Goal: Task Accomplishment & Management: Use online tool/utility

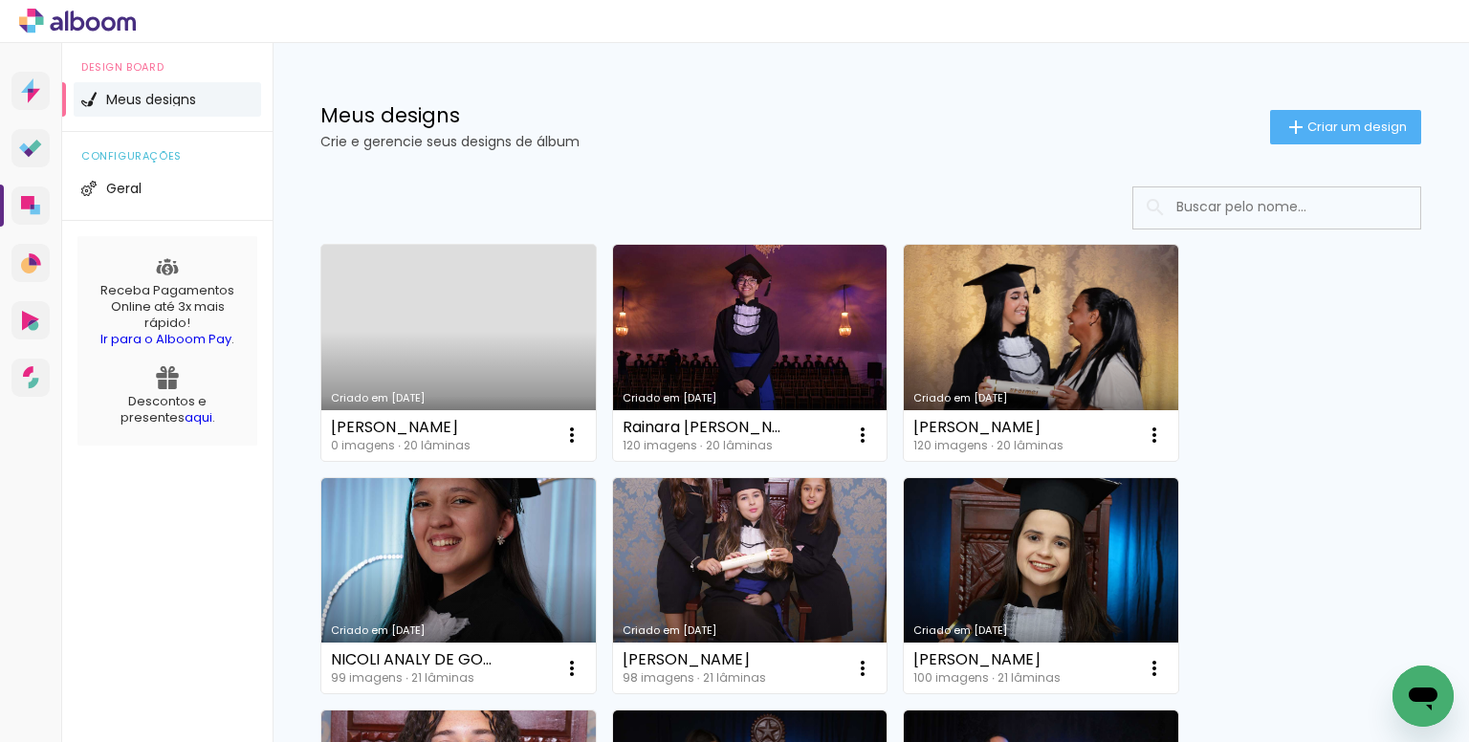
click at [823, 87] on div "Meus designs Crie e gerencie seus designs de álbum Criar um design" at bounding box center [871, 105] width 1197 height 124
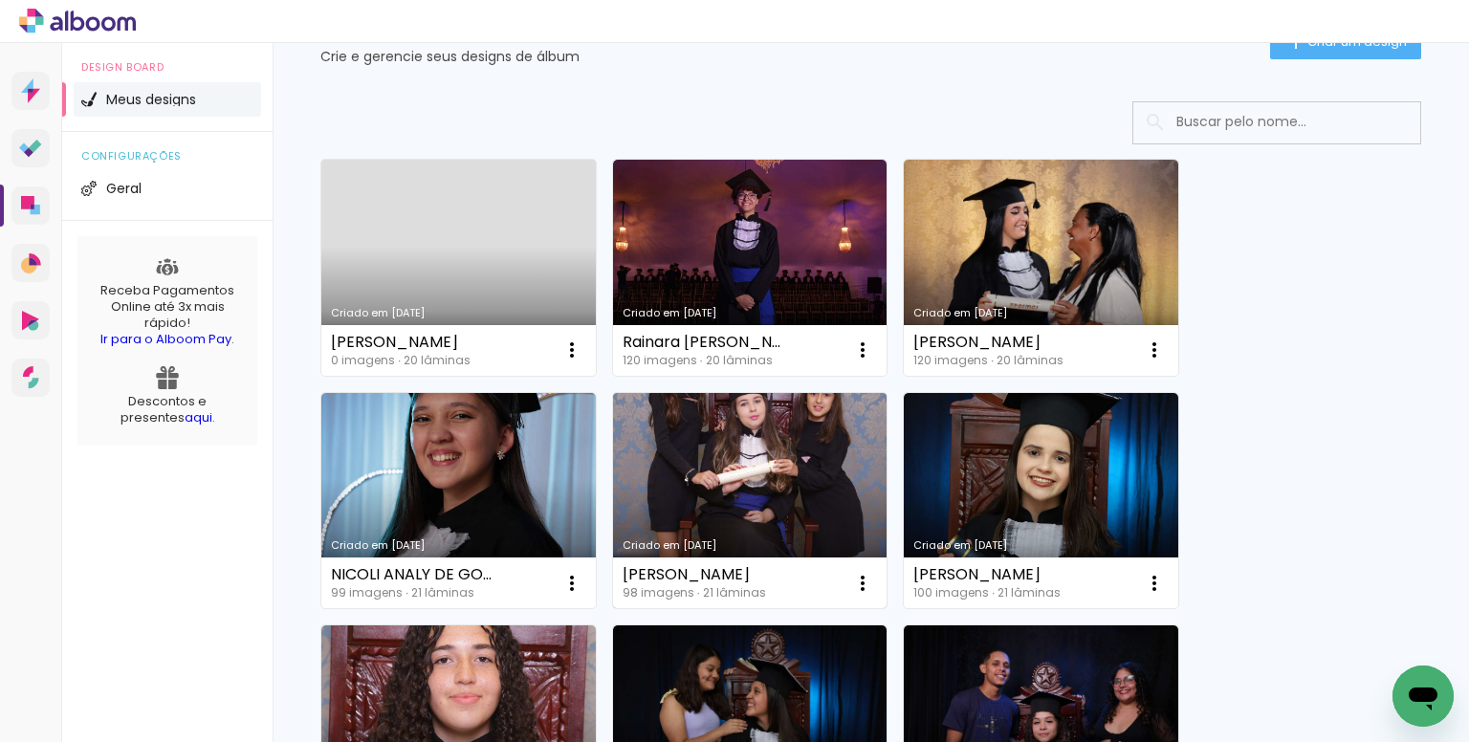
scroll to position [96, 0]
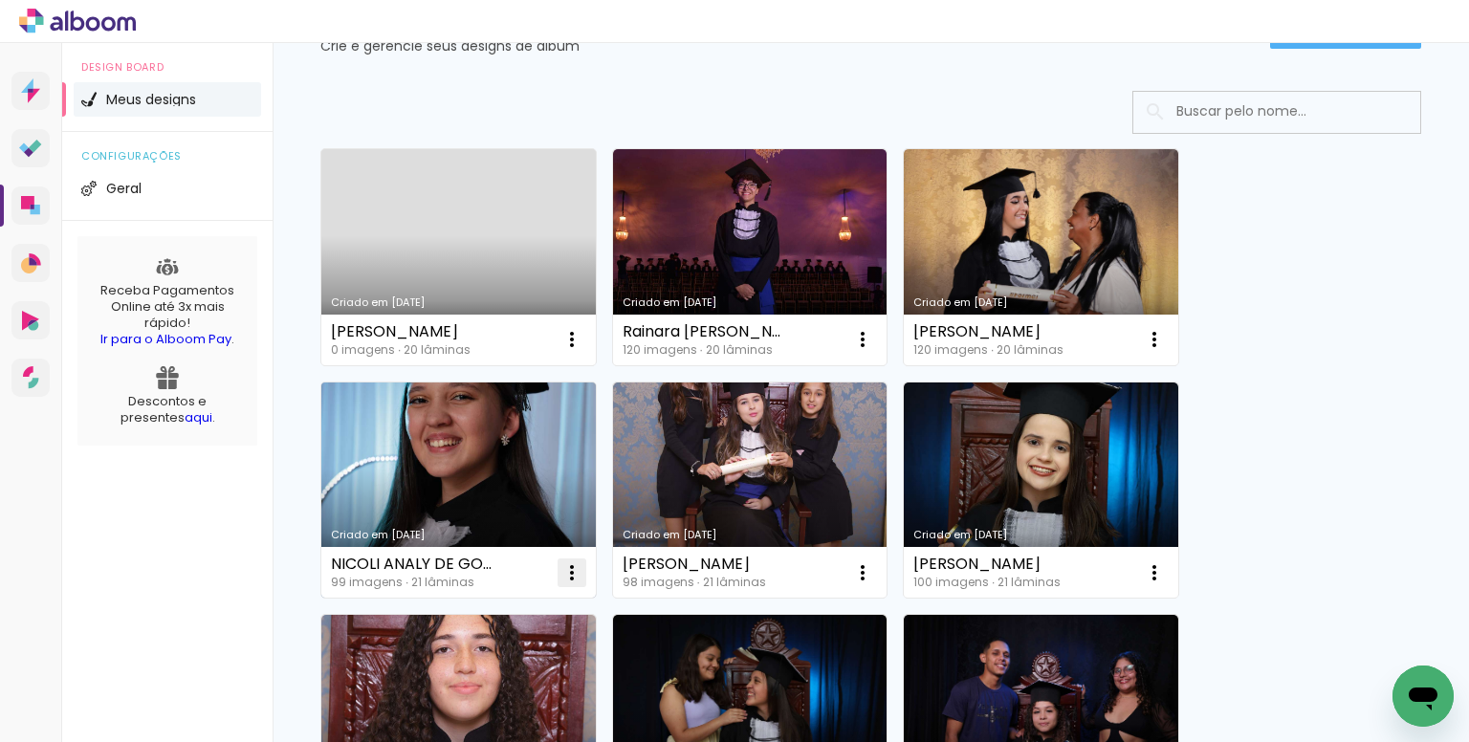
click at [563, 351] on iron-icon at bounding box center [572, 339] width 23 height 23
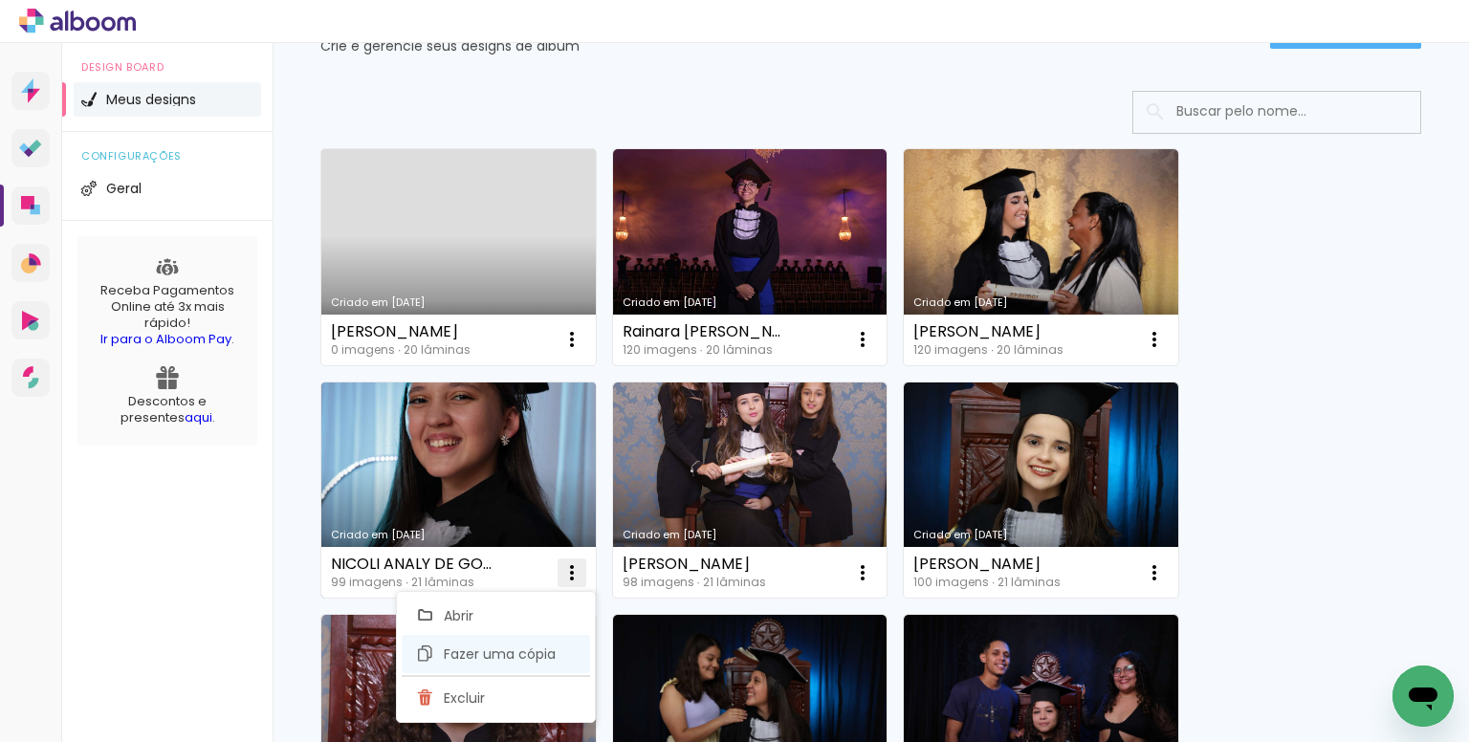
click at [476, 642] on paper-item "Fazer uma cópia" at bounding box center [496, 654] width 188 height 38
type input "Cópia de NICOLI ANALY DE GODOY 2"
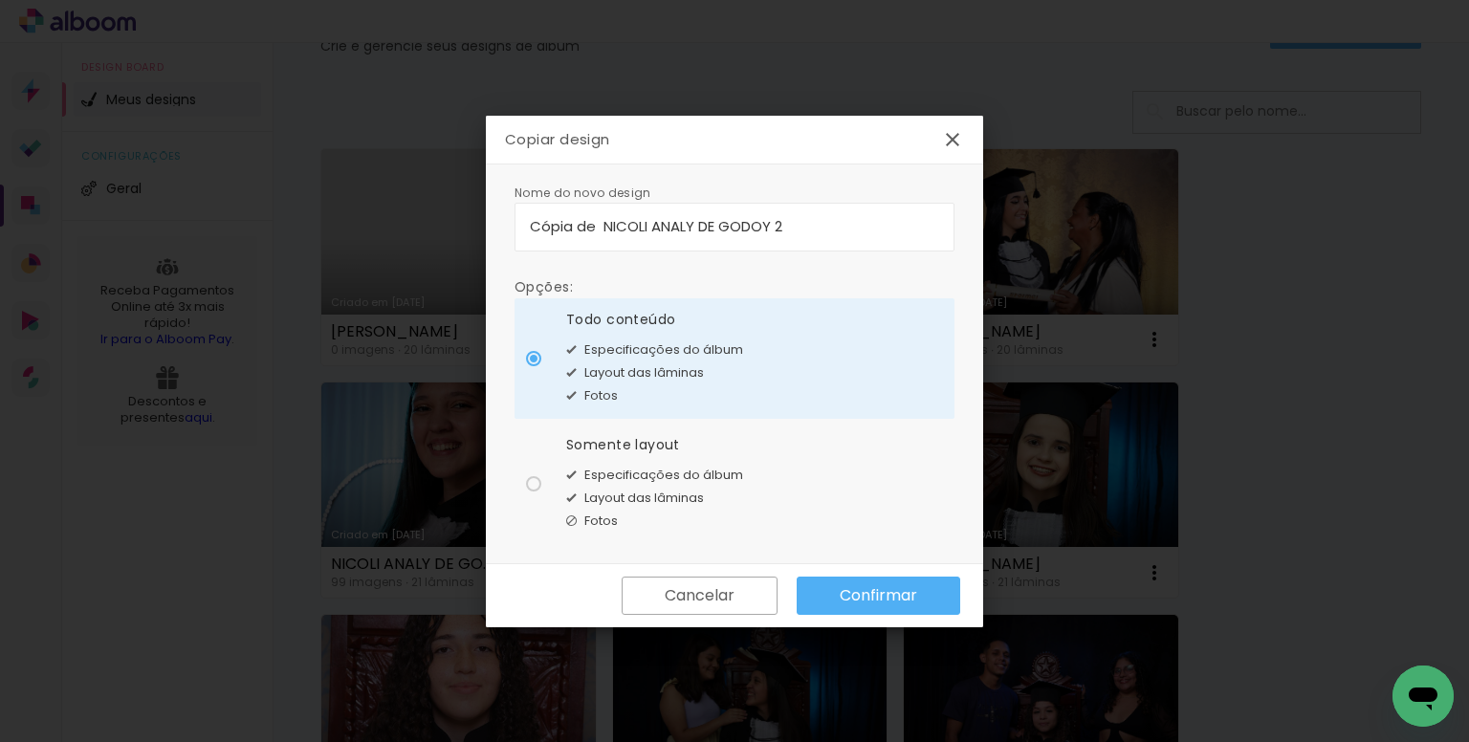
drag, startPoint x: 817, startPoint y: 226, endPoint x: 410, endPoint y: 204, distance: 407.1
click at [410, 204] on body "link( href="../../bower_components/polymer/polymer.html" rel="import" ) picture…" at bounding box center [734, 371] width 1469 height 742
type input "w"
type input "[PERSON_NAME]"
type paper-input "[PERSON_NAME]"
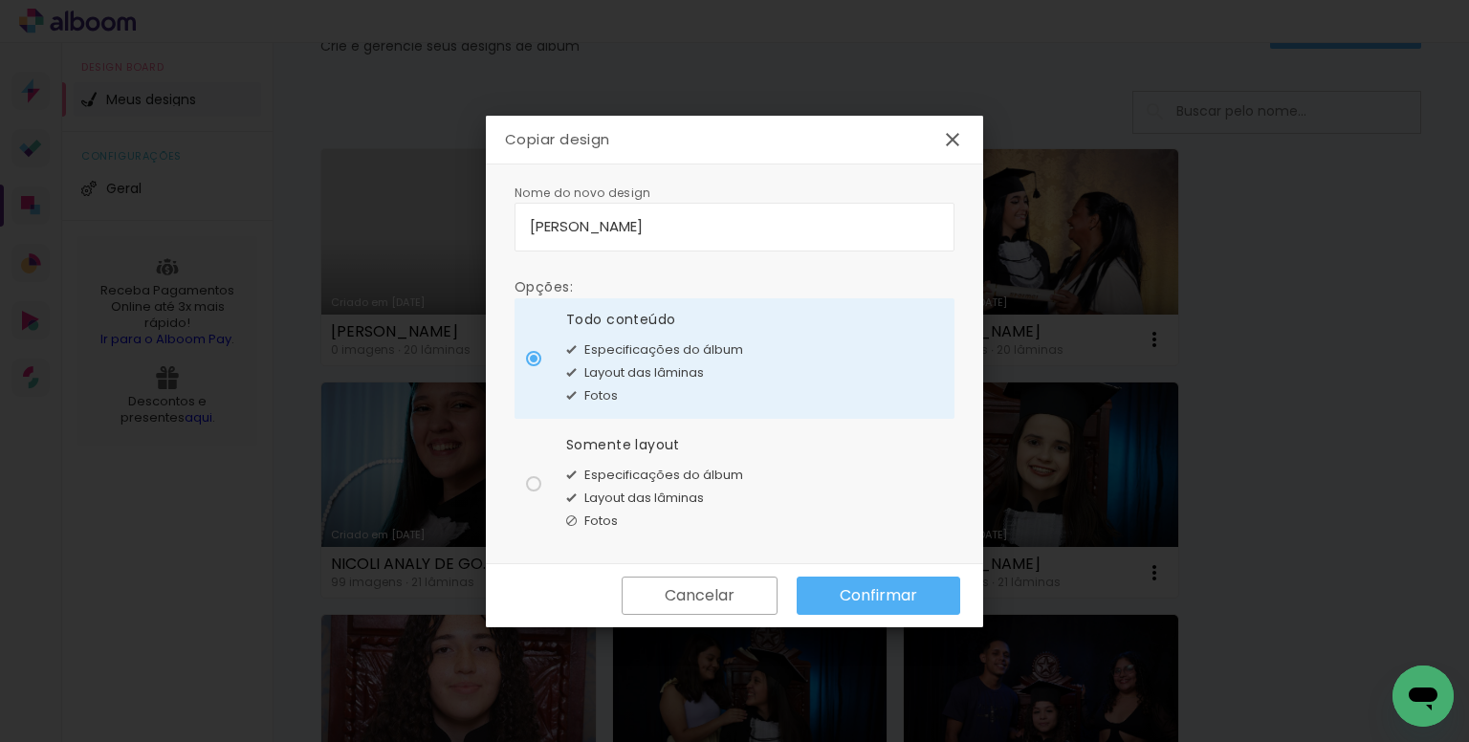
click at [561, 445] on paper-radio-button "Somente layout Especificações do álbum Layout das lâminas Fotos" at bounding box center [735, 484] width 440 height 121
type paper-radio-button "on"
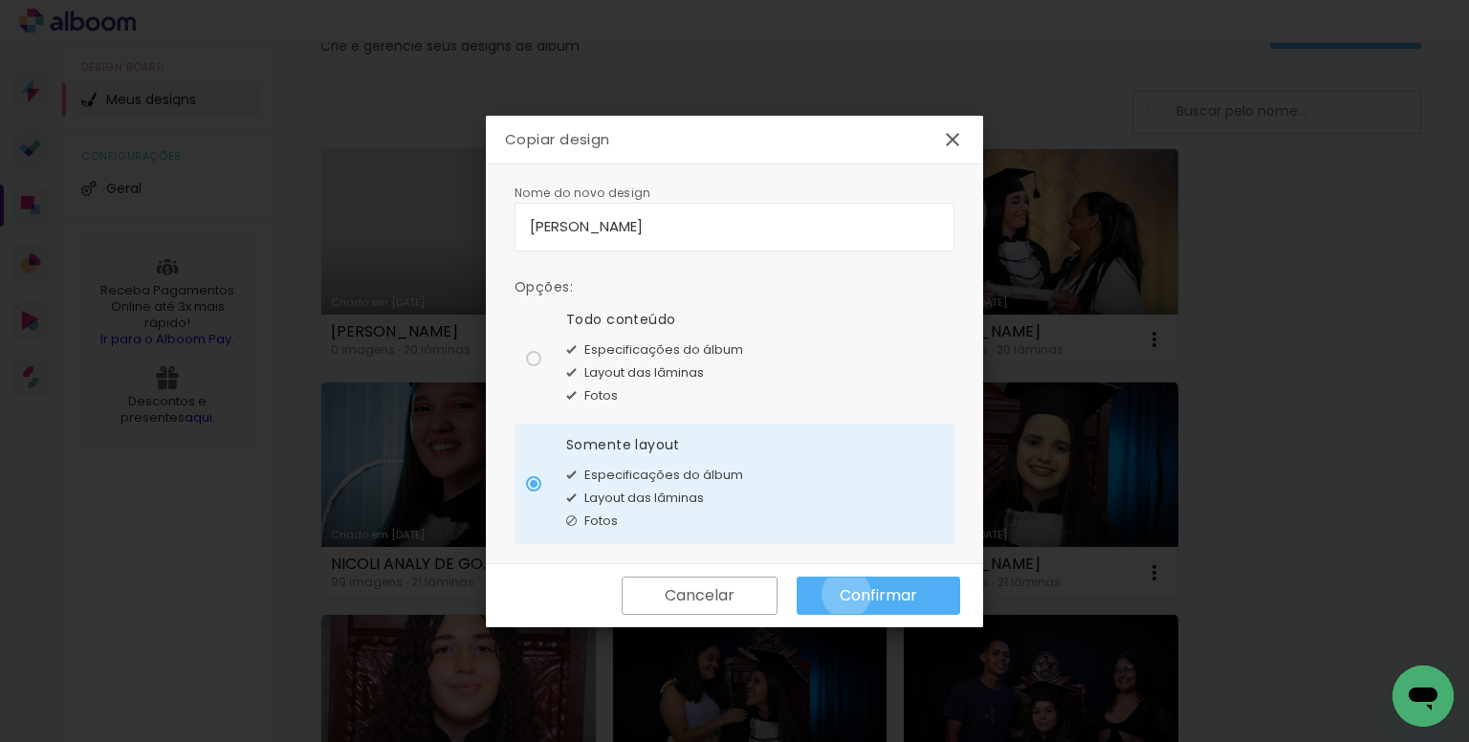
click at [0, 0] on slot "Confirmar" at bounding box center [0, 0] width 0 height 0
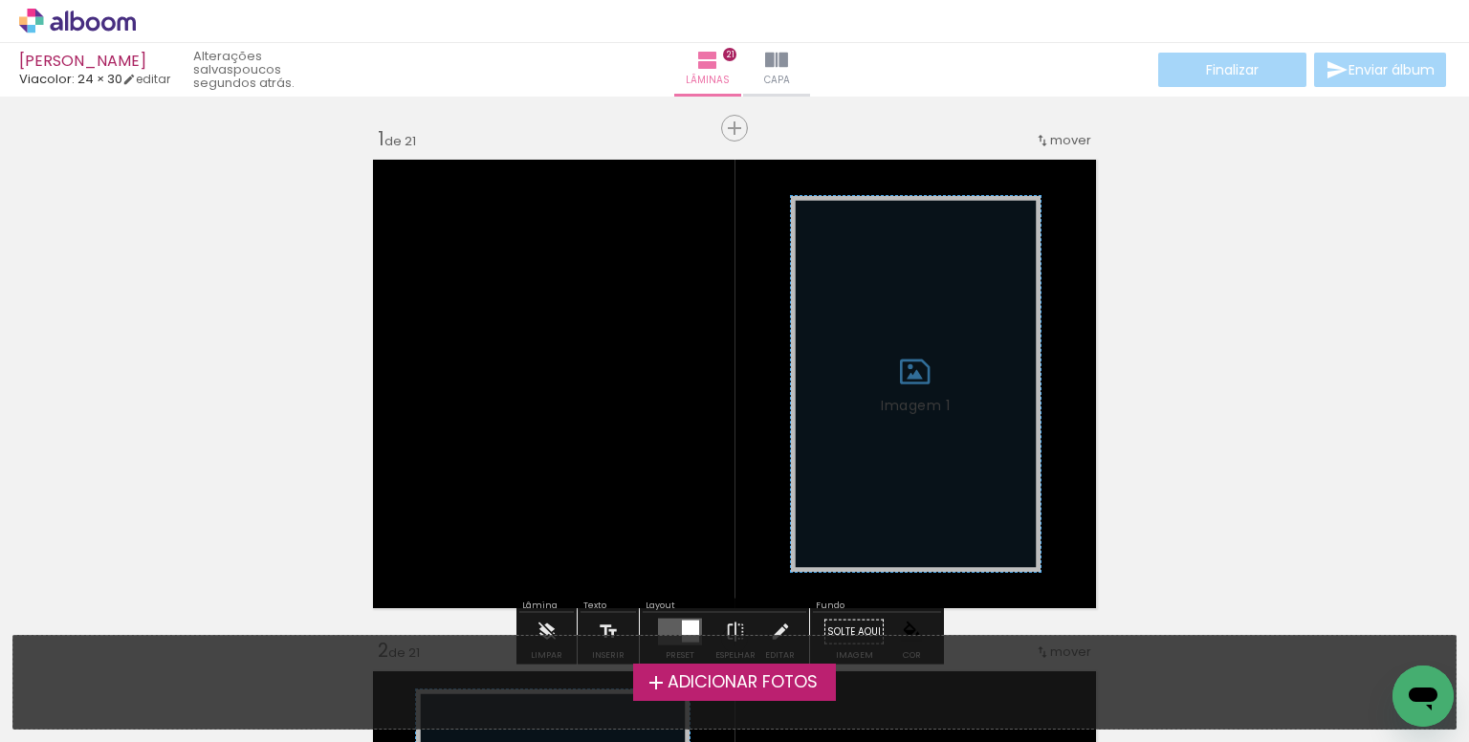
click at [749, 686] on span "Adicionar Fotos" at bounding box center [743, 682] width 150 height 17
click at [0, 0] on input "file" at bounding box center [0, 0] width 0 height 0
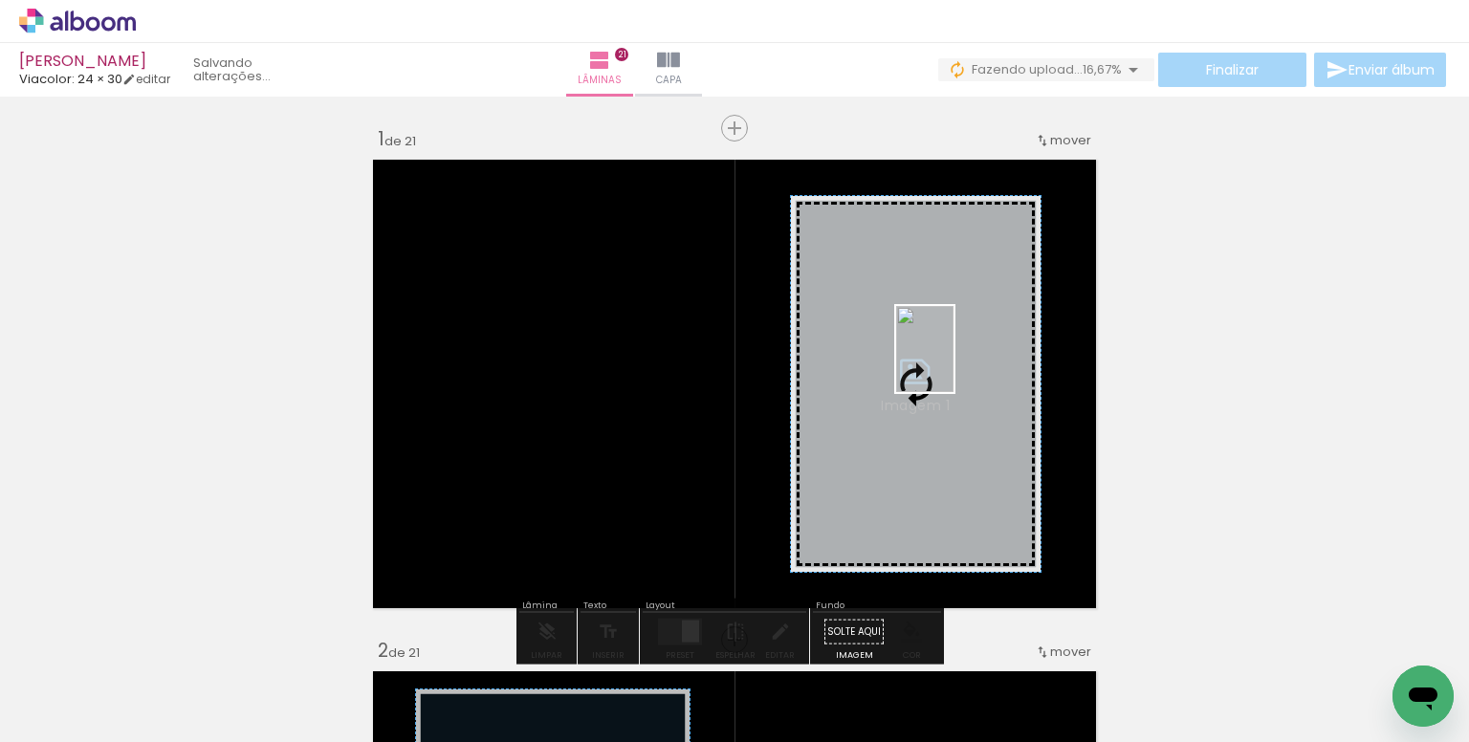
drag, startPoint x: 1376, startPoint y: 680, endPoint x: 954, endPoint y: 363, distance: 527.5
click at [954, 363] on quentale-workspace at bounding box center [734, 371] width 1469 height 742
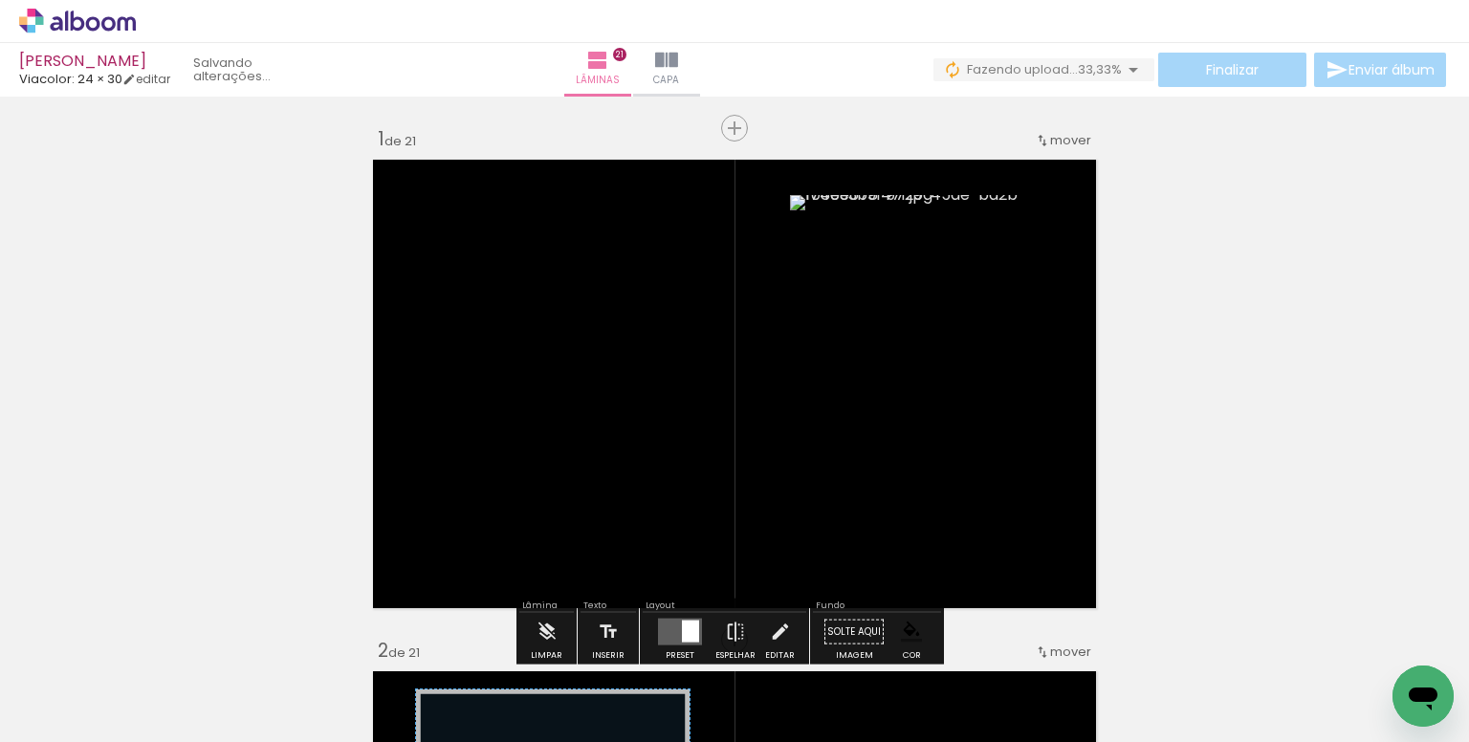
click at [982, 295] on paper-item at bounding box center [985, 300] width 34 height 13
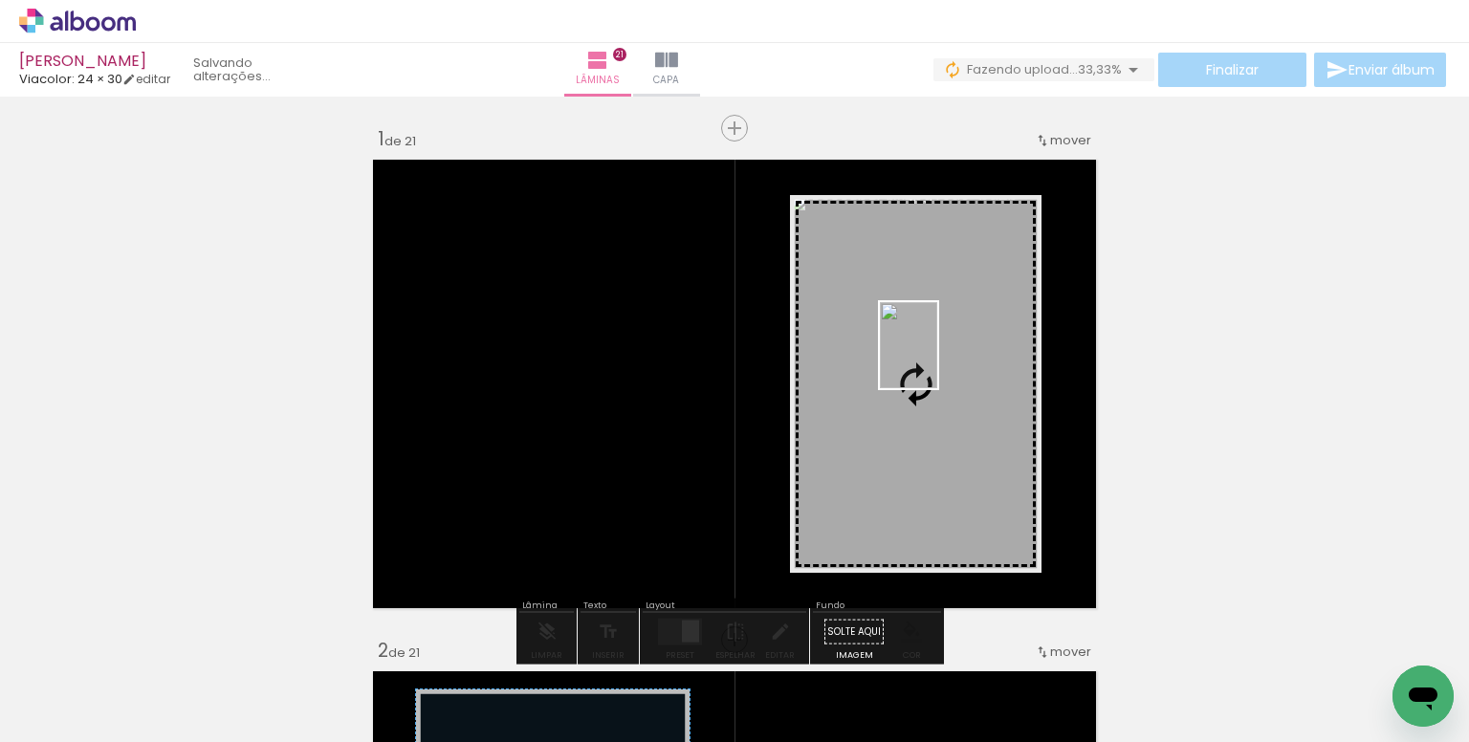
drag, startPoint x: 1266, startPoint y: 697, endPoint x: 937, endPoint y: 360, distance: 470.8
click at [937, 360] on quentale-workspace at bounding box center [734, 371] width 1469 height 742
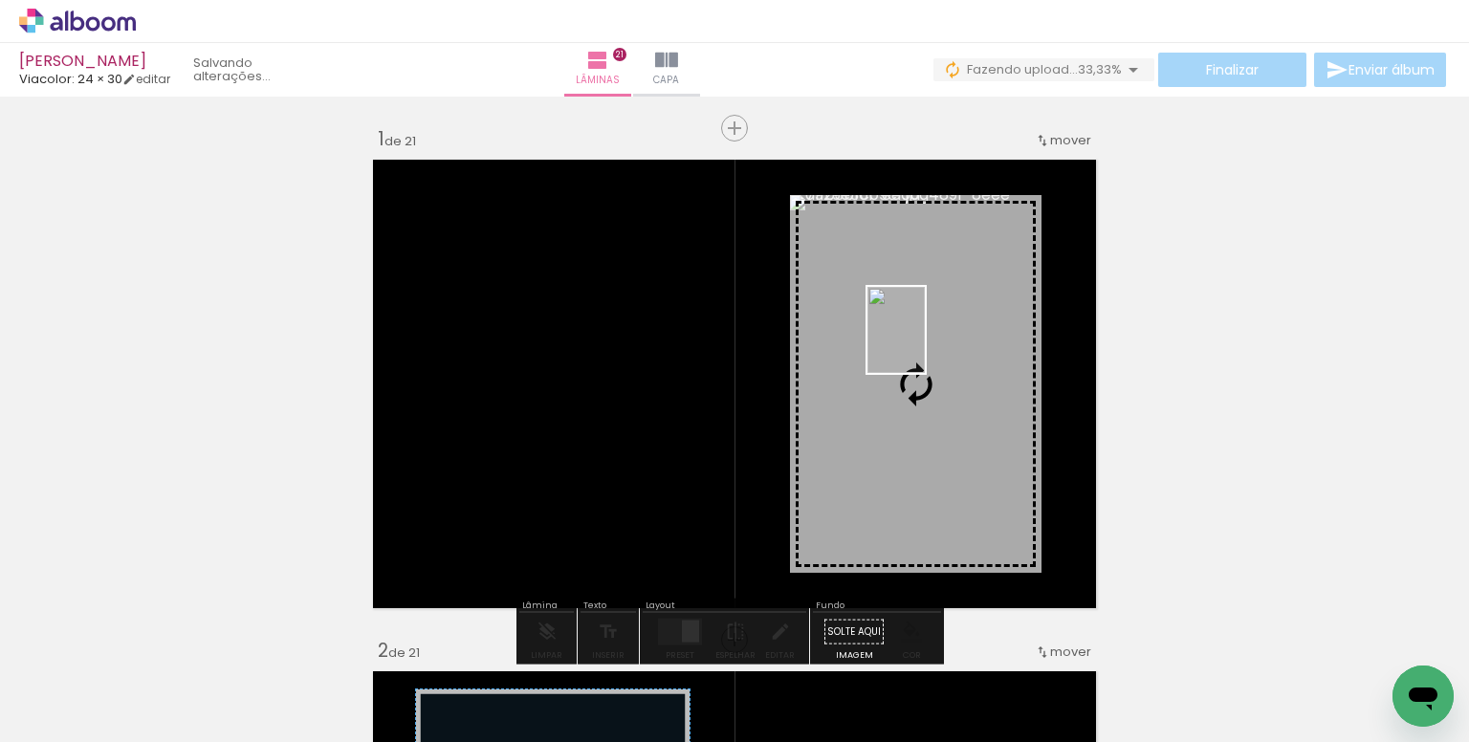
drag, startPoint x: 1173, startPoint y: 678, endPoint x: 925, endPoint y: 344, distance: 415.7
click at [925, 344] on quentale-workspace at bounding box center [734, 371] width 1469 height 742
drag, startPoint x: 1284, startPoint y: 686, endPoint x: 929, endPoint y: 364, distance: 478.8
click at [929, 364] on quentale-workspace at bounding box center [734, 371] width 1469 height 742
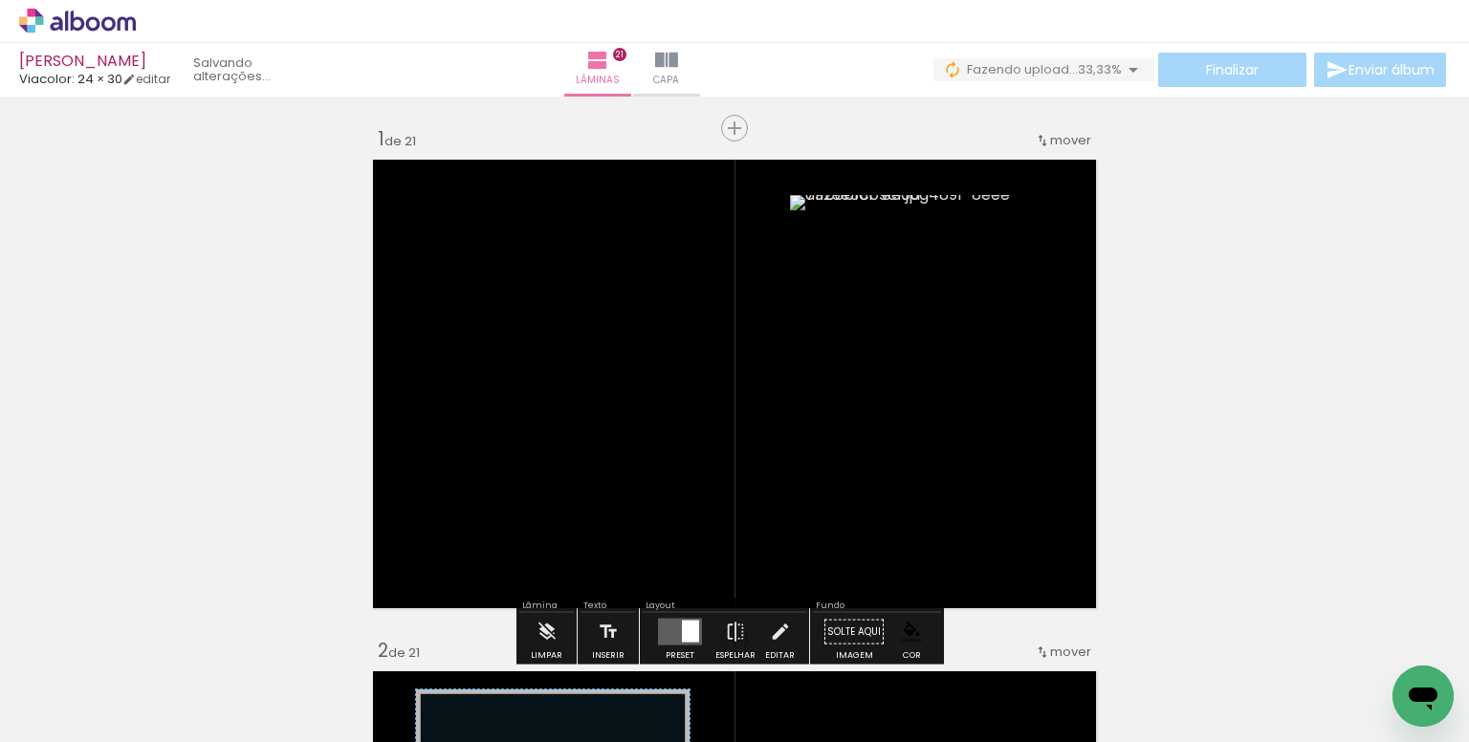
click at [978, 302] on paper-item at bounding box center [985, 300] width 34 height 13
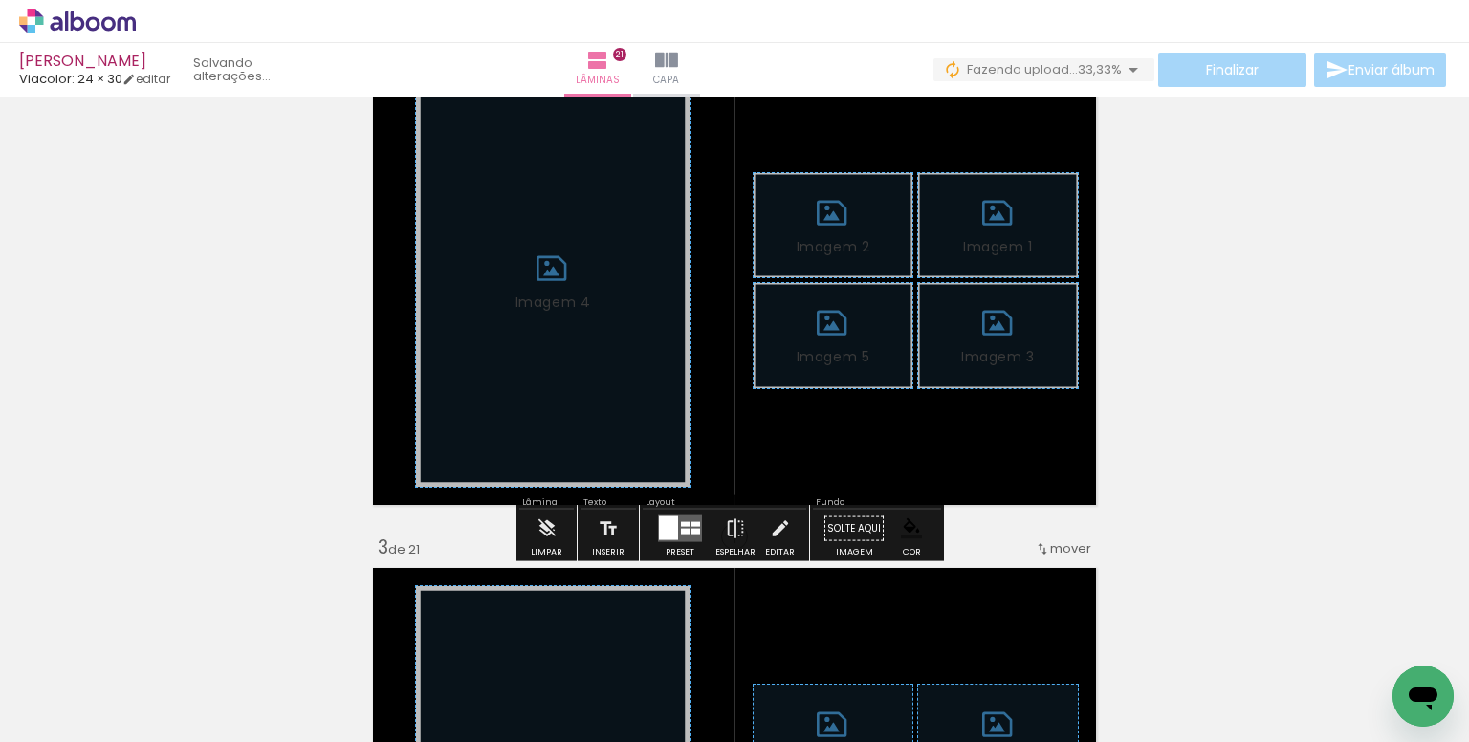
scroll to position [670, 0]
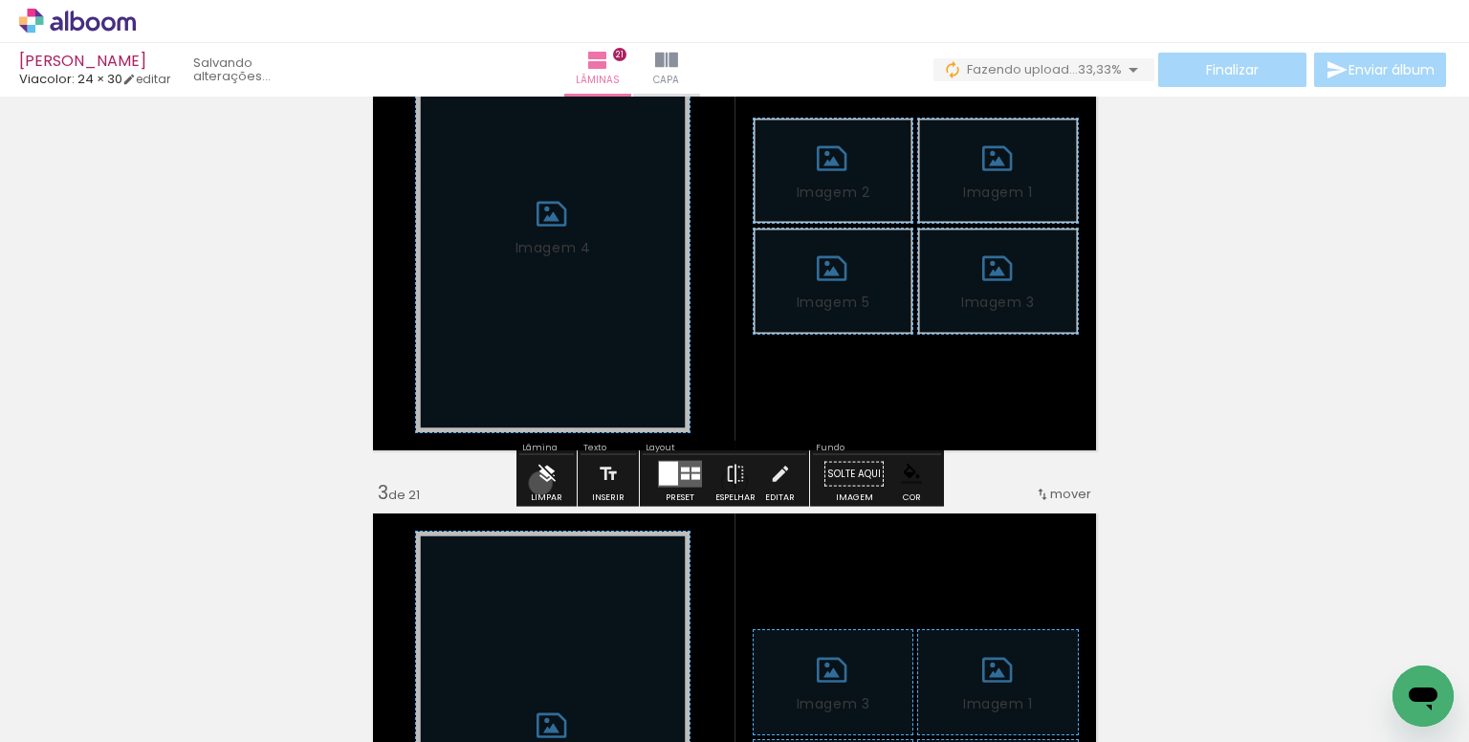
click at [540, 483] on iron-icon at bounding box center [547, 474] width 21 height 38
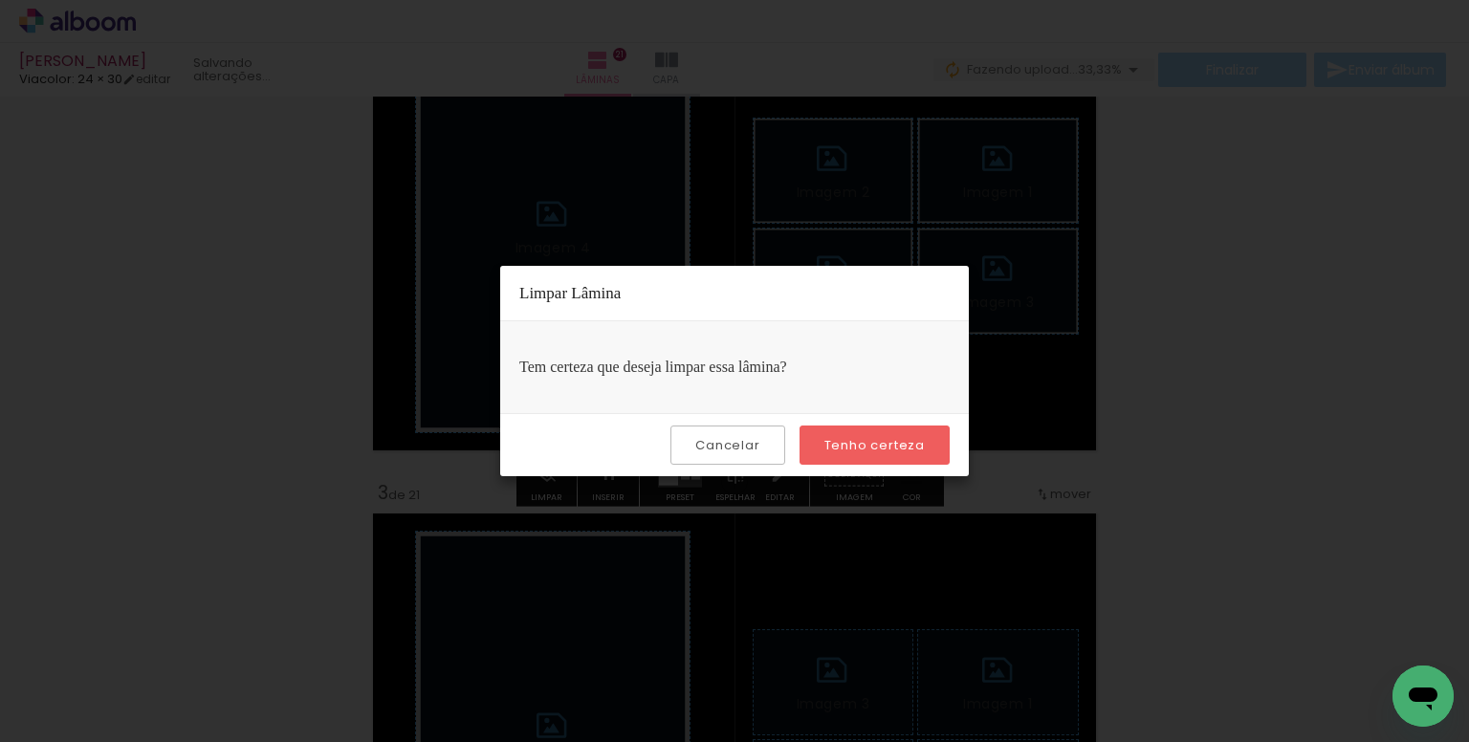
drag, startPoint x: 906, startPoint y: 445, endPoint x: 541, endPoint y: 516, distance: 371.3
click at [0, 0] on slot "Tenho certeza" at bounding box center [0, 0] width 0 height 0
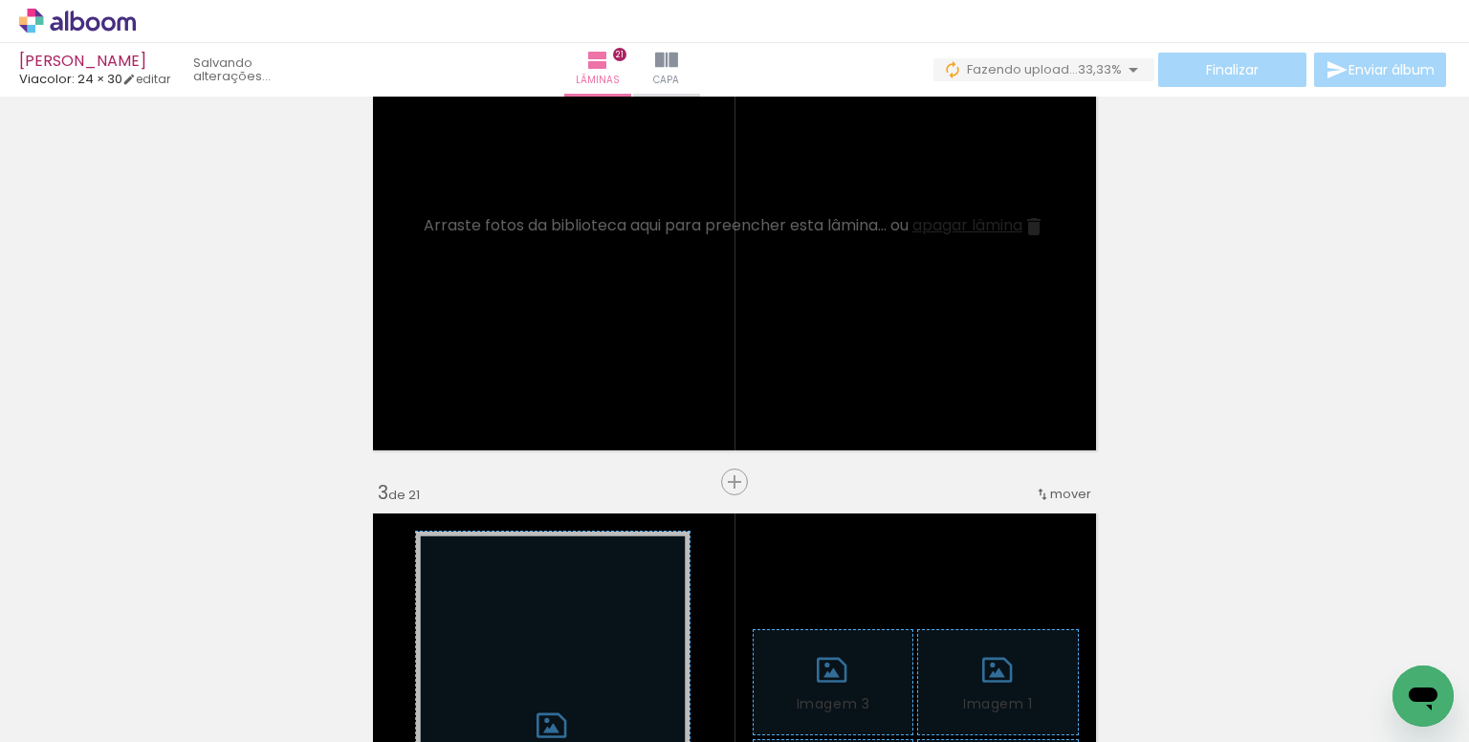
click at [87, 682] on input "Todas as fotos" at bounding box center [53, 684] width 73 height 16
click at [0, 0] on slot "Não utilizadas" at bounding box center [0, 0] width 0 height 0
type input "Não utilizadas"
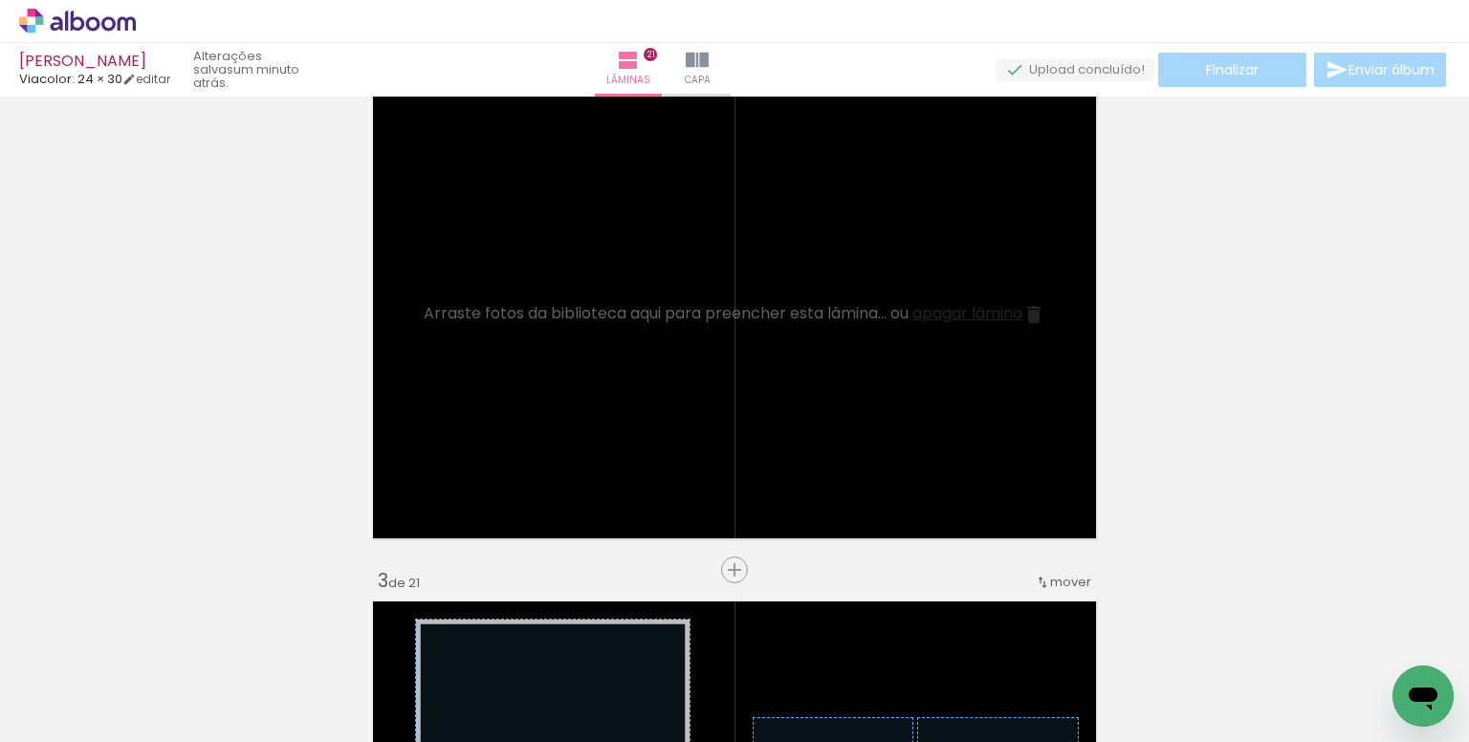
scroll to position [574, 0]
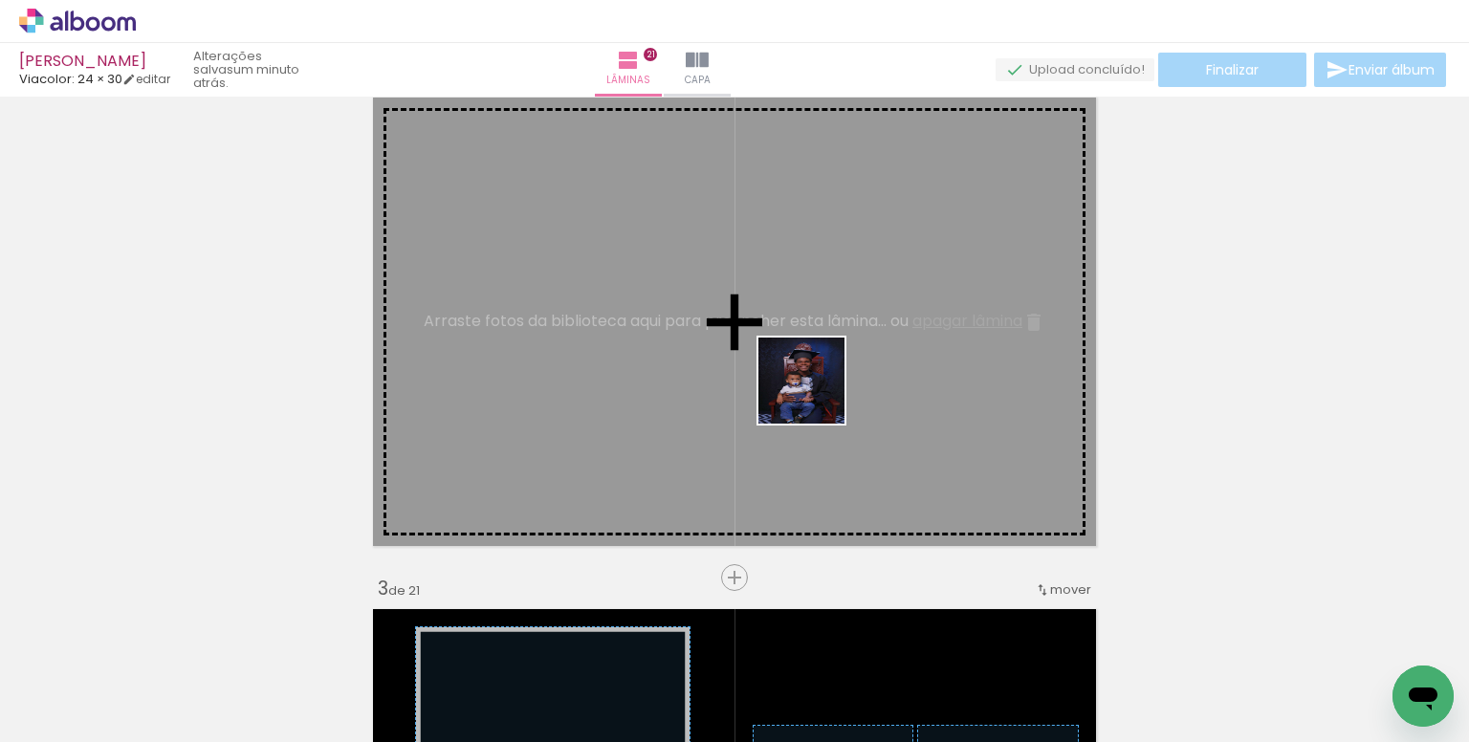
drag, startPoint x: 832, startPoint y: 472, endPoint x: 816, endPoint y: 395, distance: 78.2
click at [816, 395] on quentale-workspace at bounding box center [734, 371] width 1469 height 742
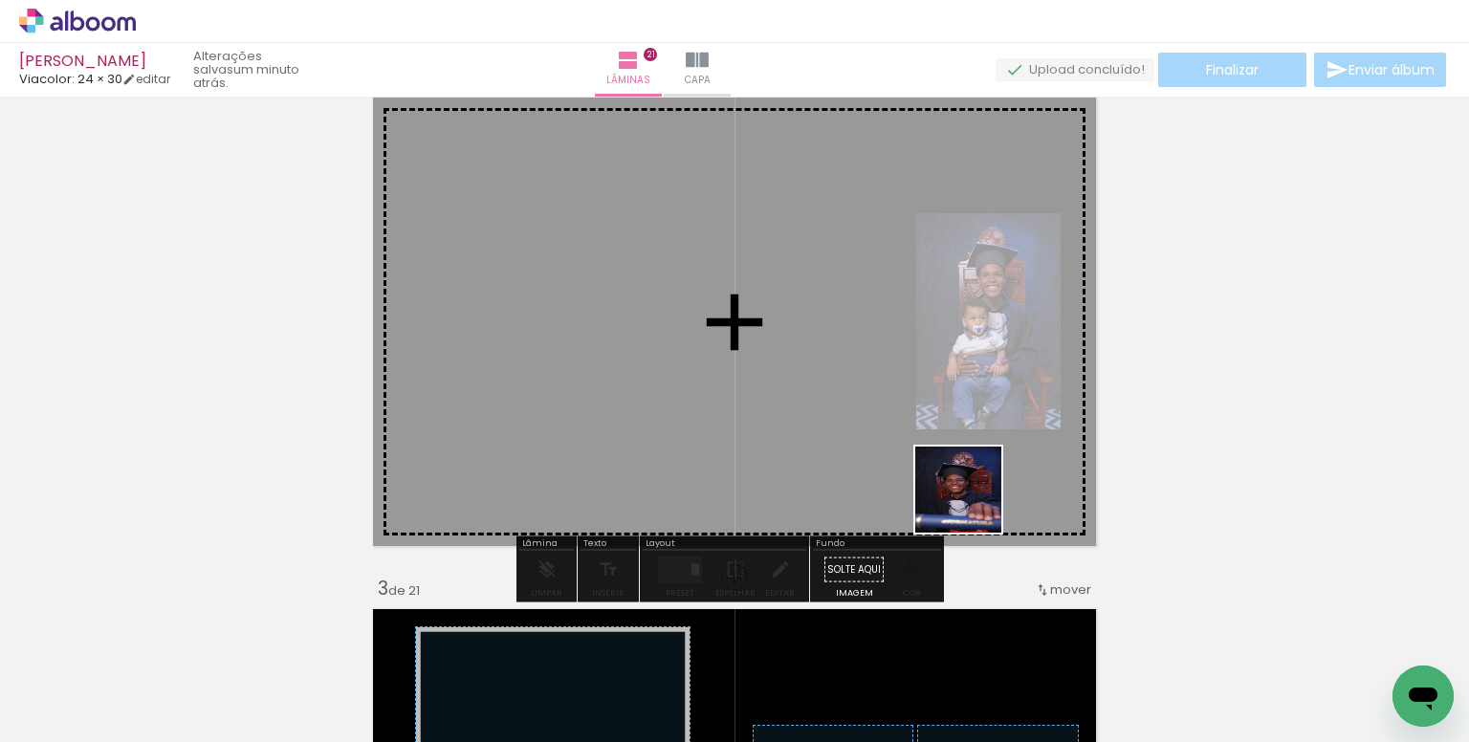
drag, startPoint x: 1048, startPoint y: 611, endPoint x: 893, endPoint y: 387, distance: 272.2
click at [893, 387] on quentale-workspace at bounding box center [734, 371] width 1469 height 742
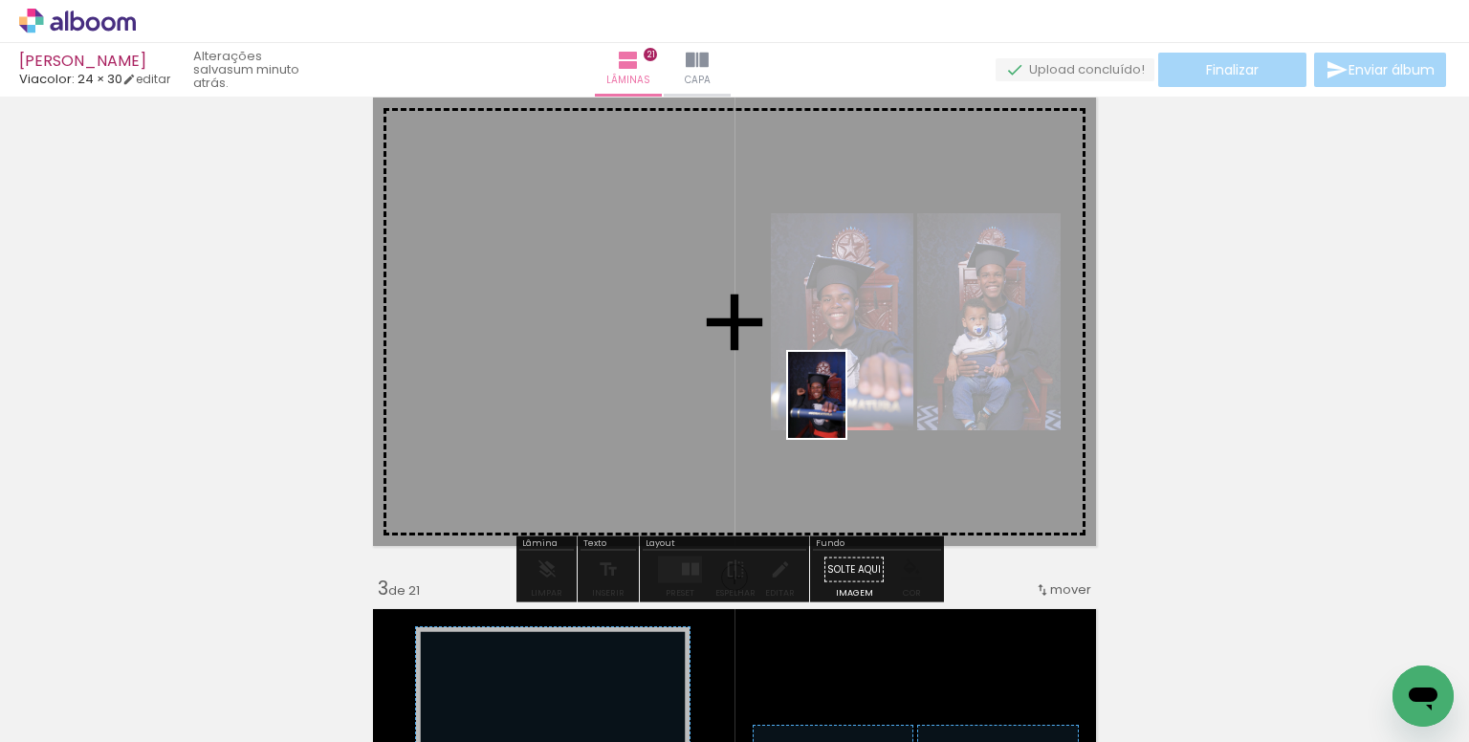
drag, startPoint x: 1078, startPoint y: 686, endPoint x: 846, endPoint y: 409, distance: 361.2
click at [846, 409] on quentale-workspace at bounding box center [734, 371] width 1469 height 742
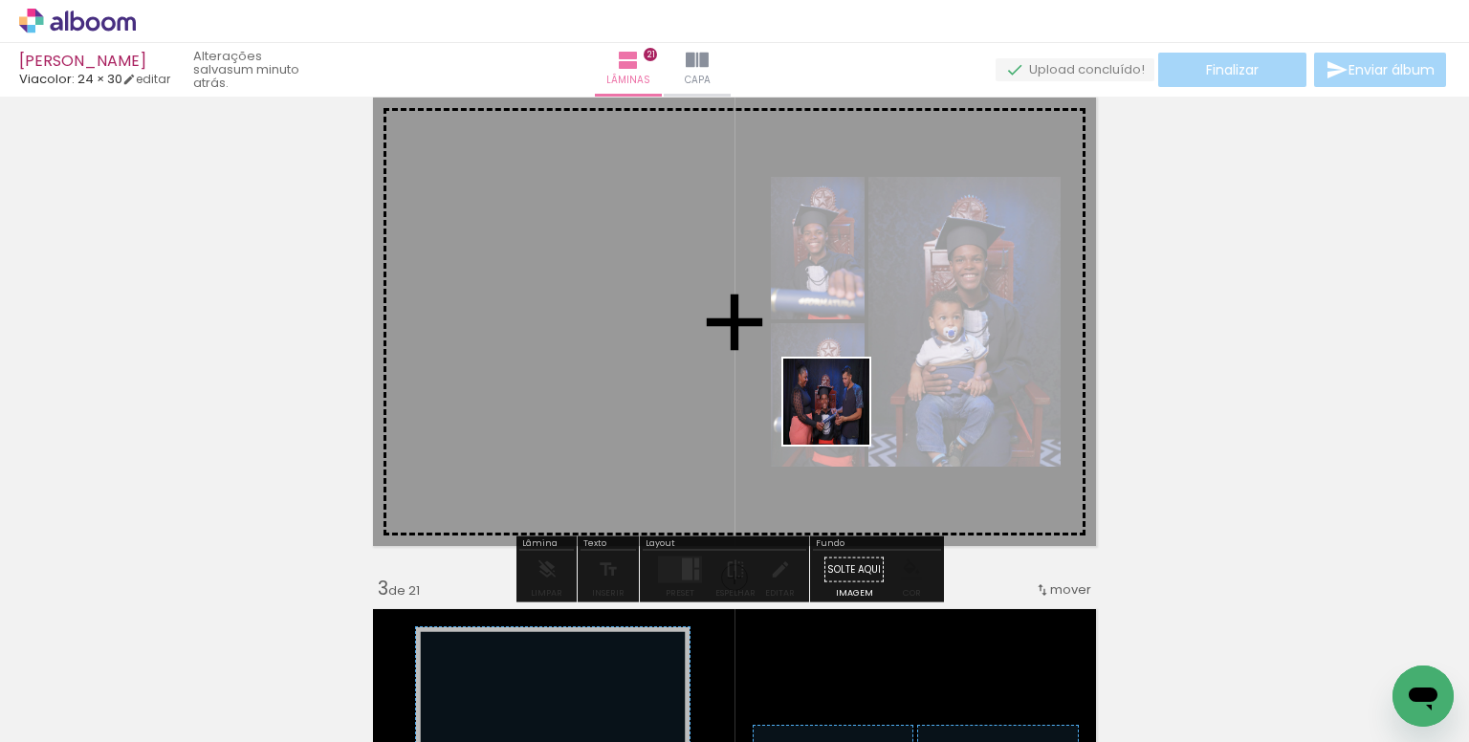
drag, startPoint x: 936, startPoint y: 636, endPoint x: 857, endPoint y: 547, distance: 118.6
click at [839, 410] on quentale-workspace at bounding box center [734, 371] width 1469 height 742
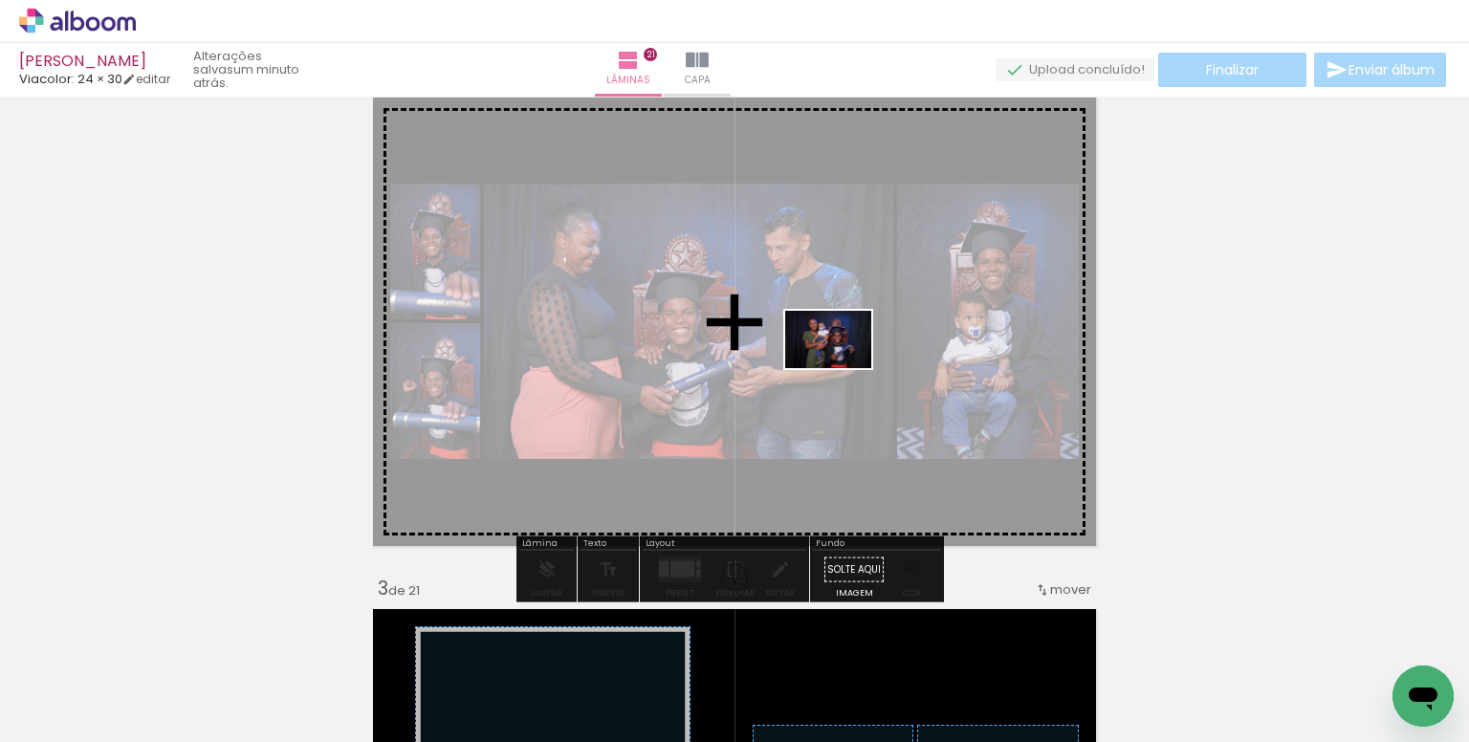
drag, startPoint x: 848, startPoint y: 681, endPoint x: 843, endPoint y: 368, distance: 312.8
click at [843, 368] on quentale-workspace at bounding box center [734, 371] width 1469 height 742
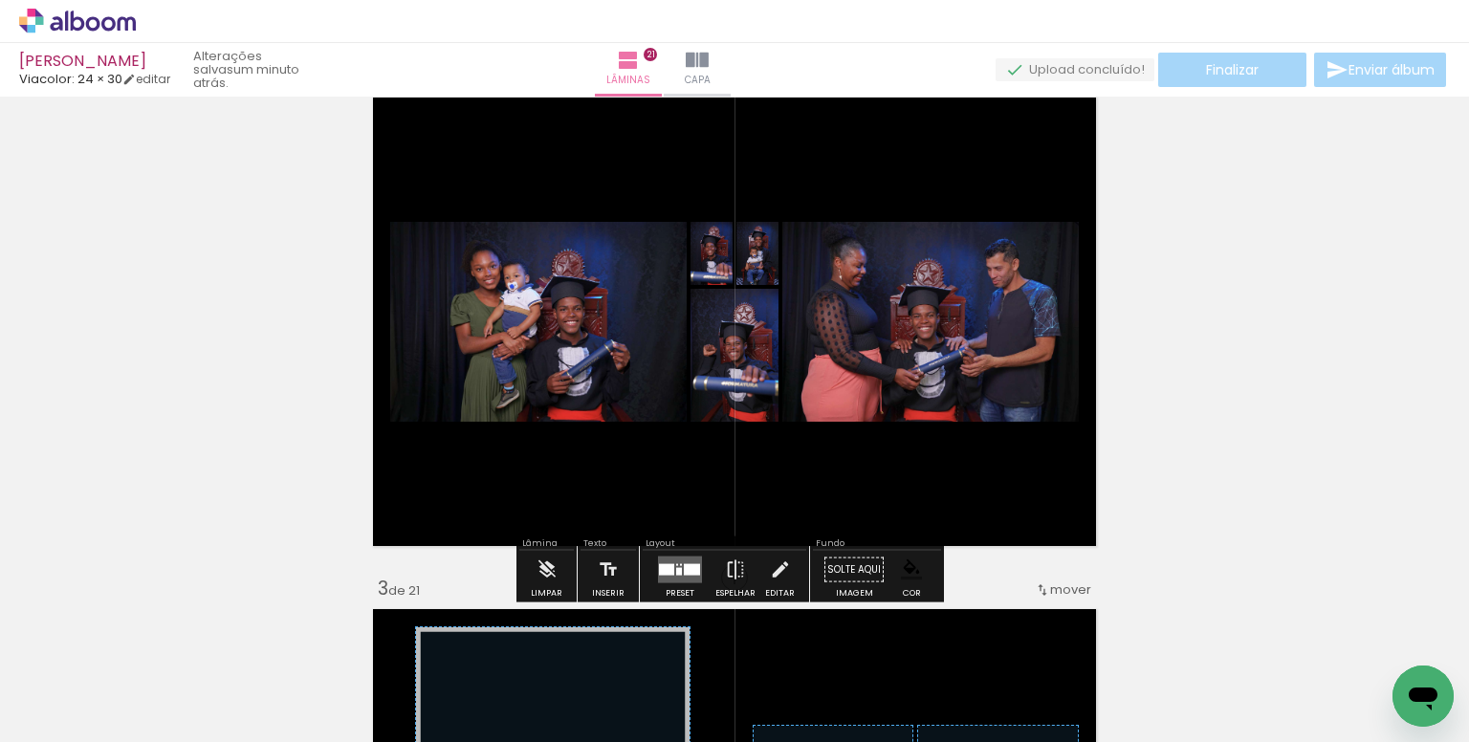
click at [684, 568] on div at bounding box center [692, 569] width 16 height 11
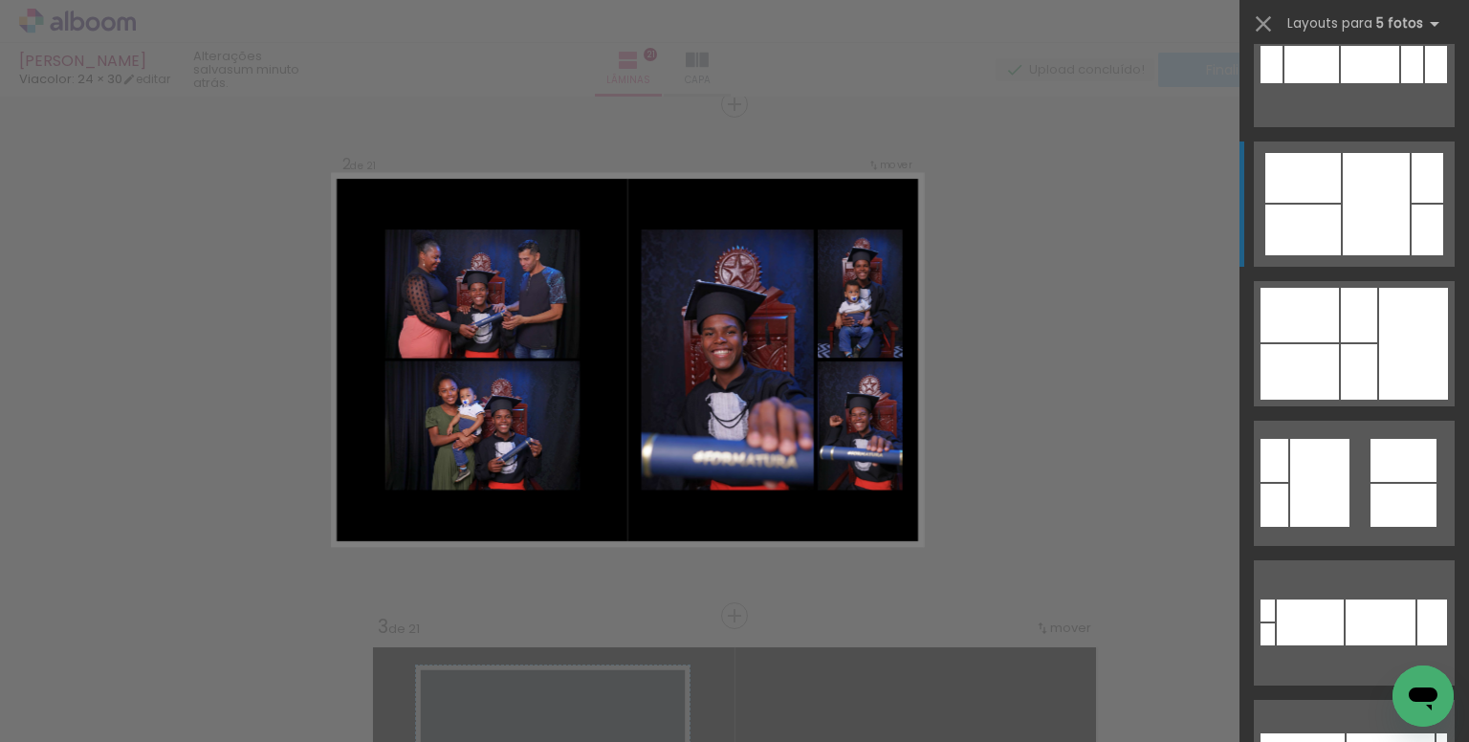
scroll to position [478, 0]
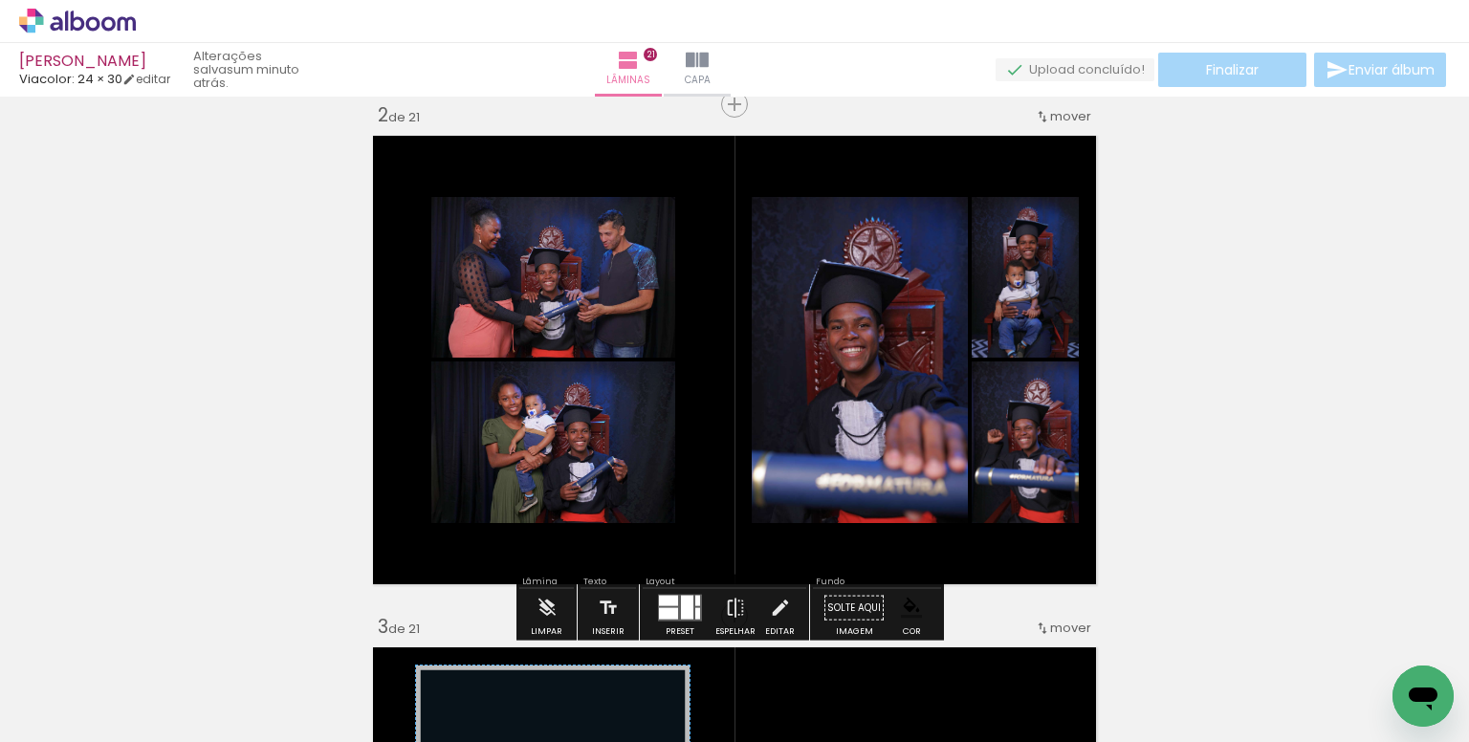
click at [0, 0] on paper-item at bounding box center [0, 0] width 0 height 0
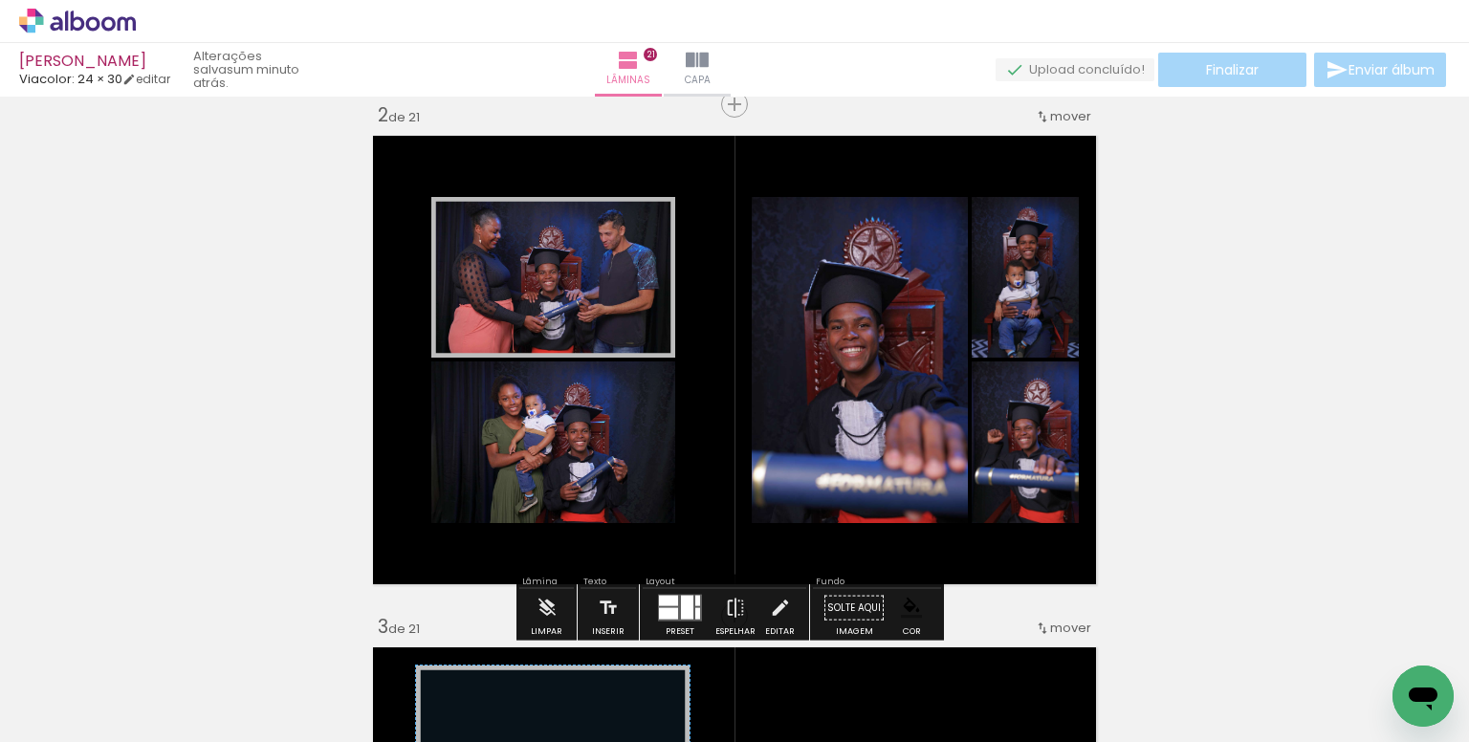
click at [0, 0] on paper-item at bounding box center [0, 0] width 0 height 0
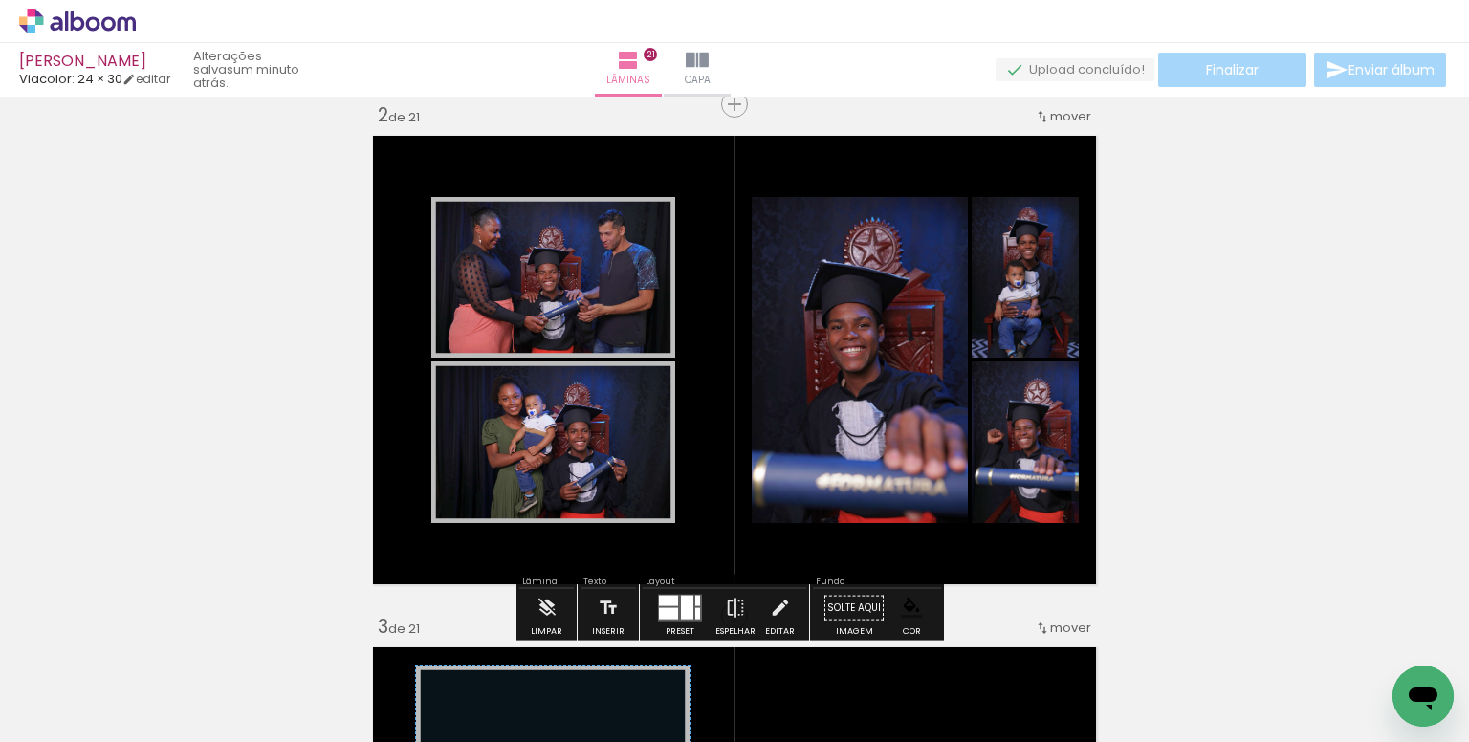
click at [0, 0] on paper-item at bounding box center [0, 0] width 0 height 0
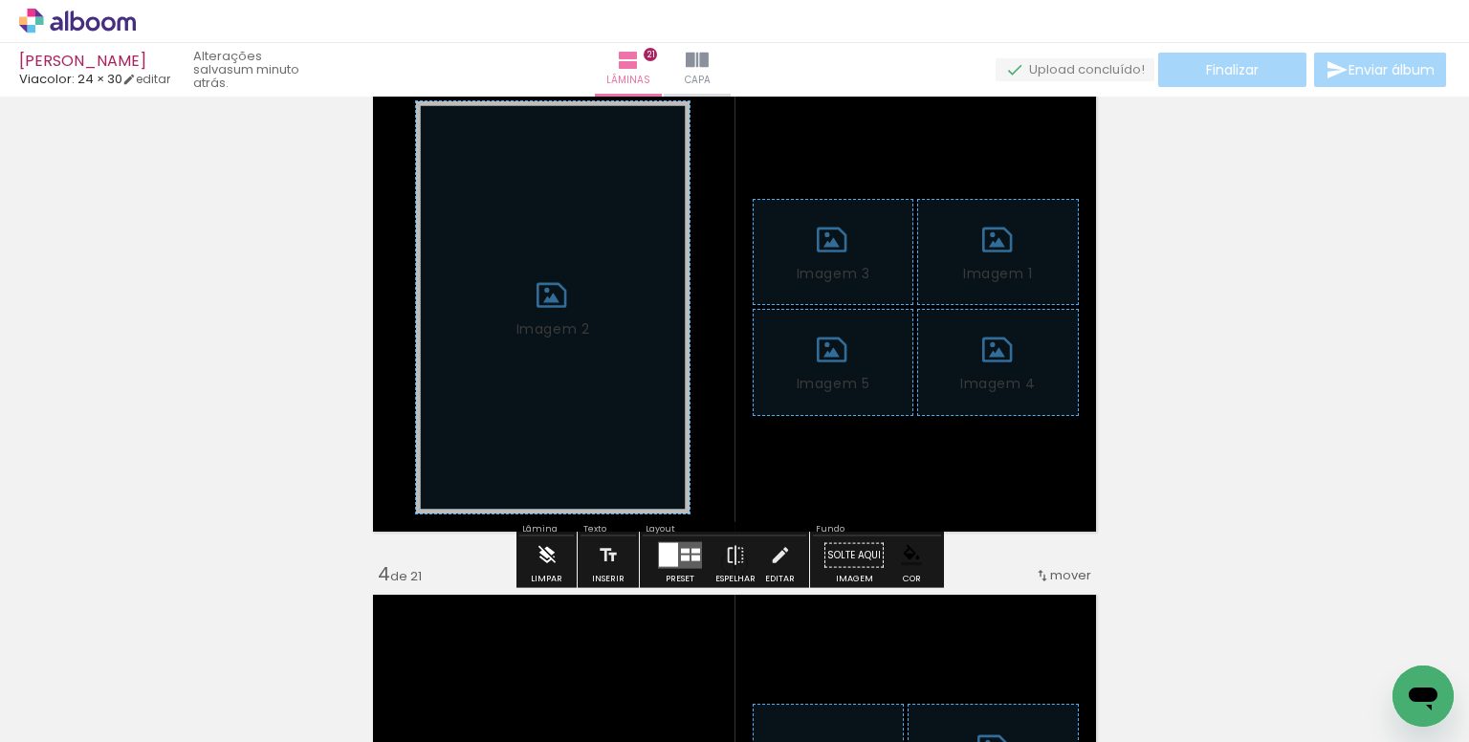
scroll to position [1205, 0]
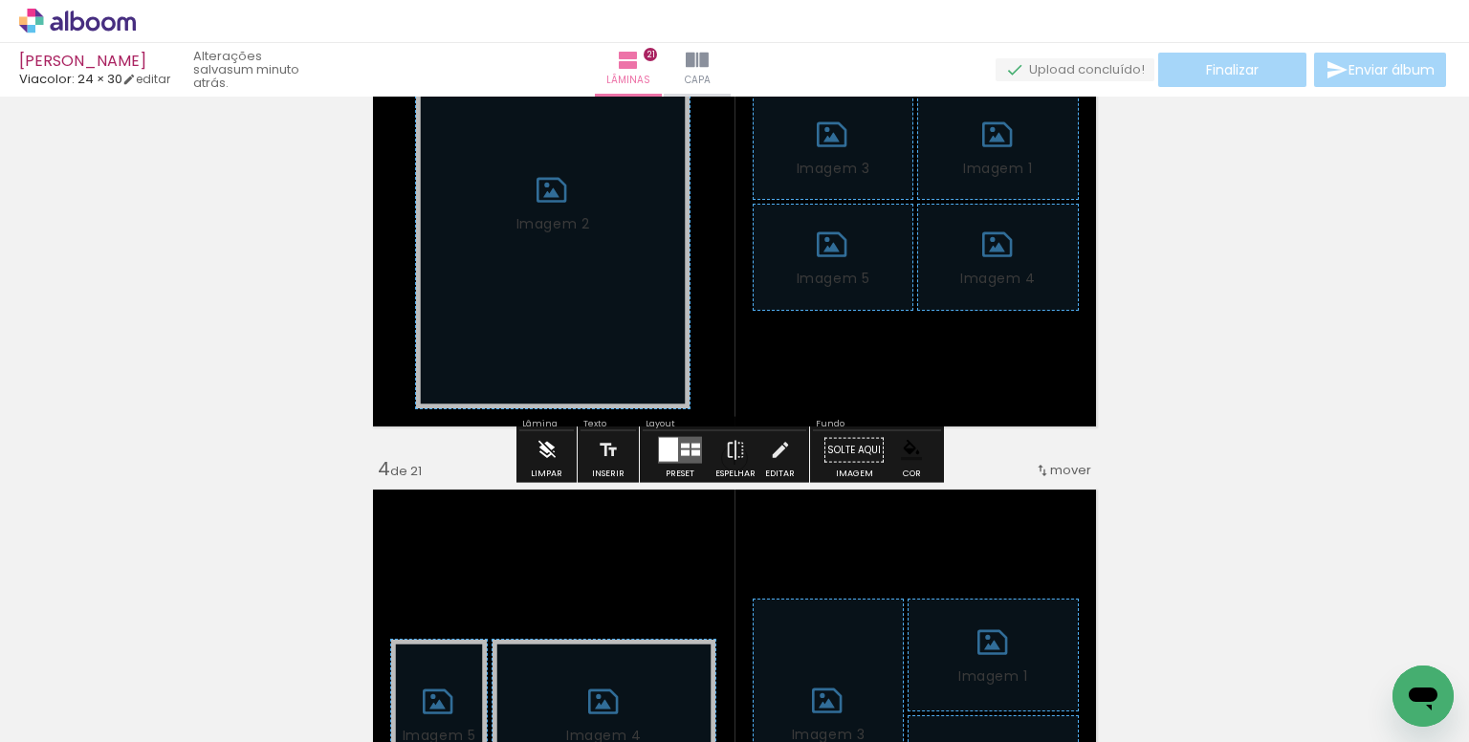
click at [536, 471] on div "Limpar" at bounding box center [547, 474] width 32 height 9
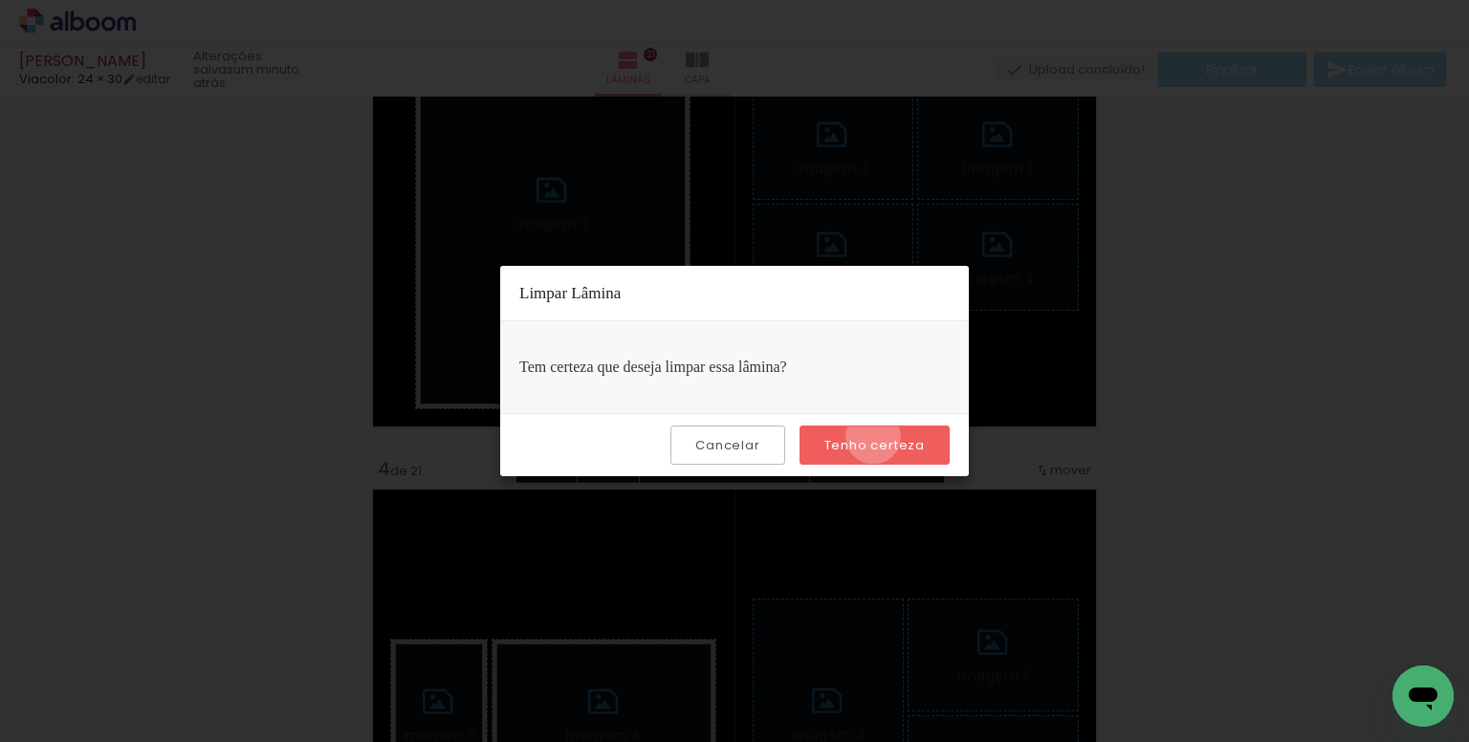
click at [0, 0] on slot "Tenho certeza" at bounding box center [0, 0] width 0 height 0
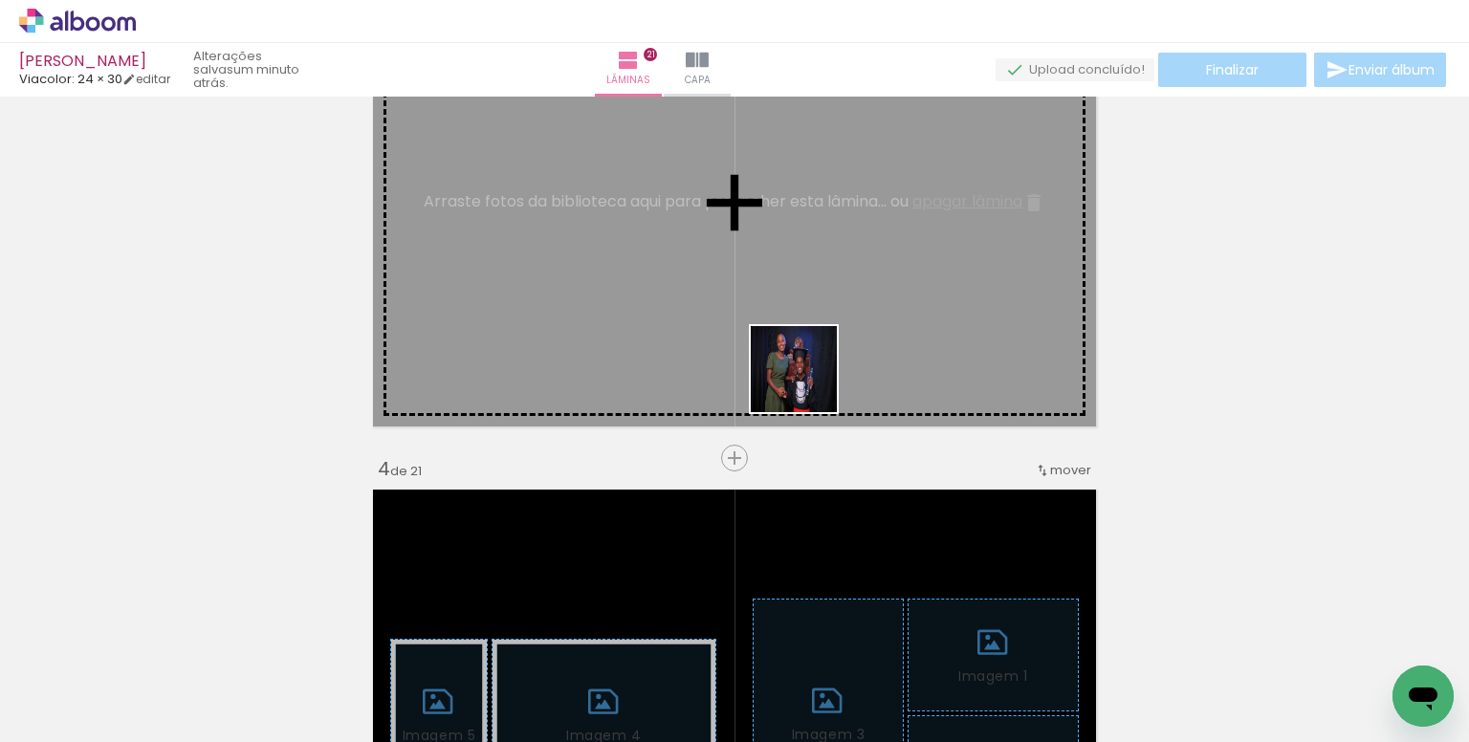
drag, startPoint x: 779, startPoint y: 597, endPoint x: 808, endPoint y: 380, distance: 219.2
click at [808, 380] on quentale-workspace at bounding box center [734, 371] width 1469 height 742
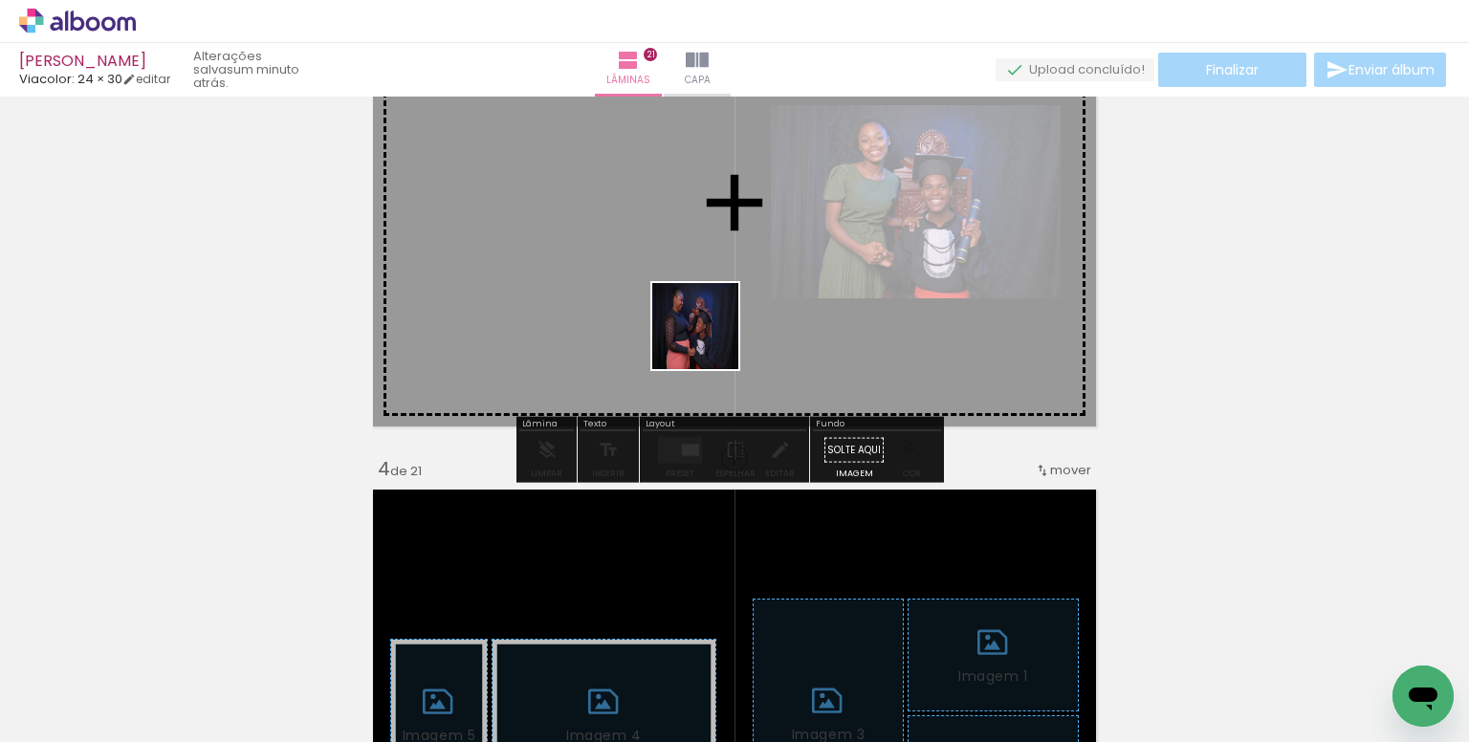
drag, startPoint x: 646, startPoint y: 685, endPoint x: 710, endPoint y: 341, distance: 350.3
click at [710, 341] on quentale-workspace at bounding box center [734, 371] width 1469 height 742
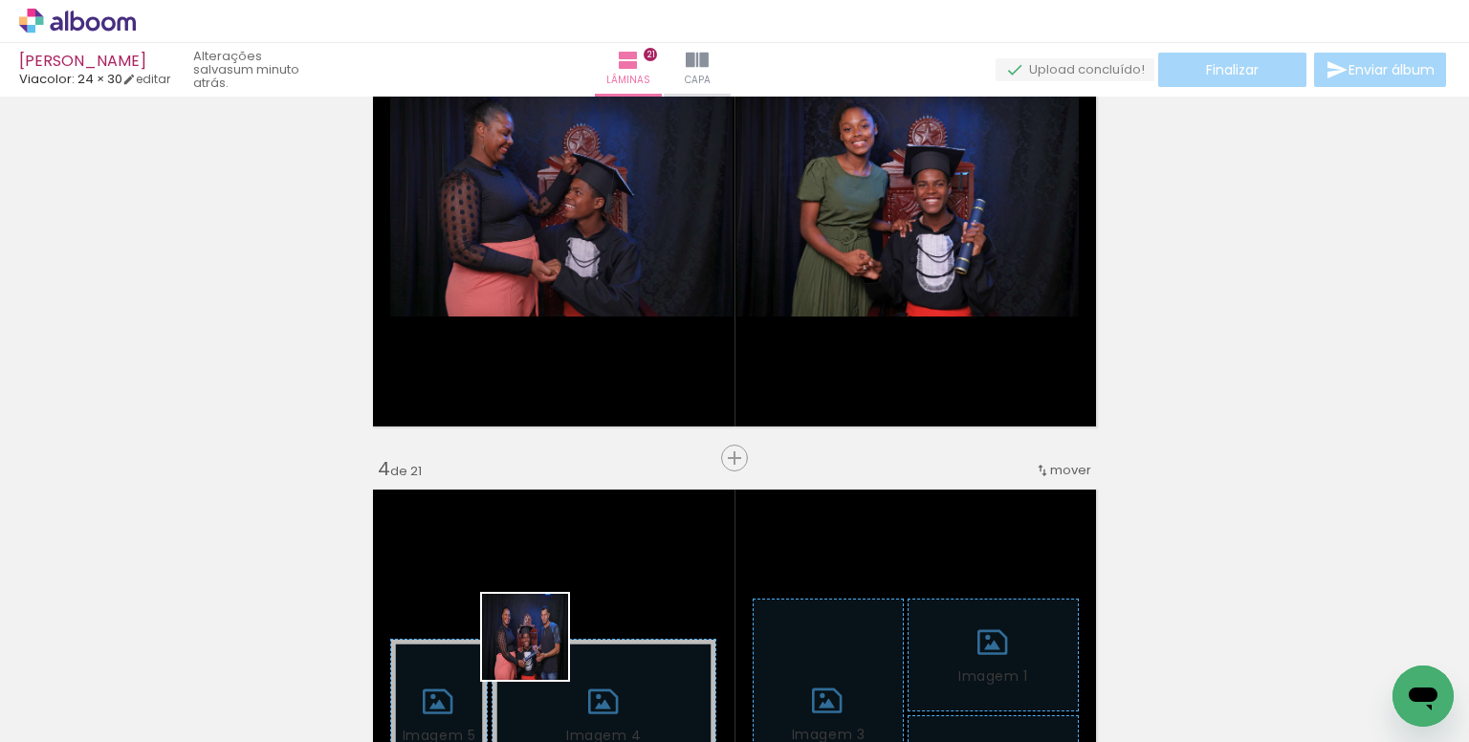
drag, startPoint x: 540, startPoint y: 651, endPoint x: 492, endPoint y: 594, distance: 74.7
click at [611, 370] on quentale-workspace at bounding box center [734, 371] width 1469 height 742
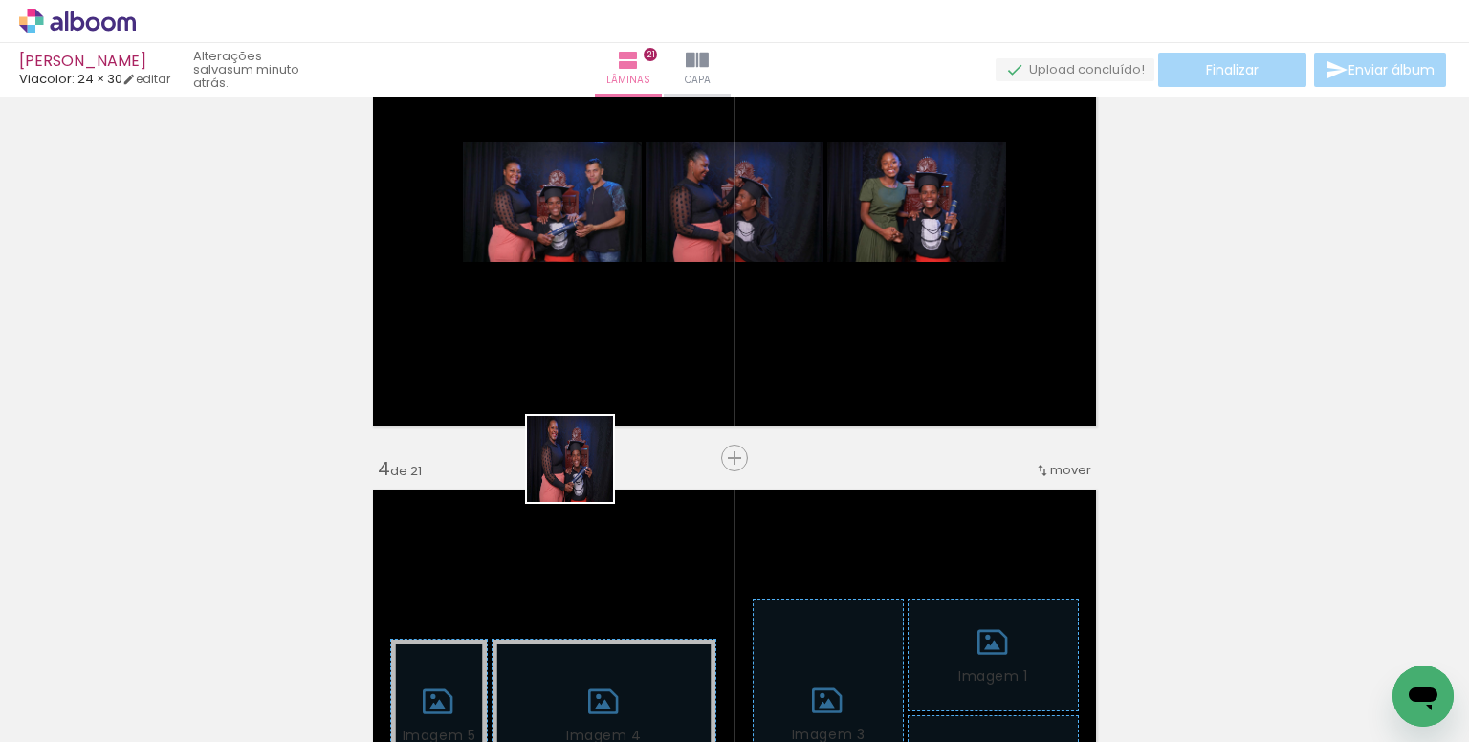
drag, startPoint x: 536, startPoint y: 550, endPoint x: 388, endPoint y: 599, distance: 155.2
click at [637, 359] on quentale-workspace at bounding box center [734, 371] width 1469 height 742
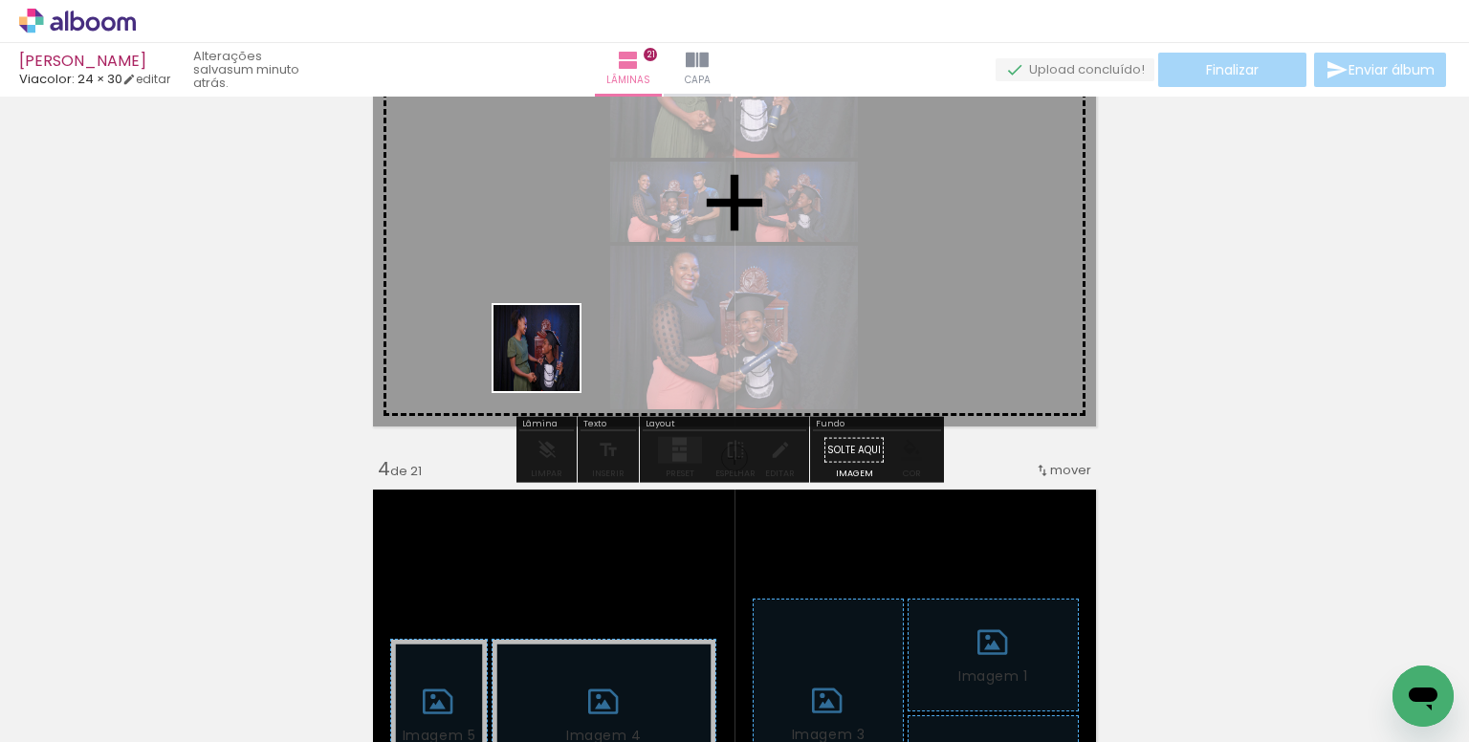
drag, startPoint x: 447, startPoint y: 512, endPoint x: 551, endPoint y: 361, distance: 183.6
click at [551, 361] on quentale-workspace at bounding box center [734, 371] width 1469 height 742
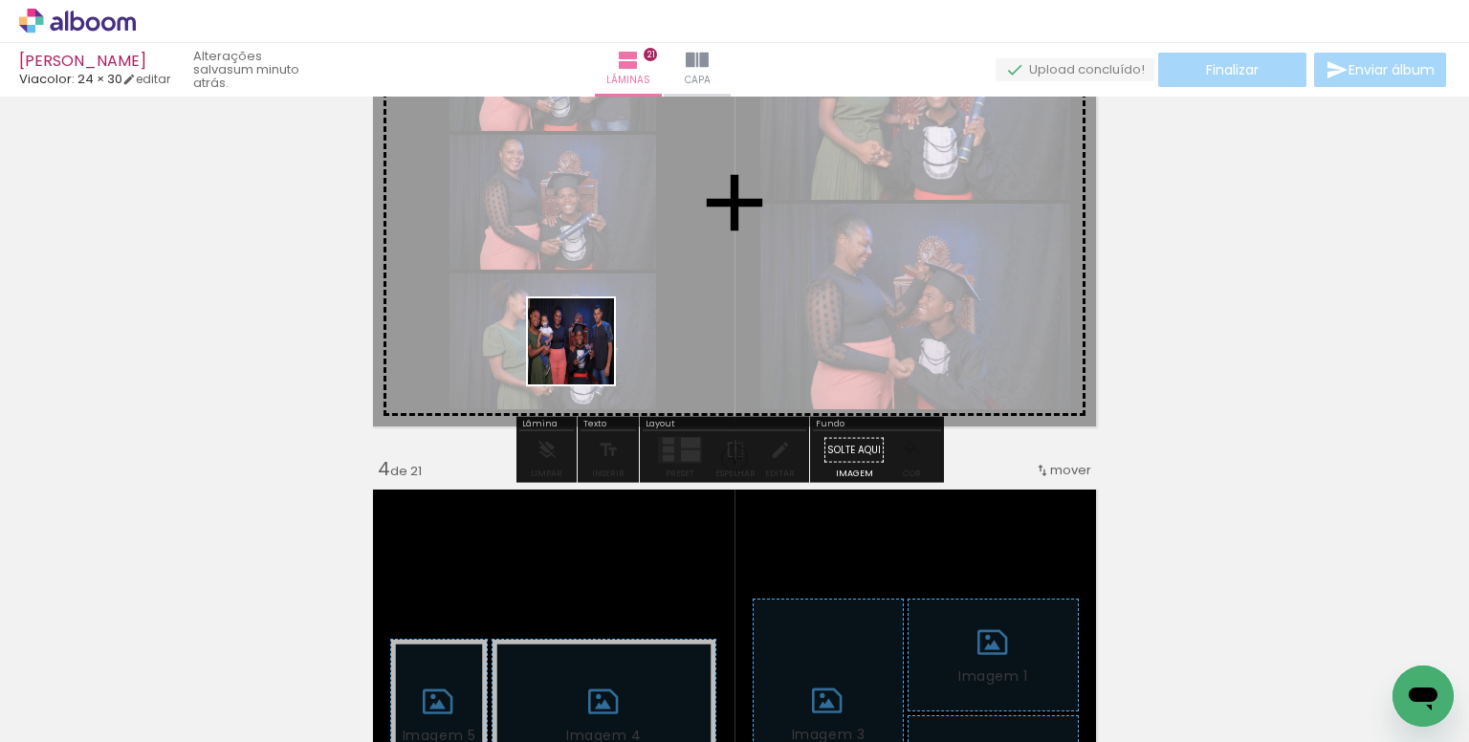
drag, startPoint x: 202, startPoint y: 670, endPoint x: 605, endPoint y: 336, distance: 523.1
click at [605, 336] on quentale-workspace at bounding box center [734, 371] width 1469 height 742
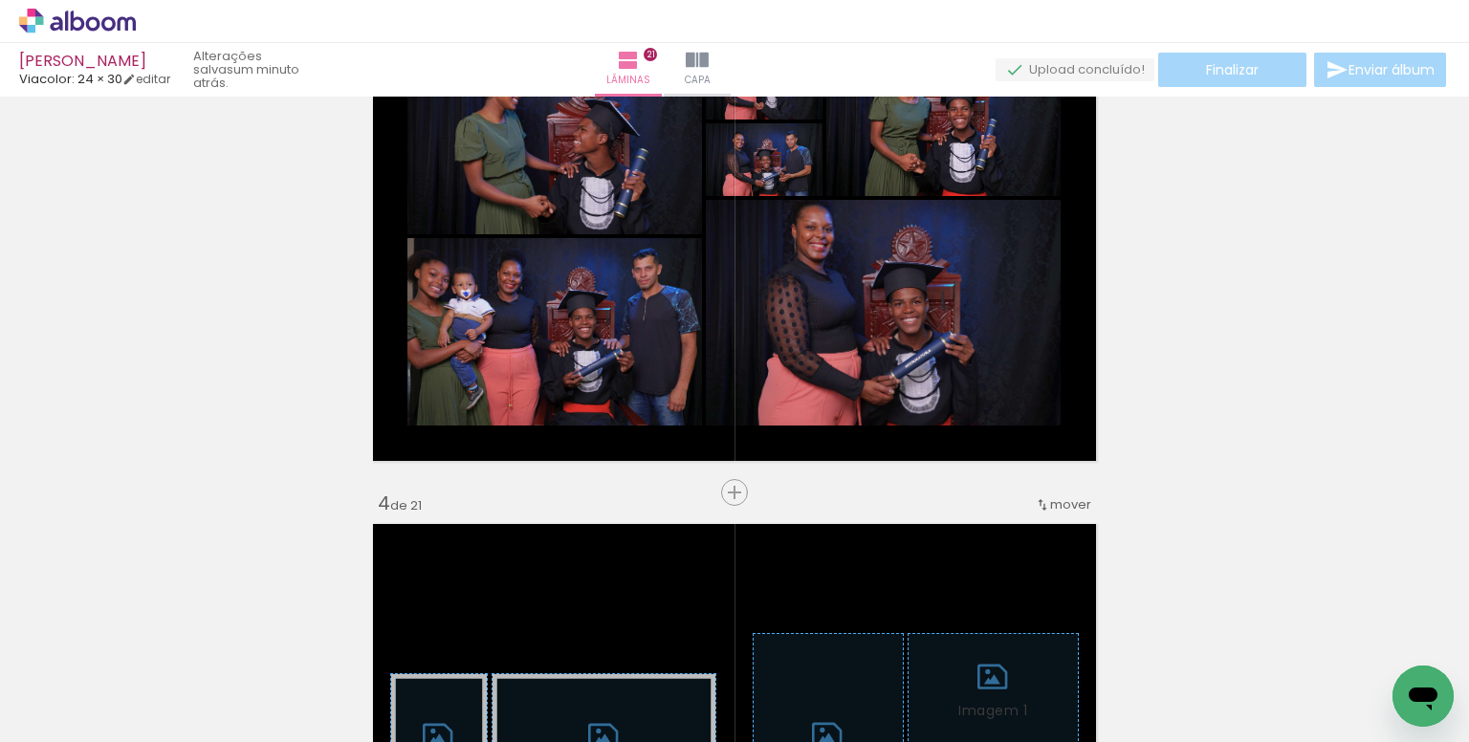
scroll to position [1110, 0]
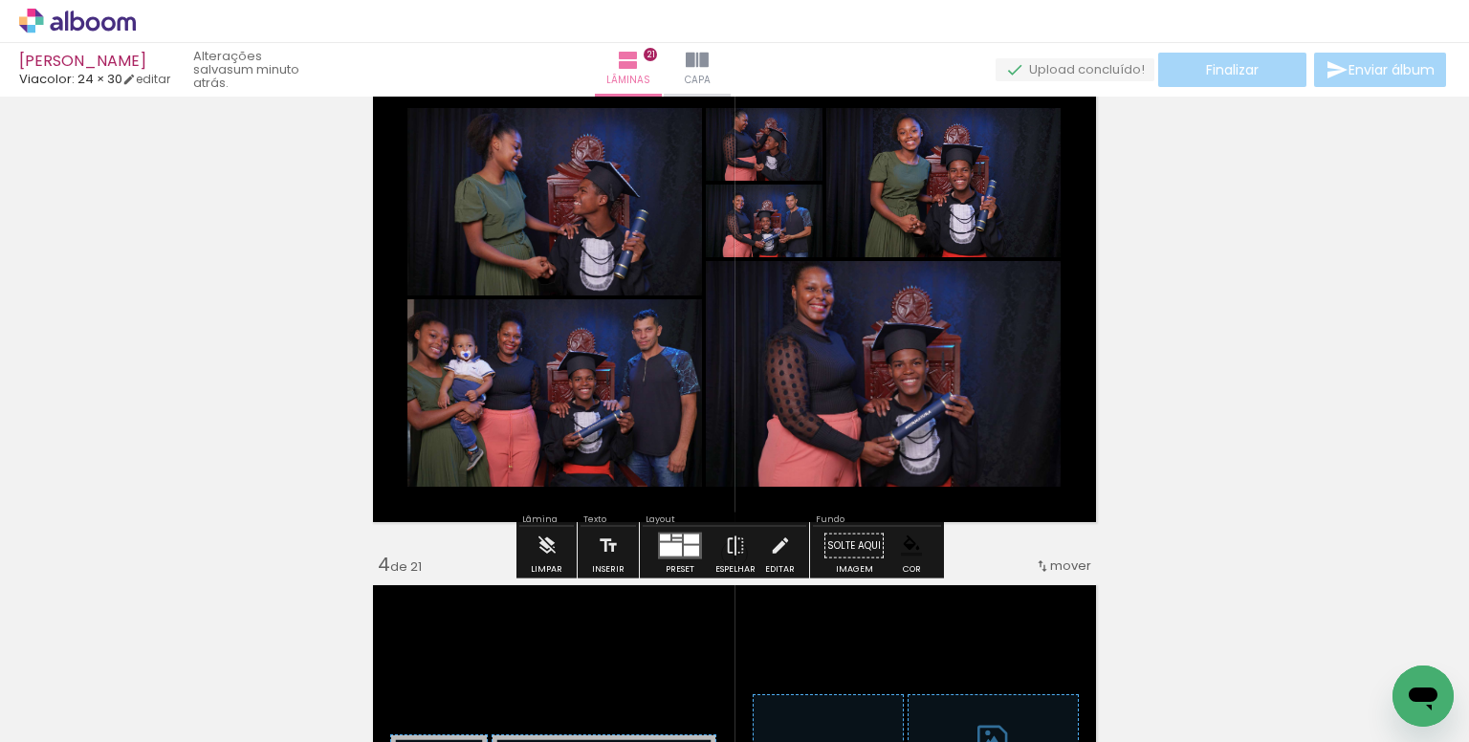
click at [674, 555] on div at bounding box center [671, 549] width 22 height 13
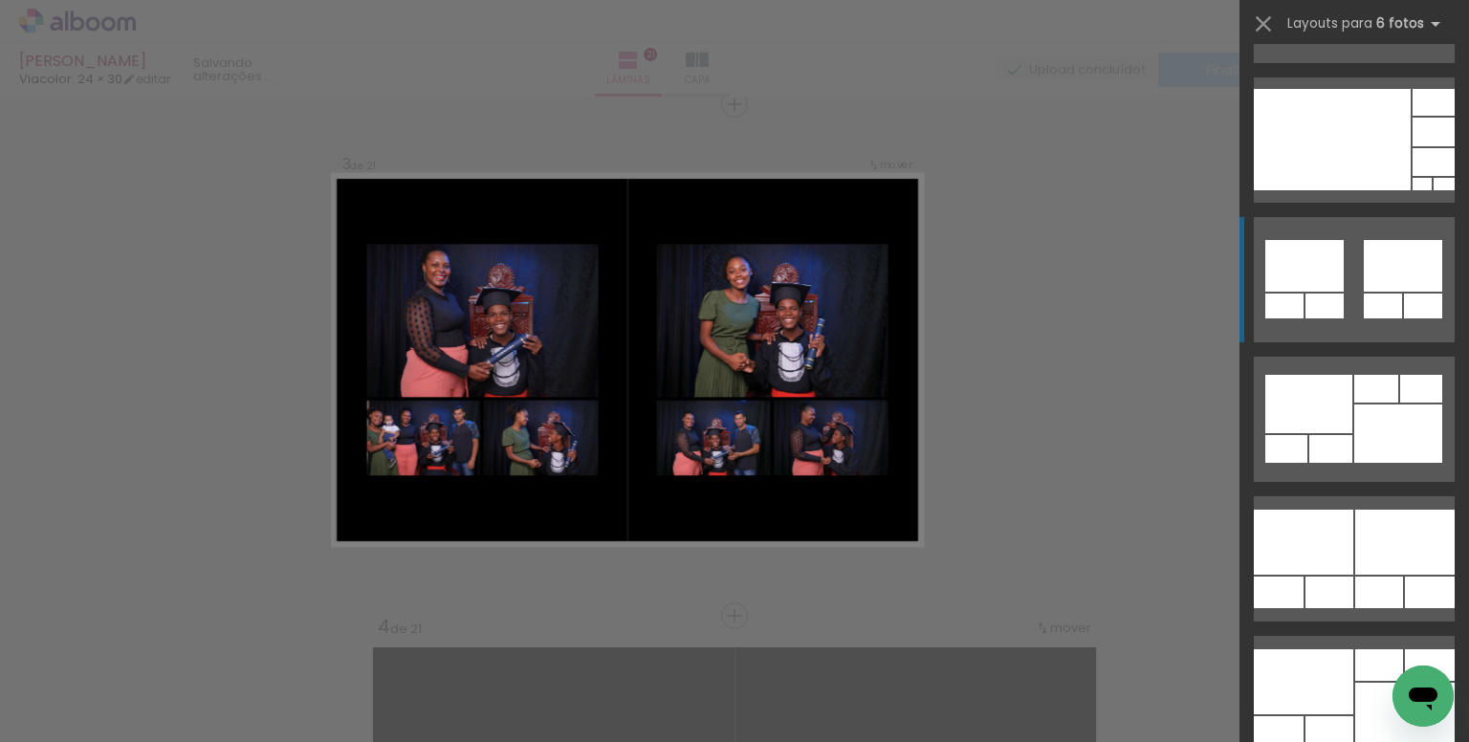
scroll to position [1244, 0]
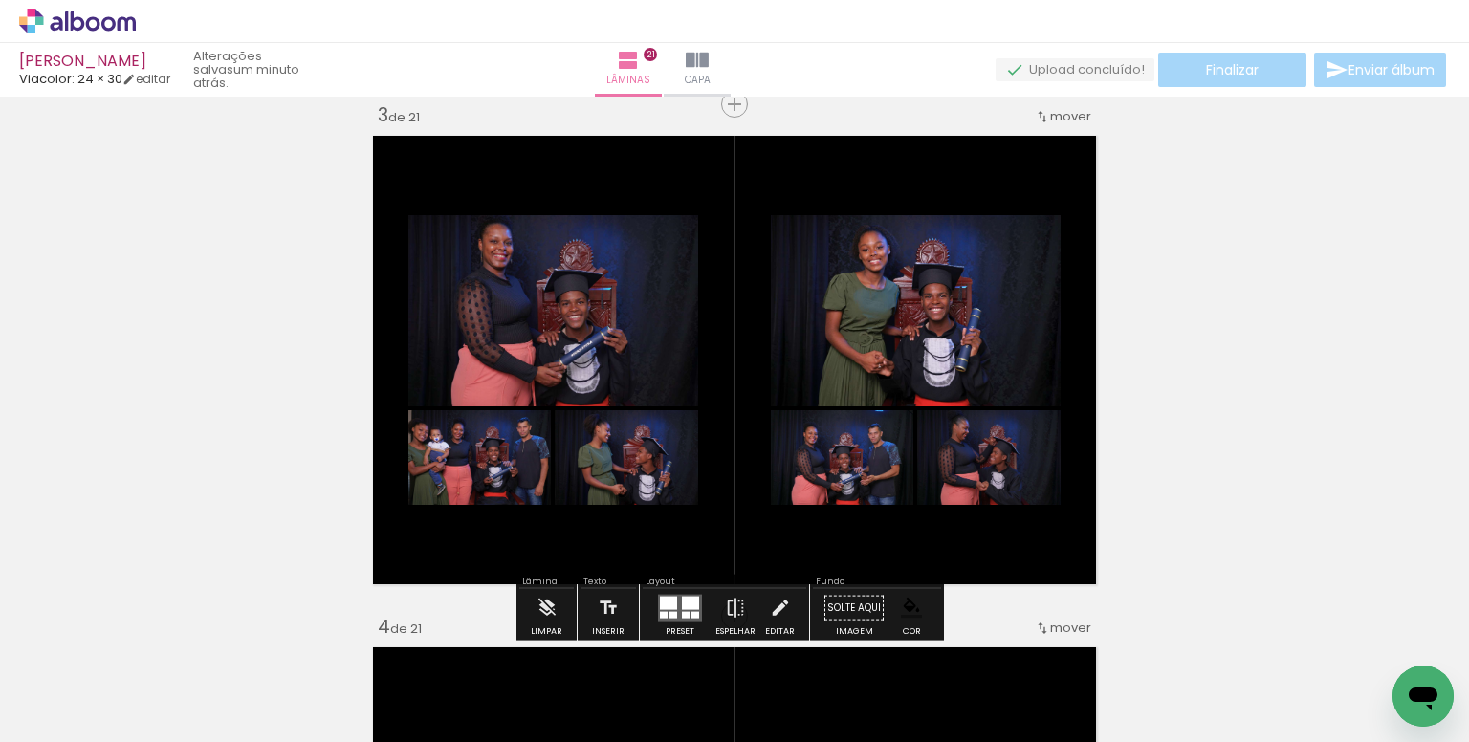
click at [81, 695] on div "Biblioteca 0 de 12 fotos Todas as fotos Não utilizadas Adicionar Fotos" at bounding box center [59, 682] width 119 height 95
click at [83, 717] on span "Adicionar Fotos" at bounding box center [67, 716] width 57 height 21
click at [0, 0] on input "file" at bounding box center [0, 0] width 0 height 0
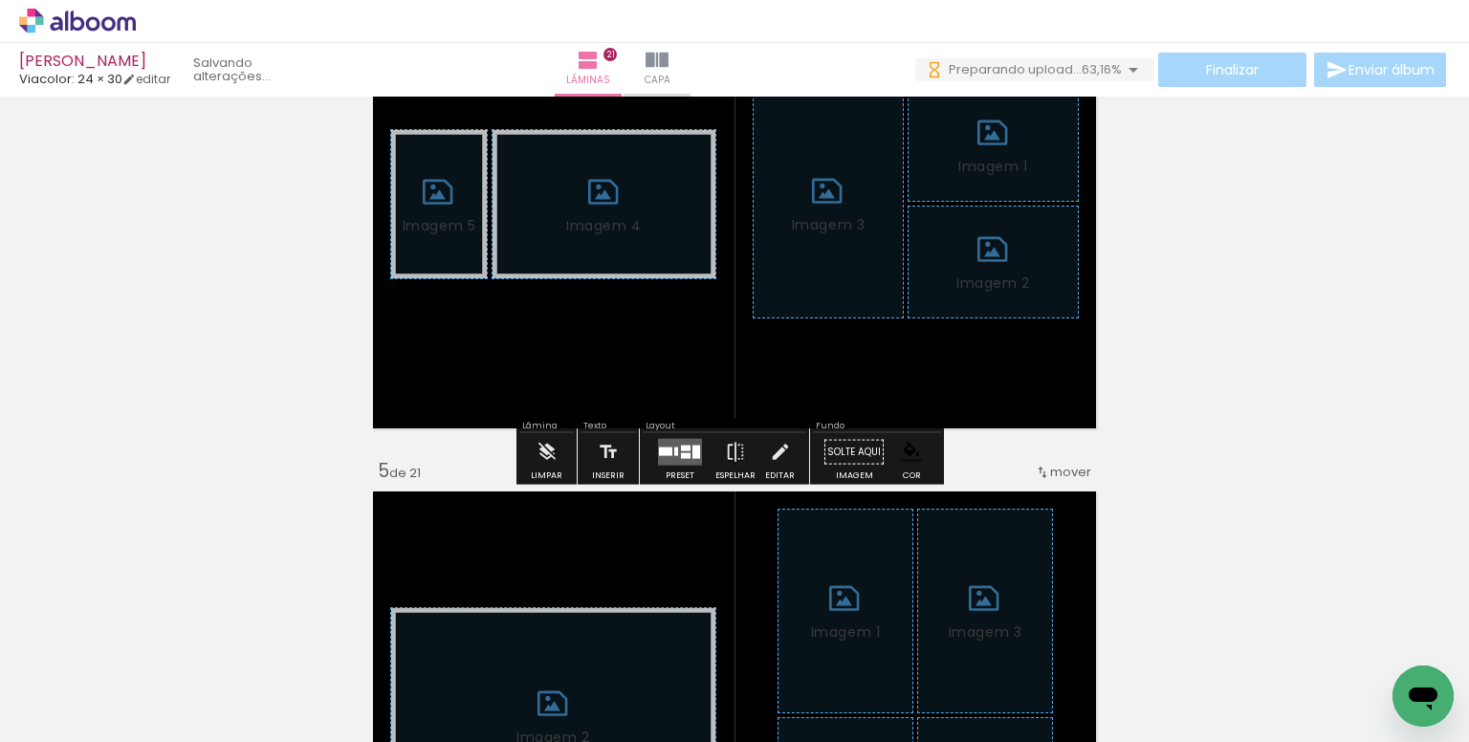
scroll to position [1717, 0]
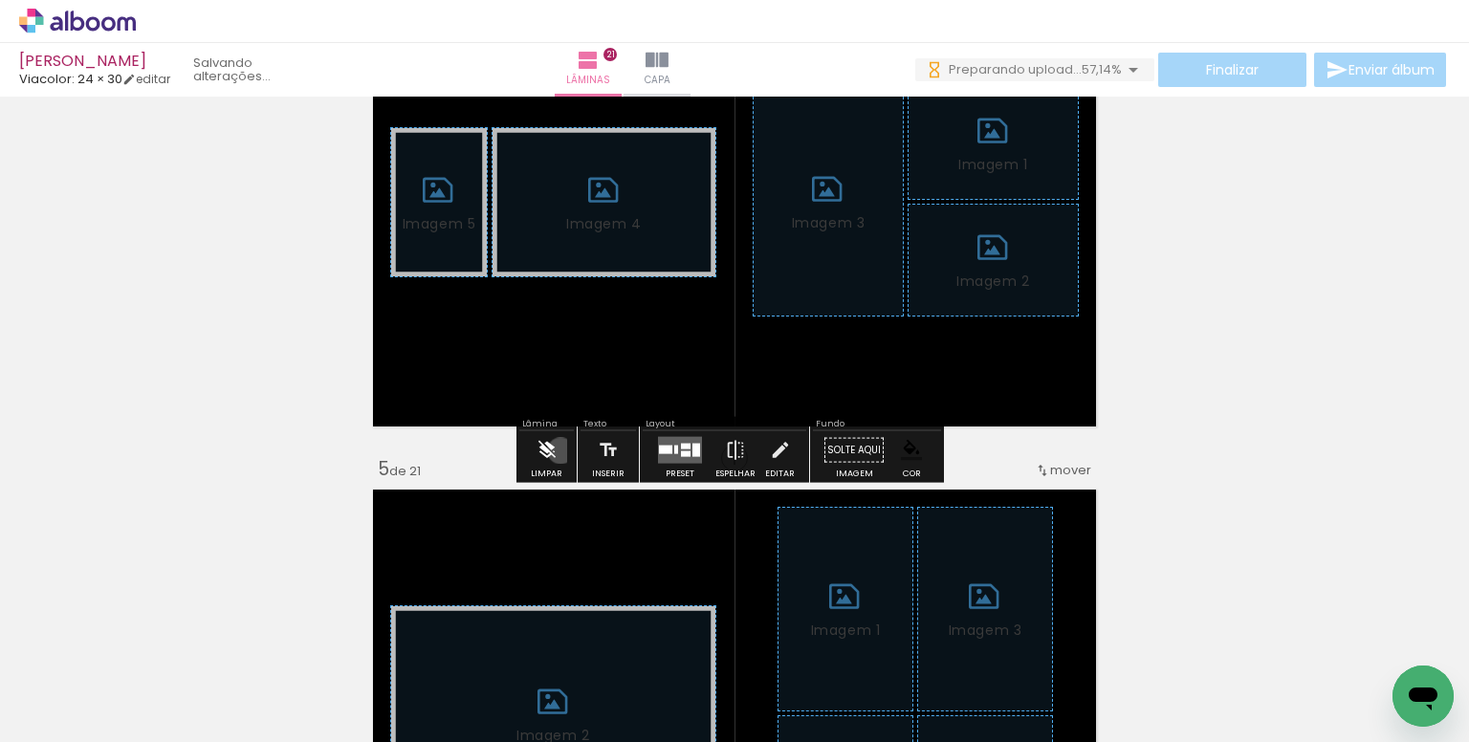
click at [561, 451] on paper-button "Limpar" at bounding box center [546, 455] width 41 height 49
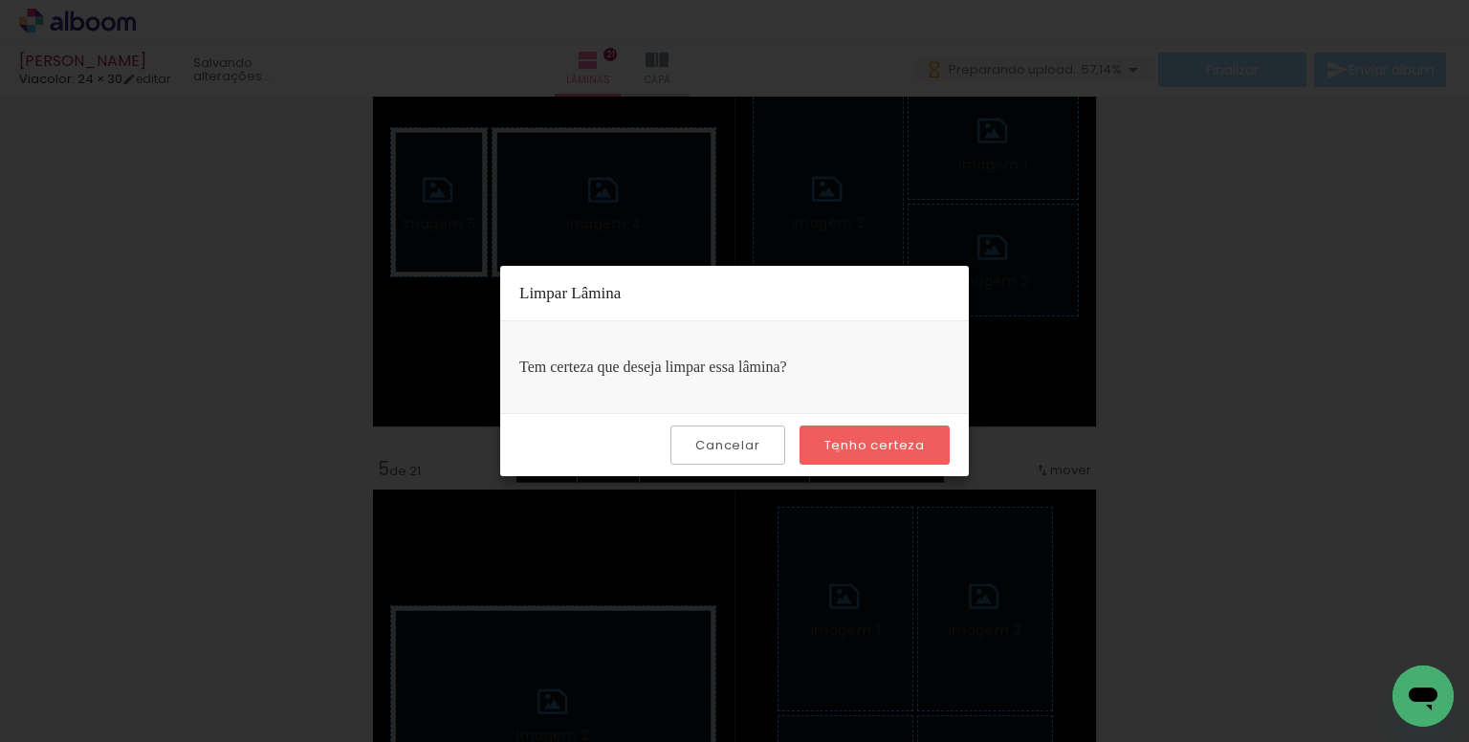
click at [0, 0] on slot "Tenho certeza" at bounding box center [0, 0] width 0 height 0
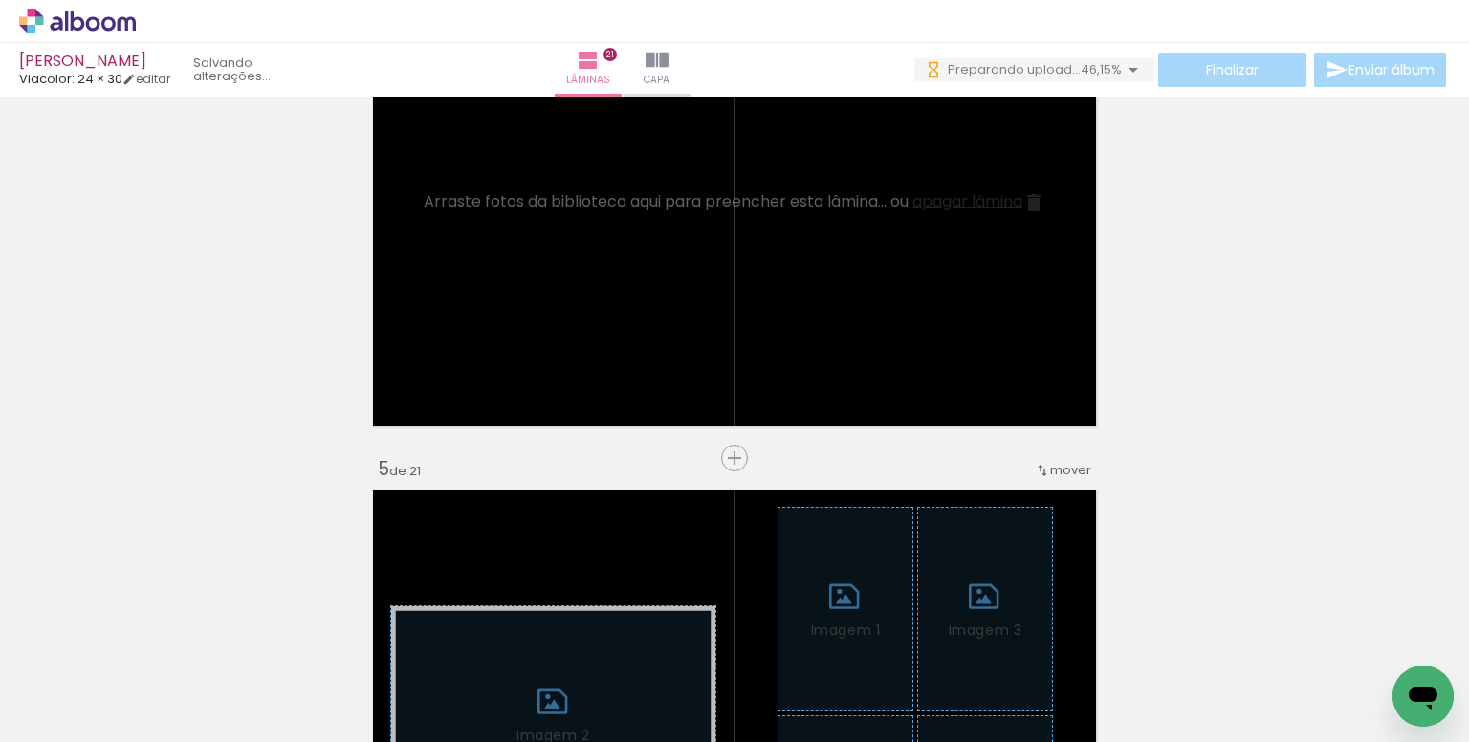
click at [374, 638] on iron-icon at bounding box center [364, 639] width 20 height 20
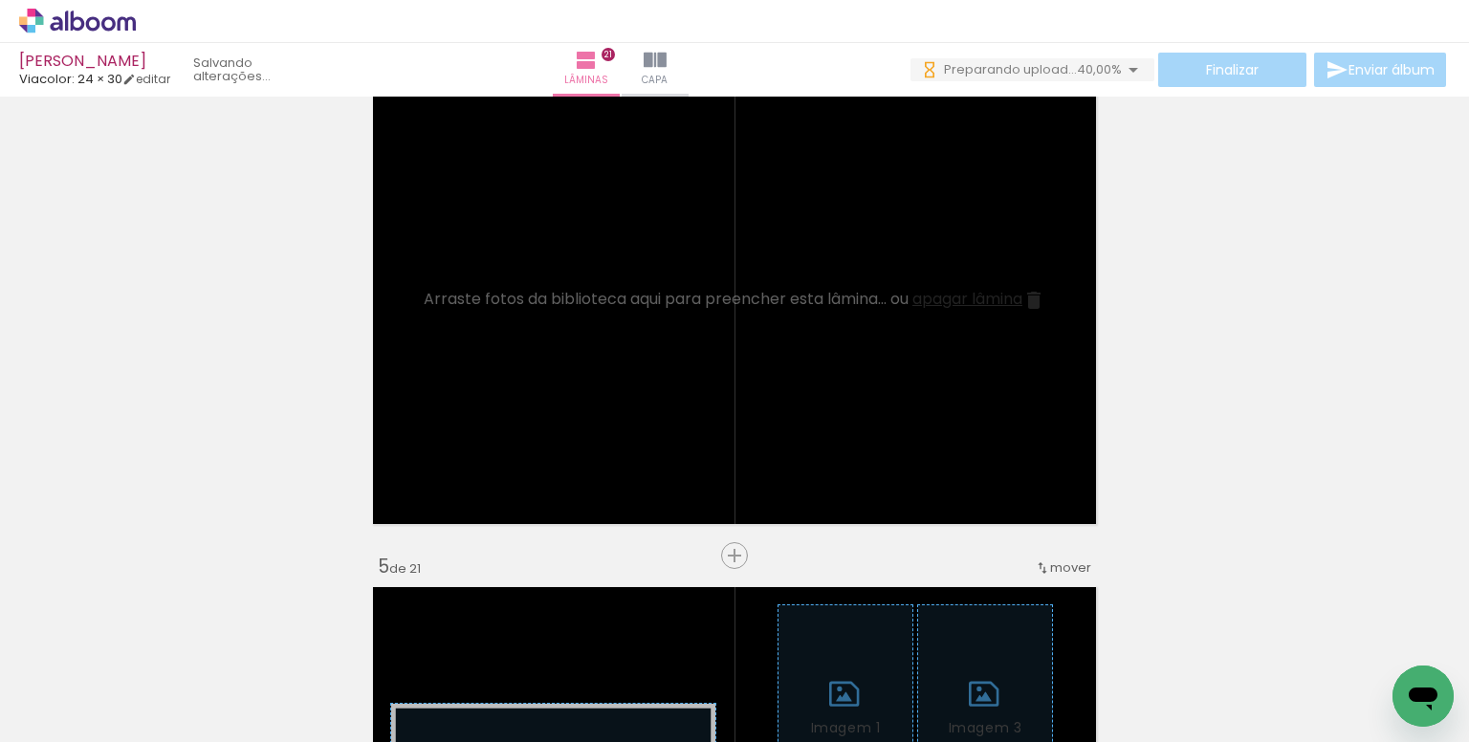
scroll to position [1621, 0]
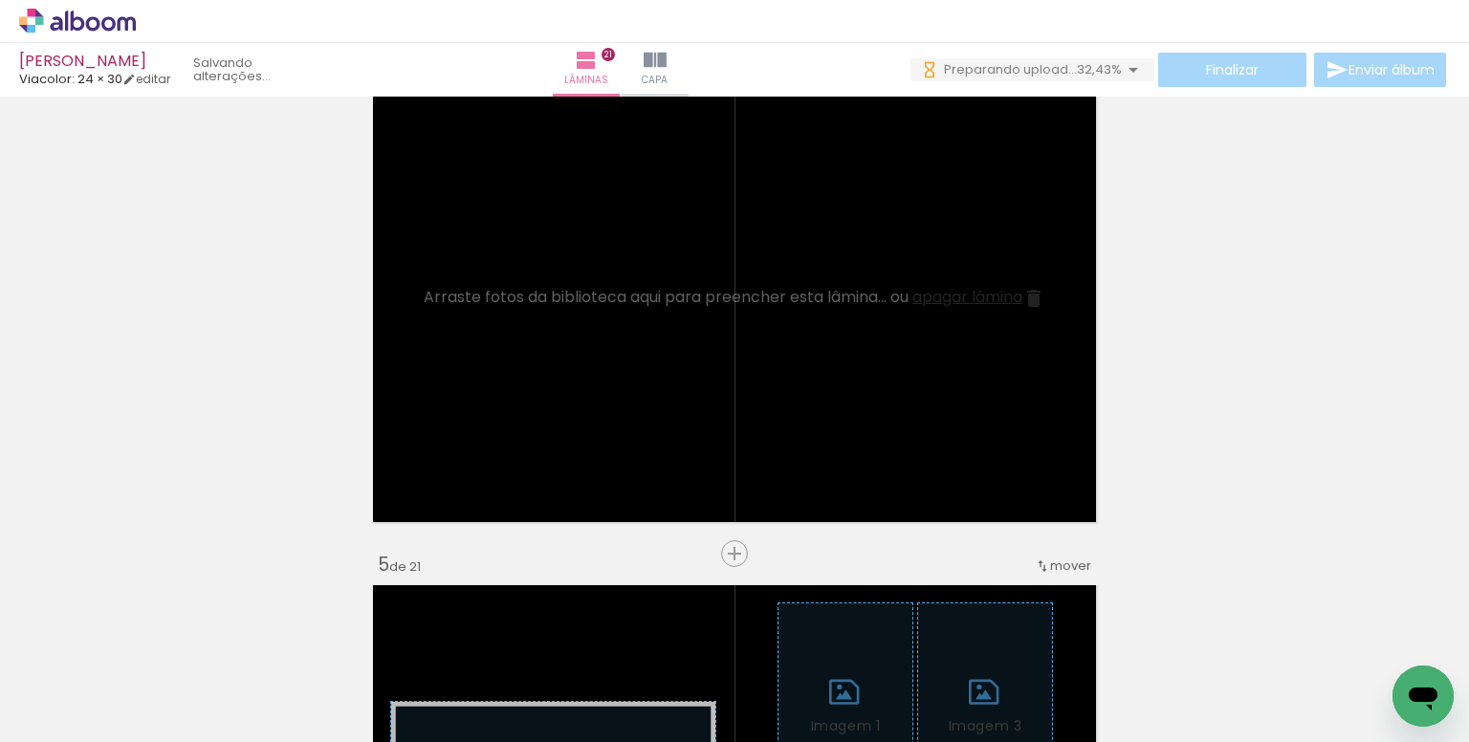
click at [374, 632] on iron-icon at bounding box center [364, 639] width 20 height 20
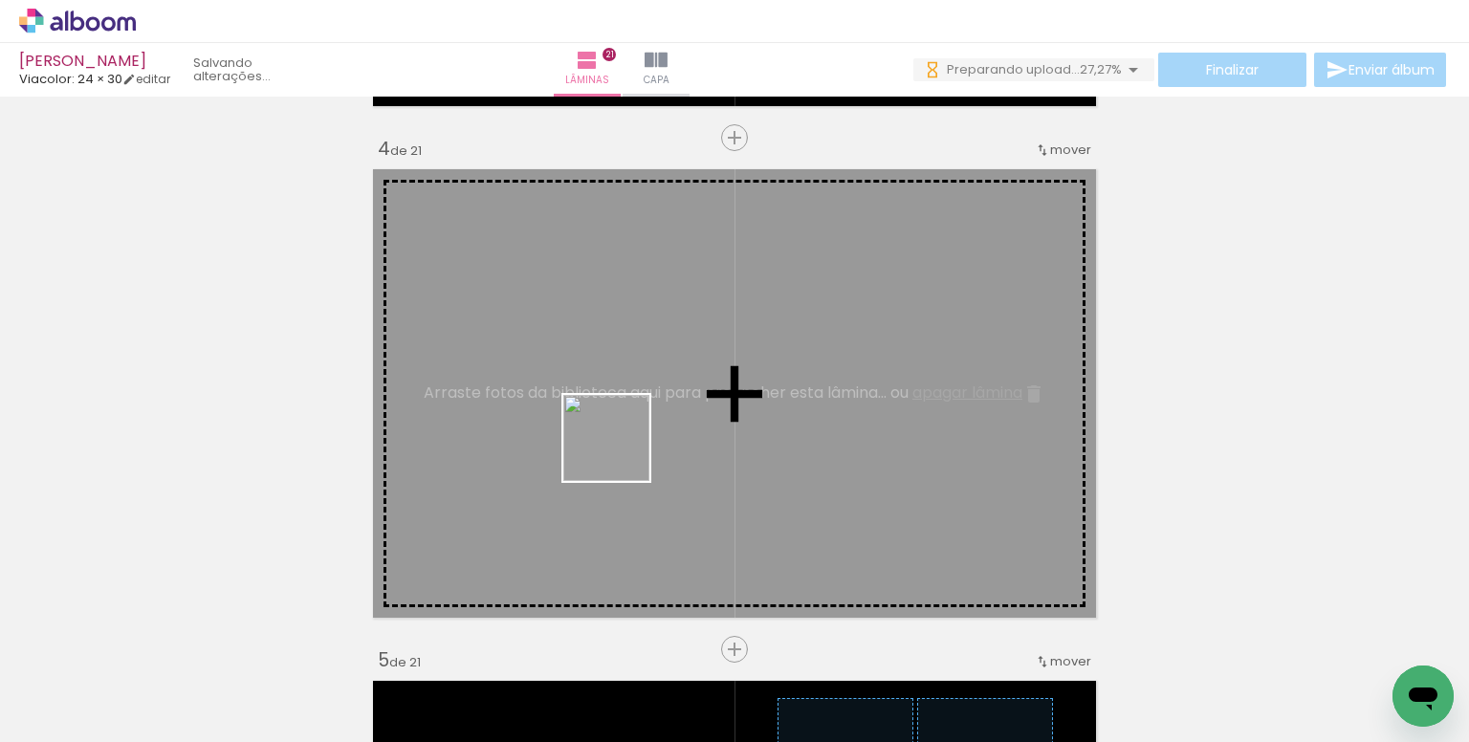
drag, startPoint x: 621, startPoint y: 454, endPoint x: 741, endPoint y: 593, distance: 183.8
click at [628, 453] on quentale-workspace at bounding box center [734, 371] width 1469 height 742
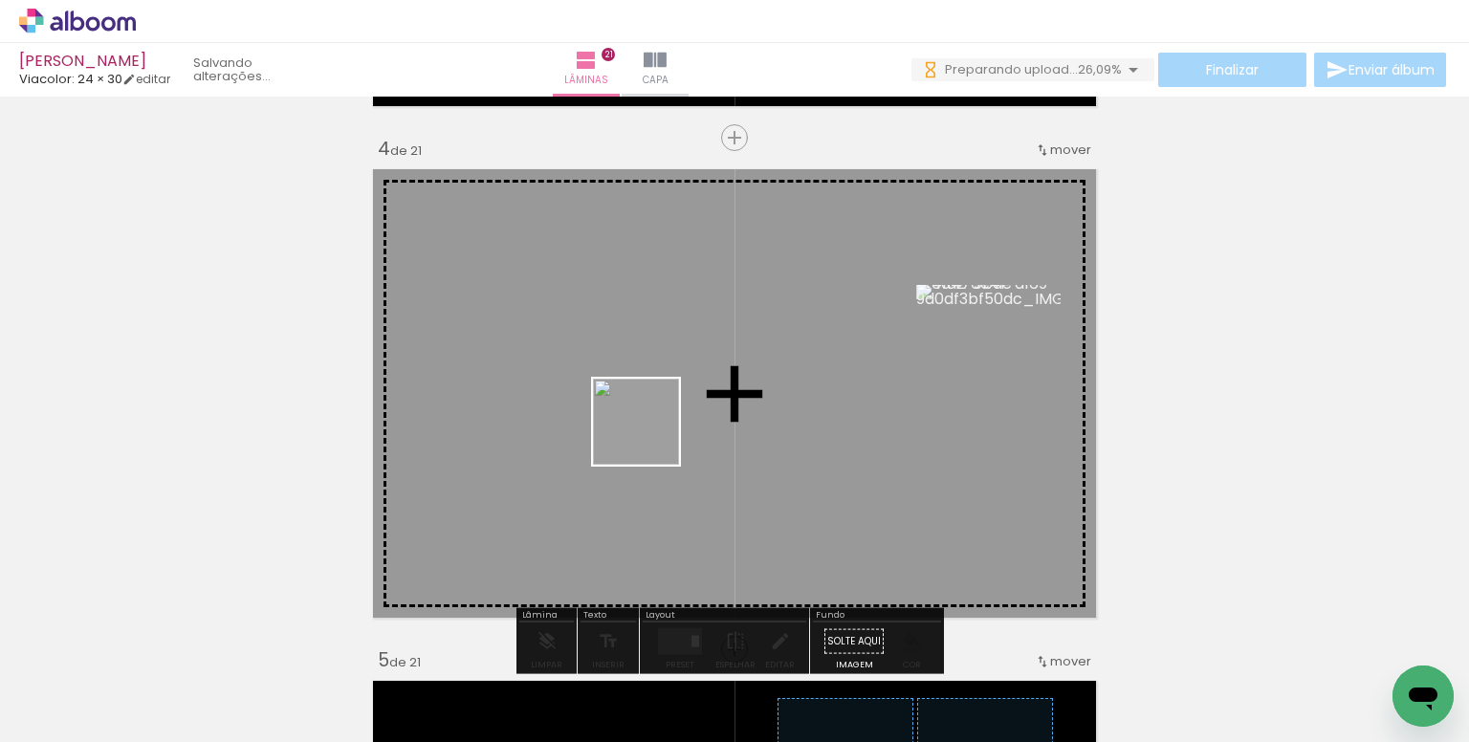
click at [650, 436] on quentale-workspace at bounding box center [734, 371] width 1469 height 742
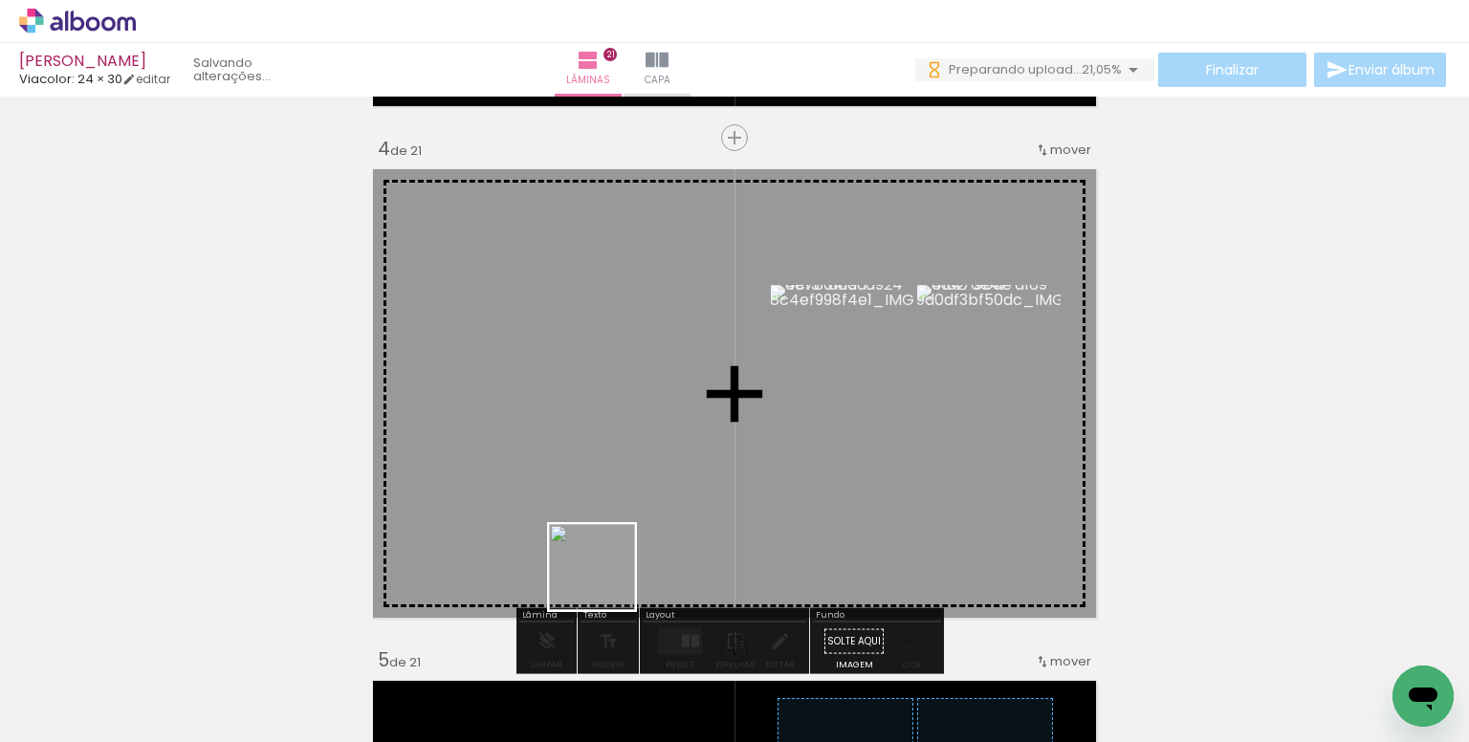
drag, startPoint x: 603, startPoint y: 596, endPoint x: 809, endPoint y: 625, distance: 208.6
click at [625, 475] on quentale-workspace at bounding box center [734, 371] width 1469 height 742
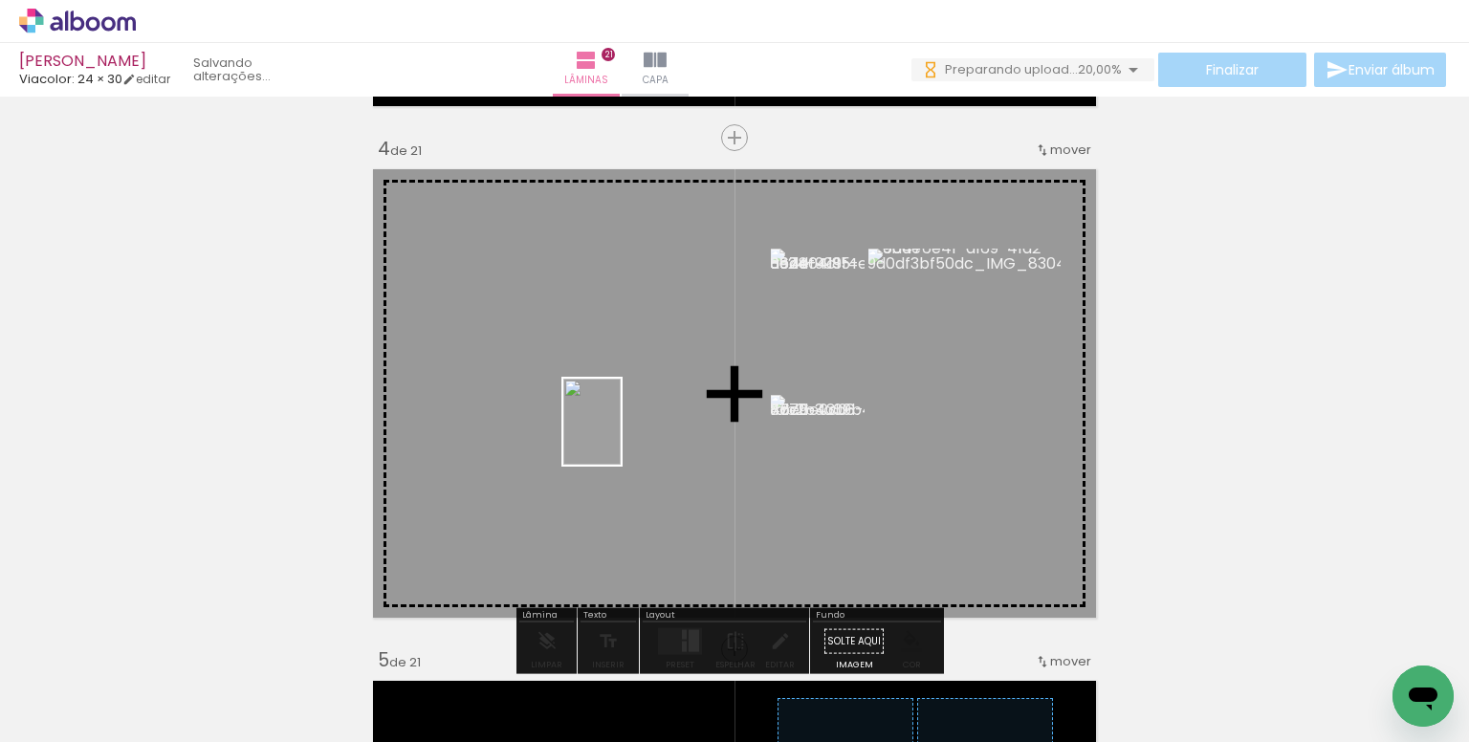
drag, startPoint x: 719, startPoint y: 682, endPoint x: 621, endPoint y: 436, distance: 264.8
click at [621, 436] on quentale-workspace at bounding box center [734, 371] width 1469 height 742
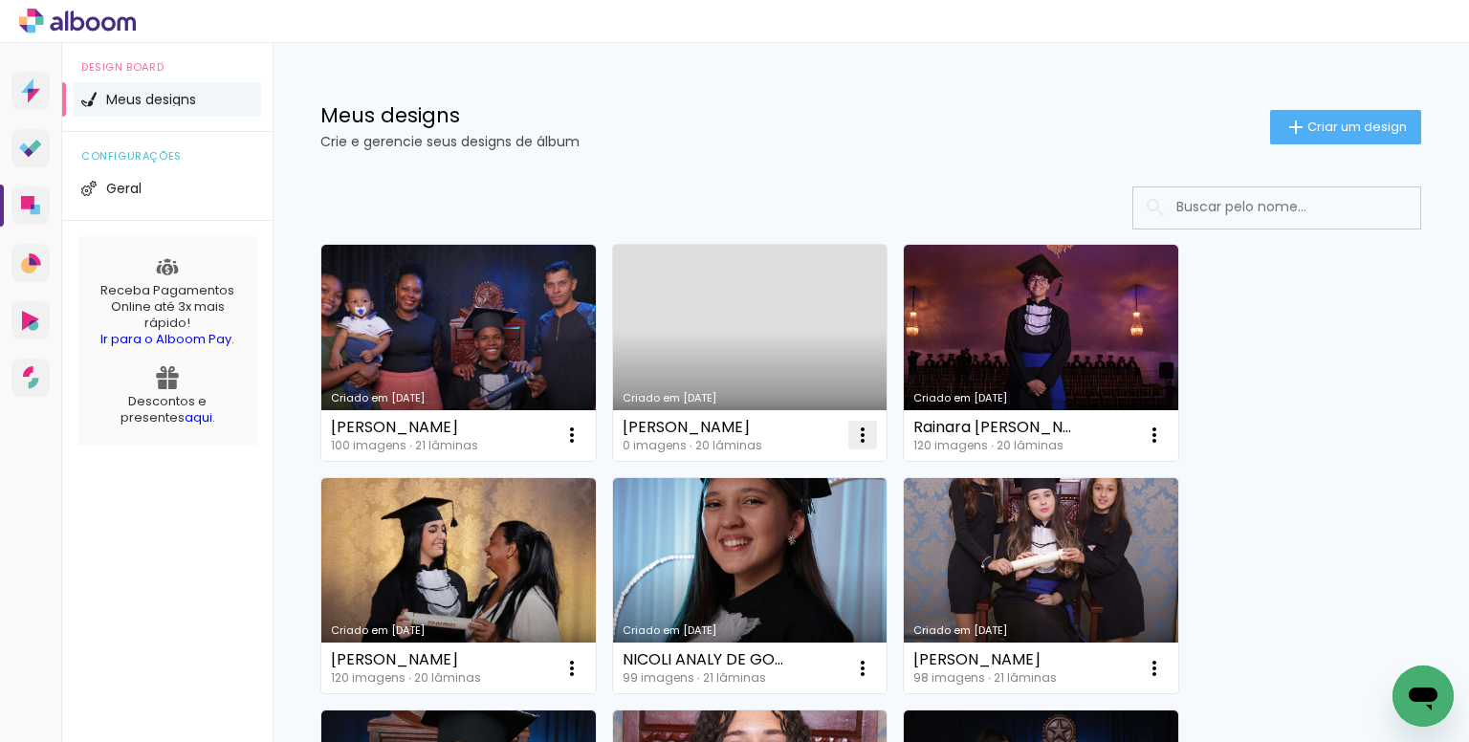
click at [584, 433] on iron-icon at bounding box center [572, 435] width 23 height 23
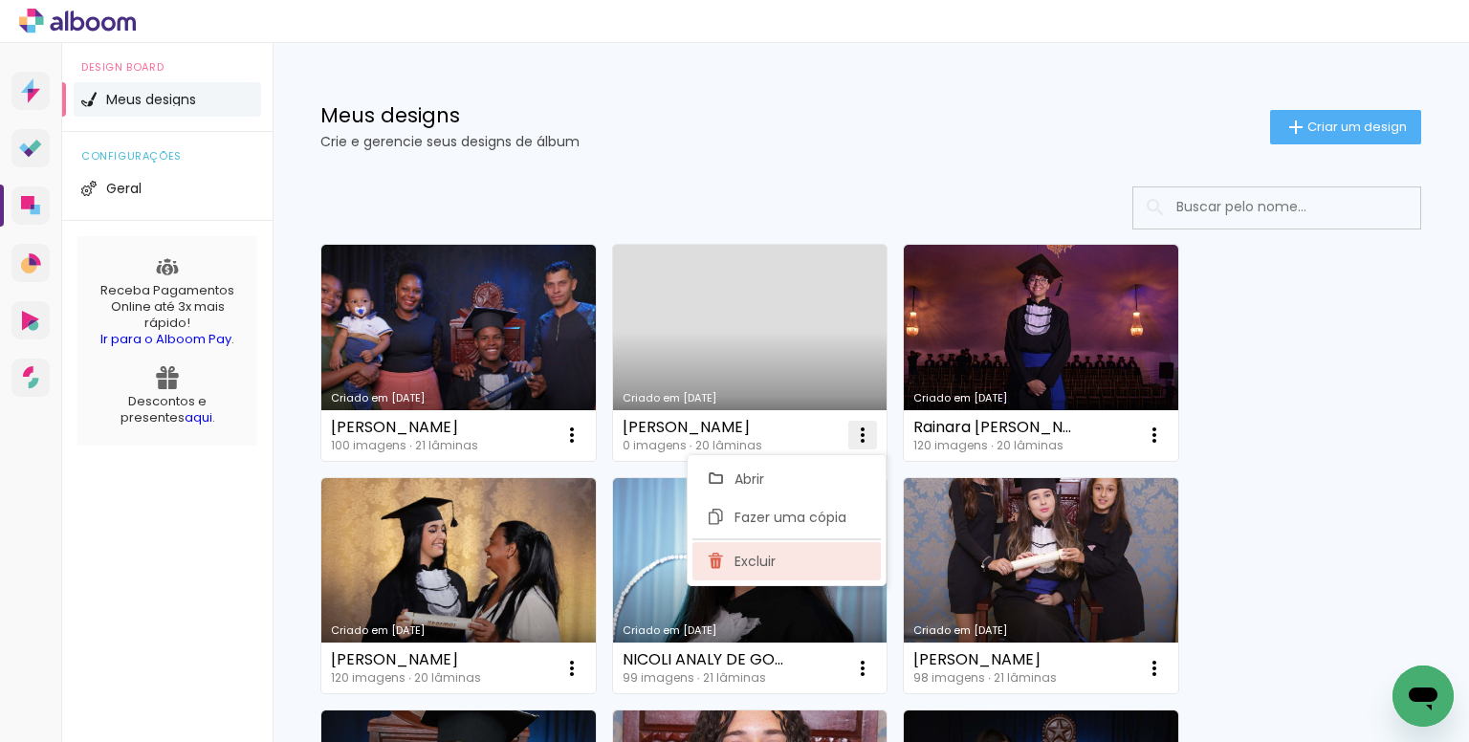
click at [773, 556] on span "Excluir" at bounding box center [755, 561] width 41 height 13
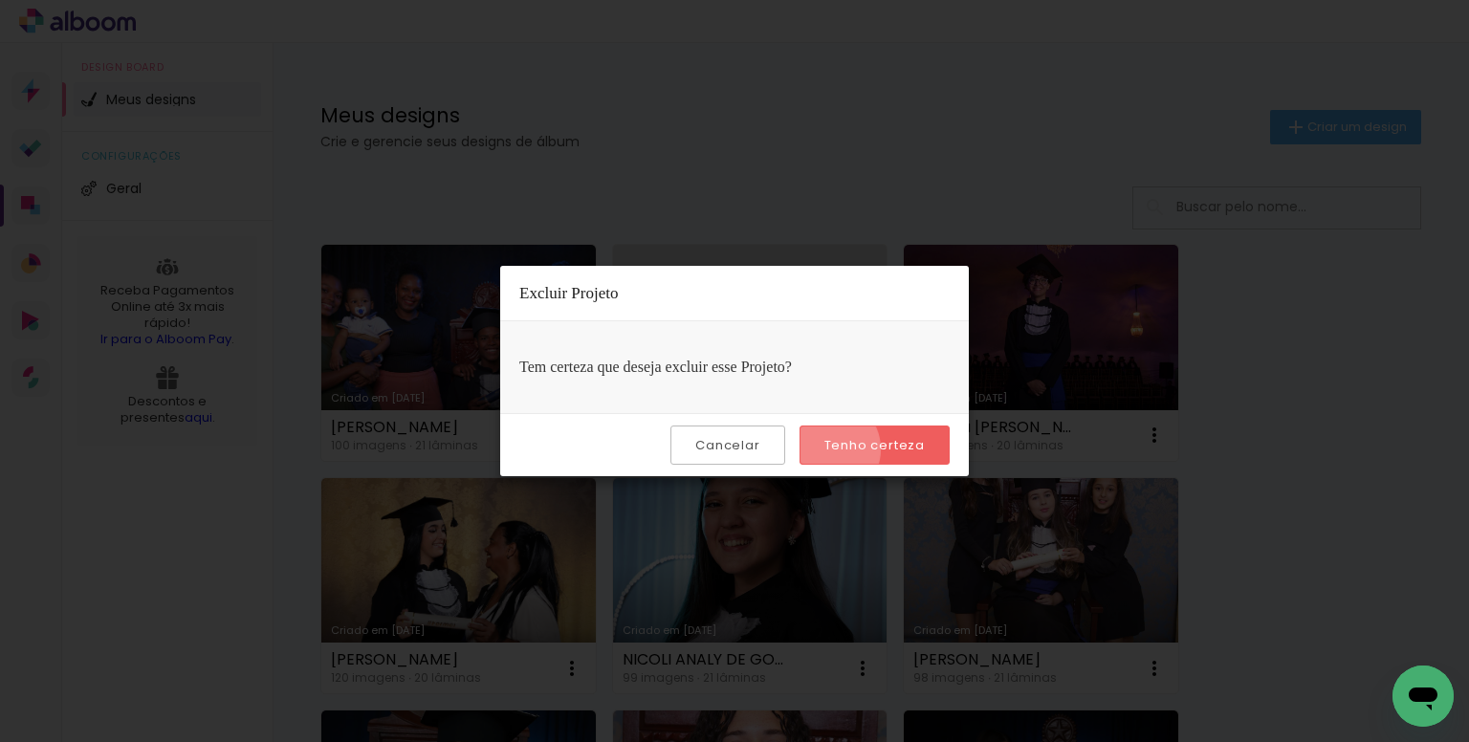
click at [0, 0] on slot "Tenho certeza" at bounding box center [0, 0] width 0 height 0
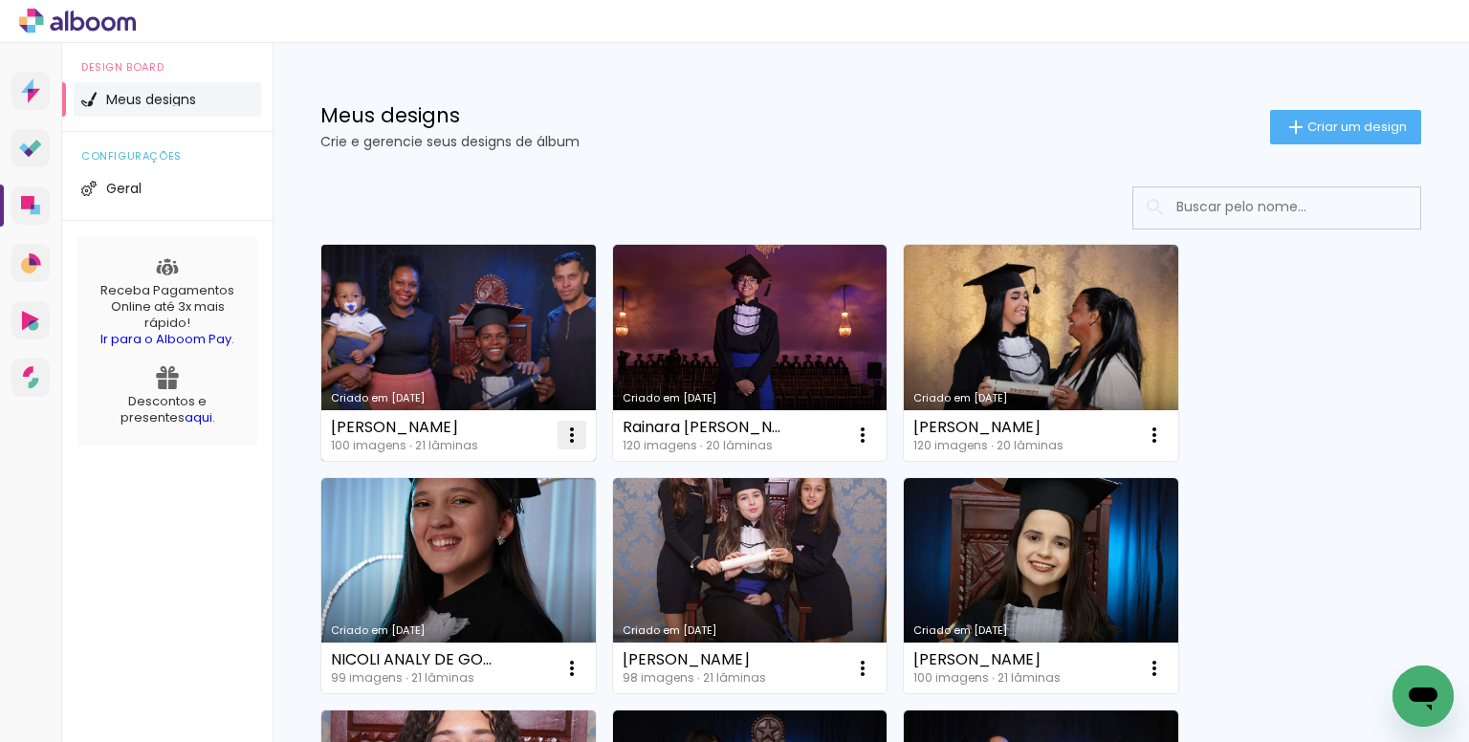
click at [572, 433] on iron-icon at bounding box center [572, 435] width 23 height 23
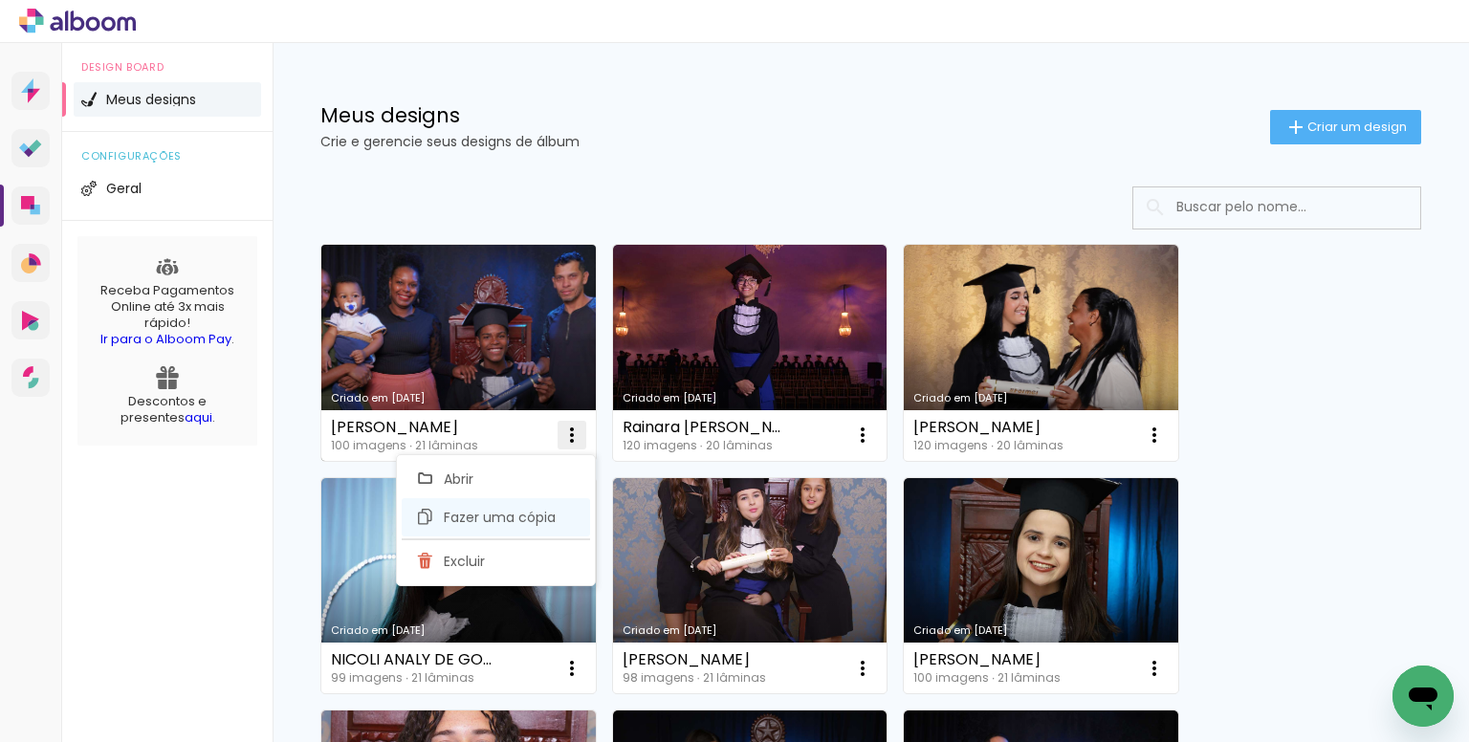
click at [494, 501] on paper-item "Fazer uma cópia" at bounding box center [496, 517] width 188 height 38
type input "Cópia de [PERSON_NAME]"
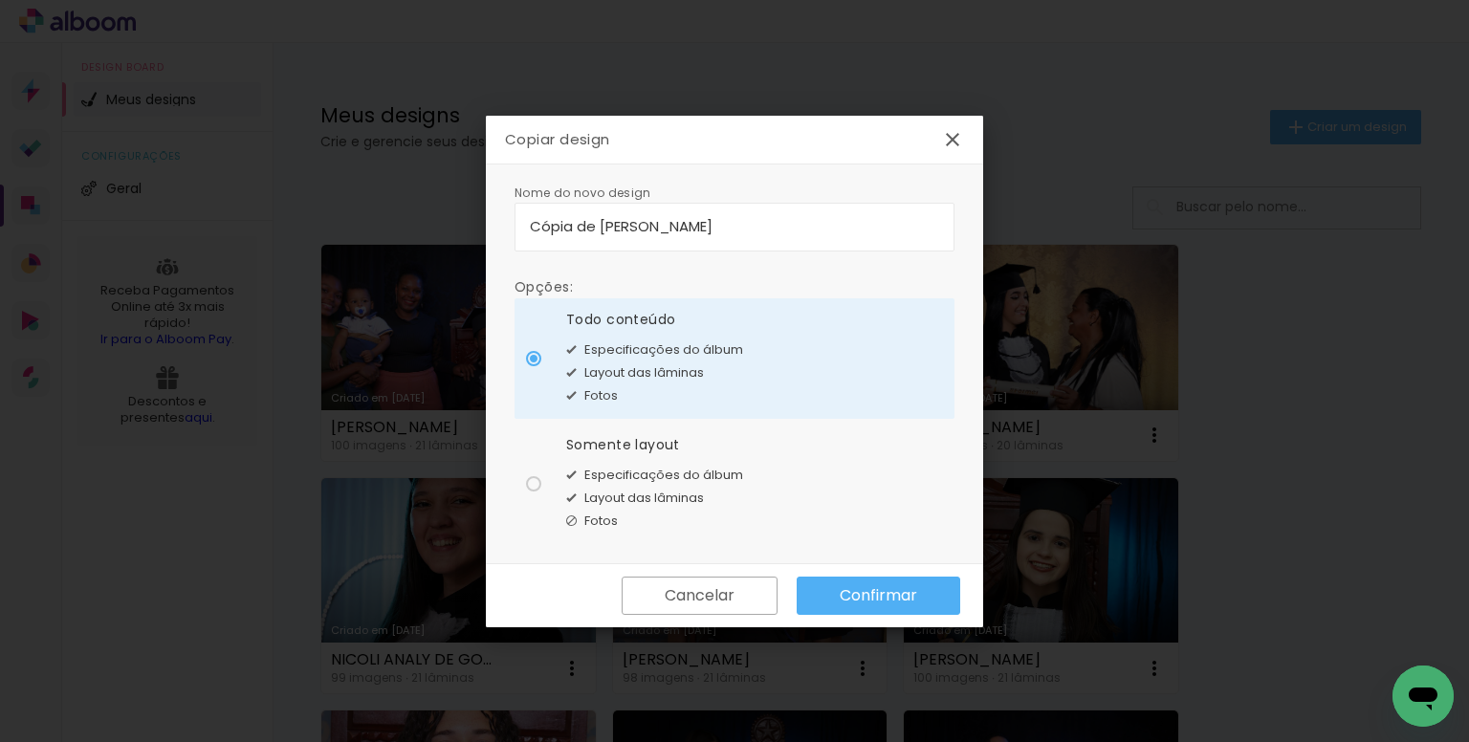
drag, startPoint x: 821, startPoint y: 225, endPoint x: 351, endPoint y: 212, distance: 469.8
click at [351, 212] on body "link( href="../../bower_components/polymer/polymer.html" rel="import" ) picture…" at bounding box center [734, 371] width 1469 height 742
type input "[PERSON_NAME]"
type paper-input "[PERSON_NAME]"
click at [620, 433] on paper-radio-button "Somente layout Especificações do álbum Layout das lâminas Fotos" at bounding box center [735, 484] width 440 height 121
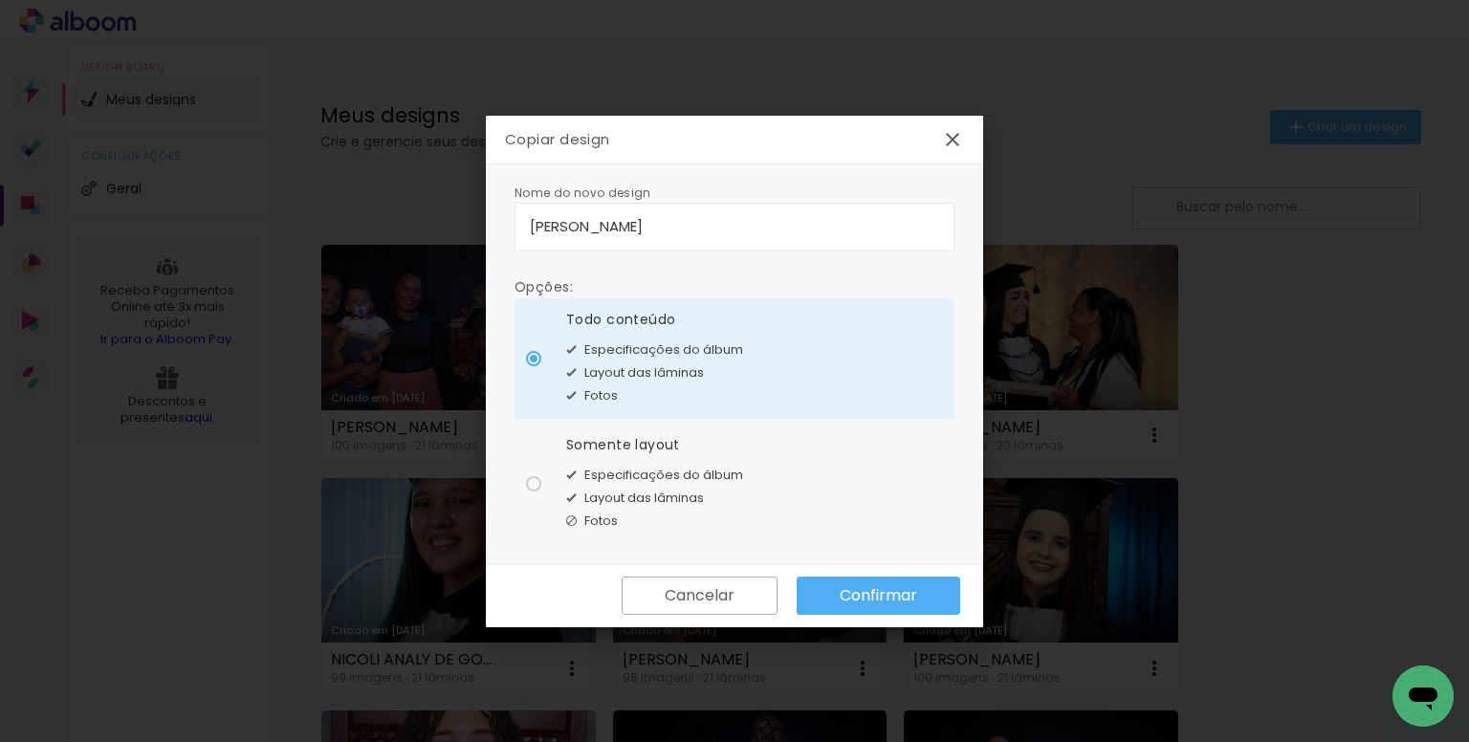
type paper-radio-button "on"
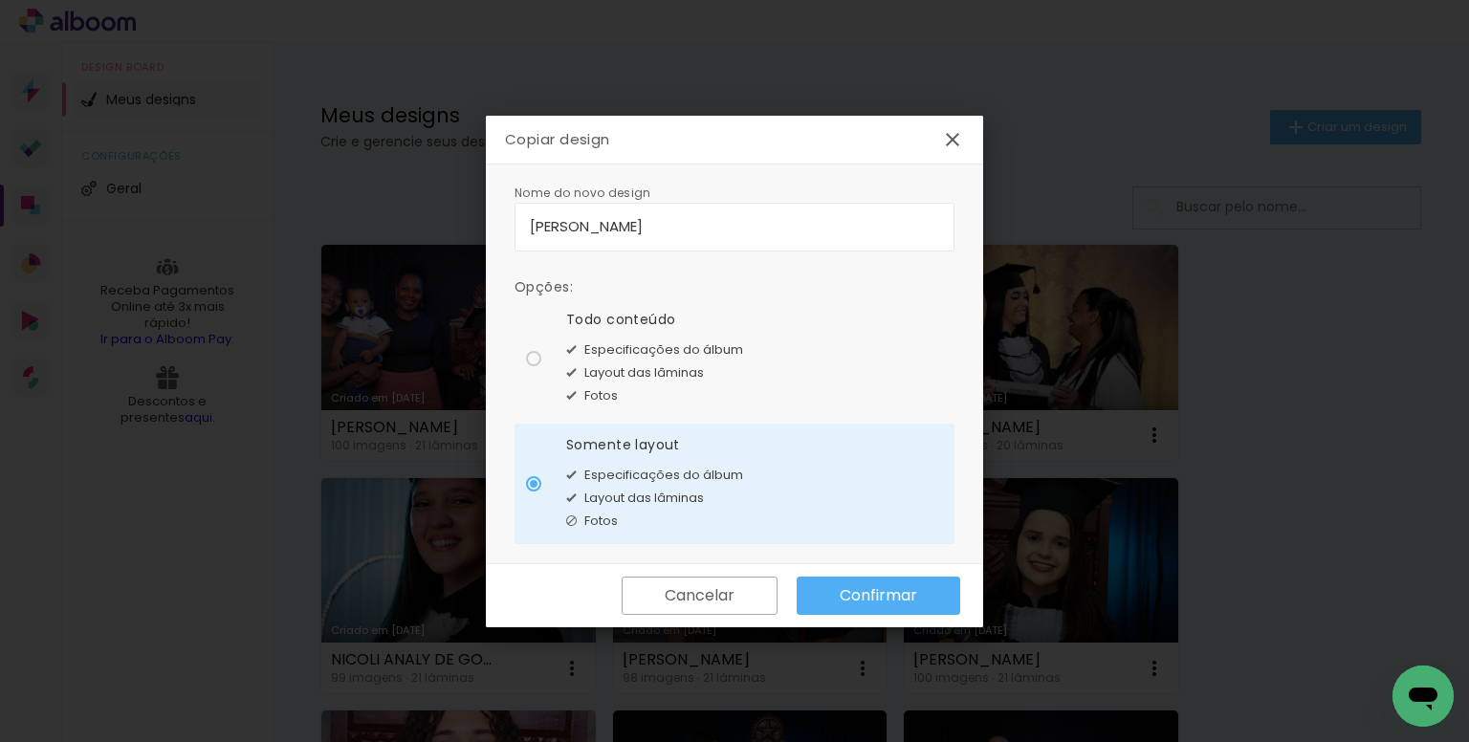
click at [0, 0] on slot "Confirmar" at bounding box center [0, 0] width 0 height 0
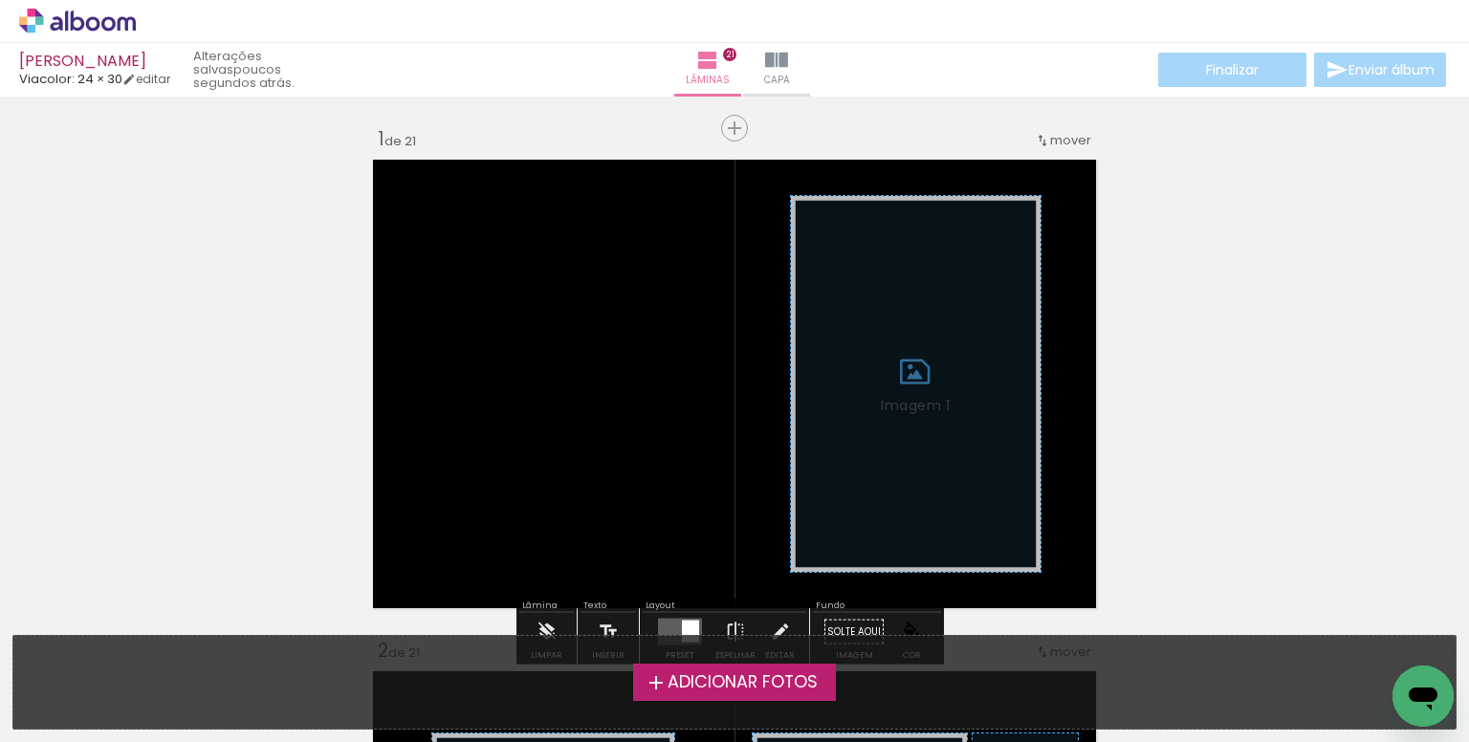
click at [712, 679] on span "Adicionar Fotos" at bounding box center [743, 682] width 150 height 17
click at [0, 0] on input "file" at bounding box center [0, 0] width 0 height 0
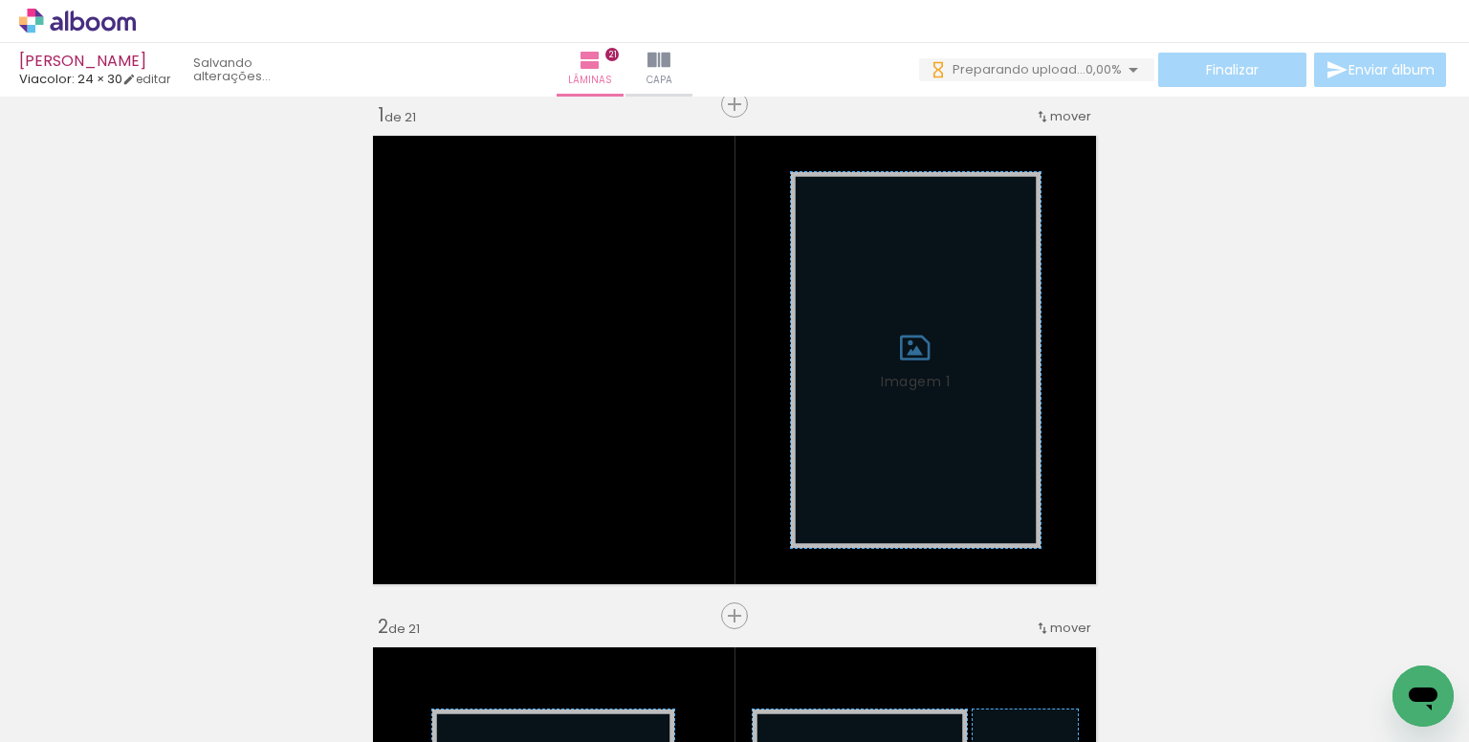
scroll to position [0, 2685]
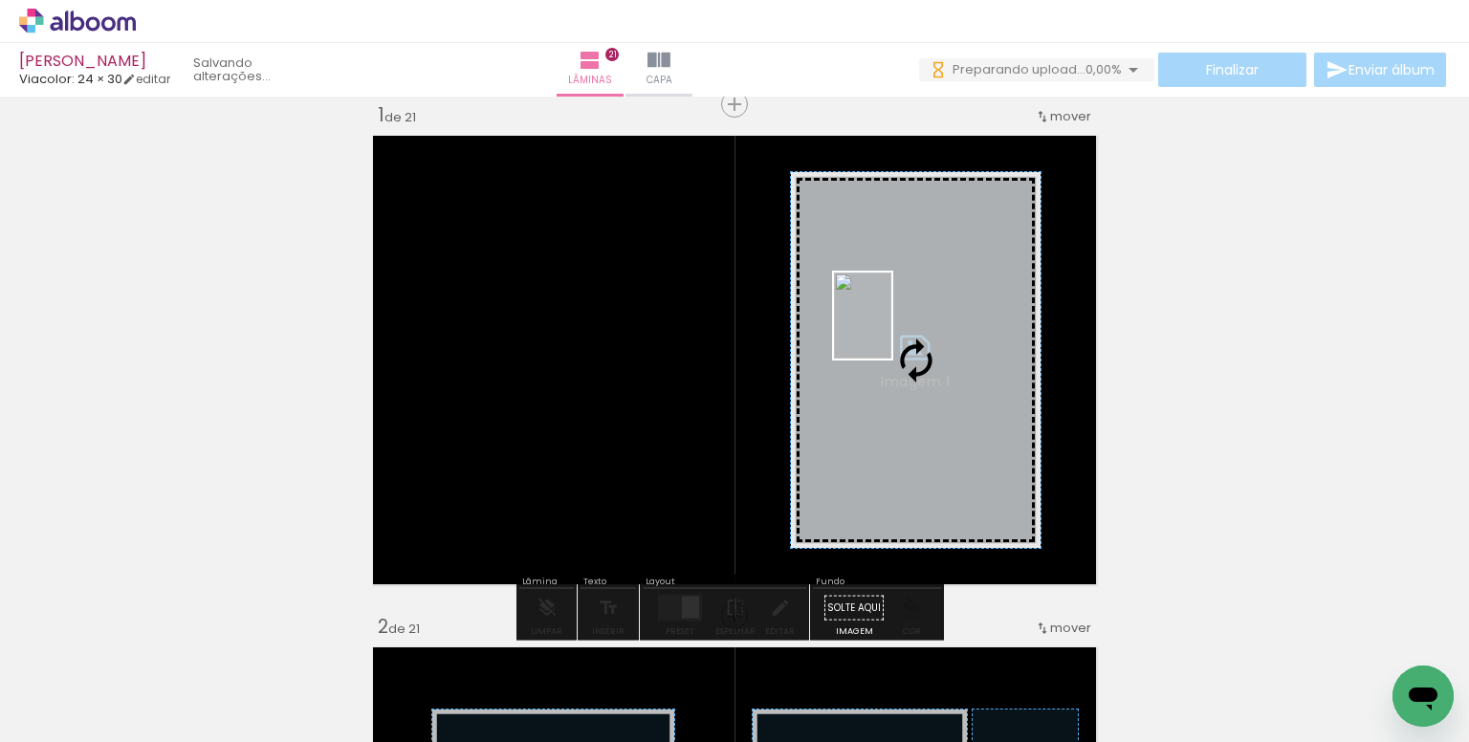
drag, startPoint x: 555, startPoint y: 652, endPoint x: 892, endPoint y: 330, distance: 466.2
click at [892, 330] on quentale-workspace at bounding box center [734, 371] width 1469 height 742
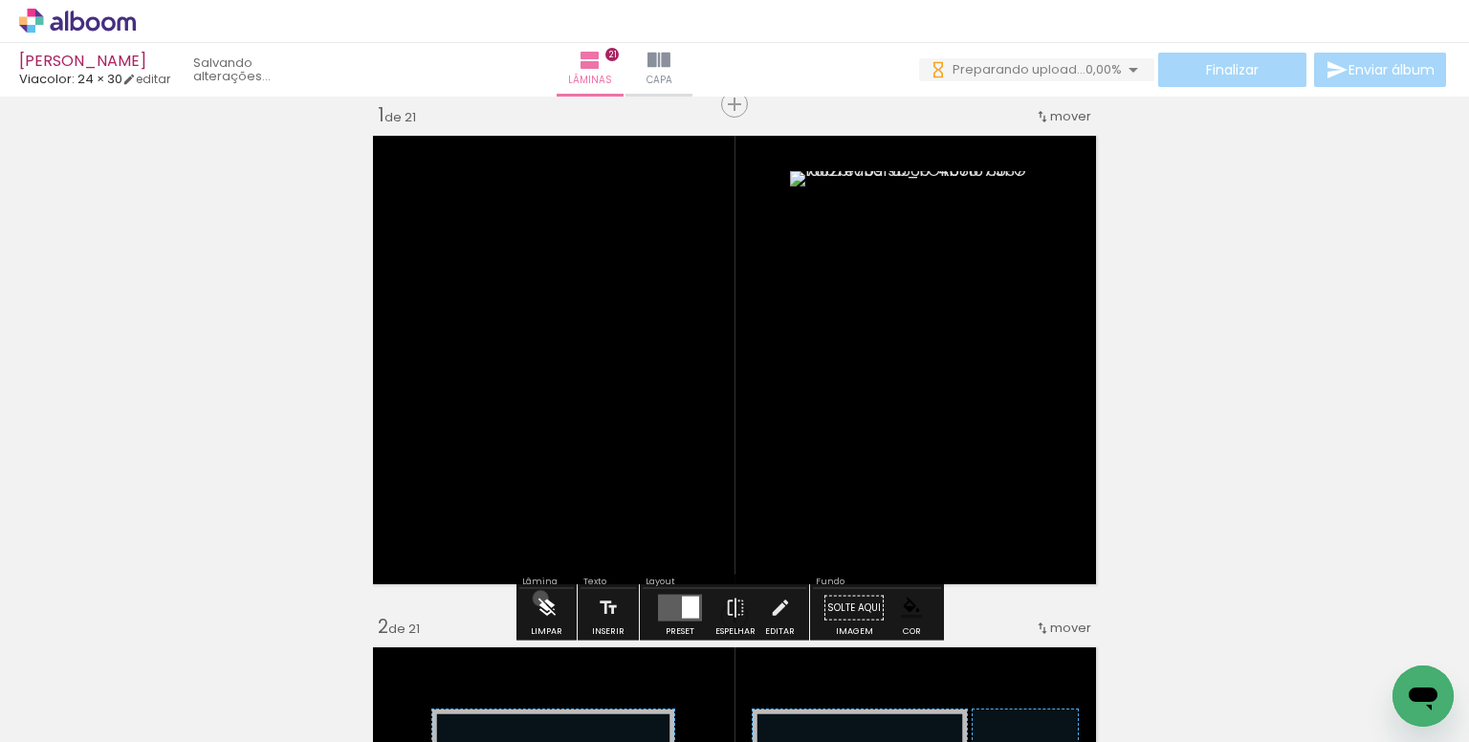
click at [540, 598] on iron-icon at bounding box center [547, 608] width 21 height 38
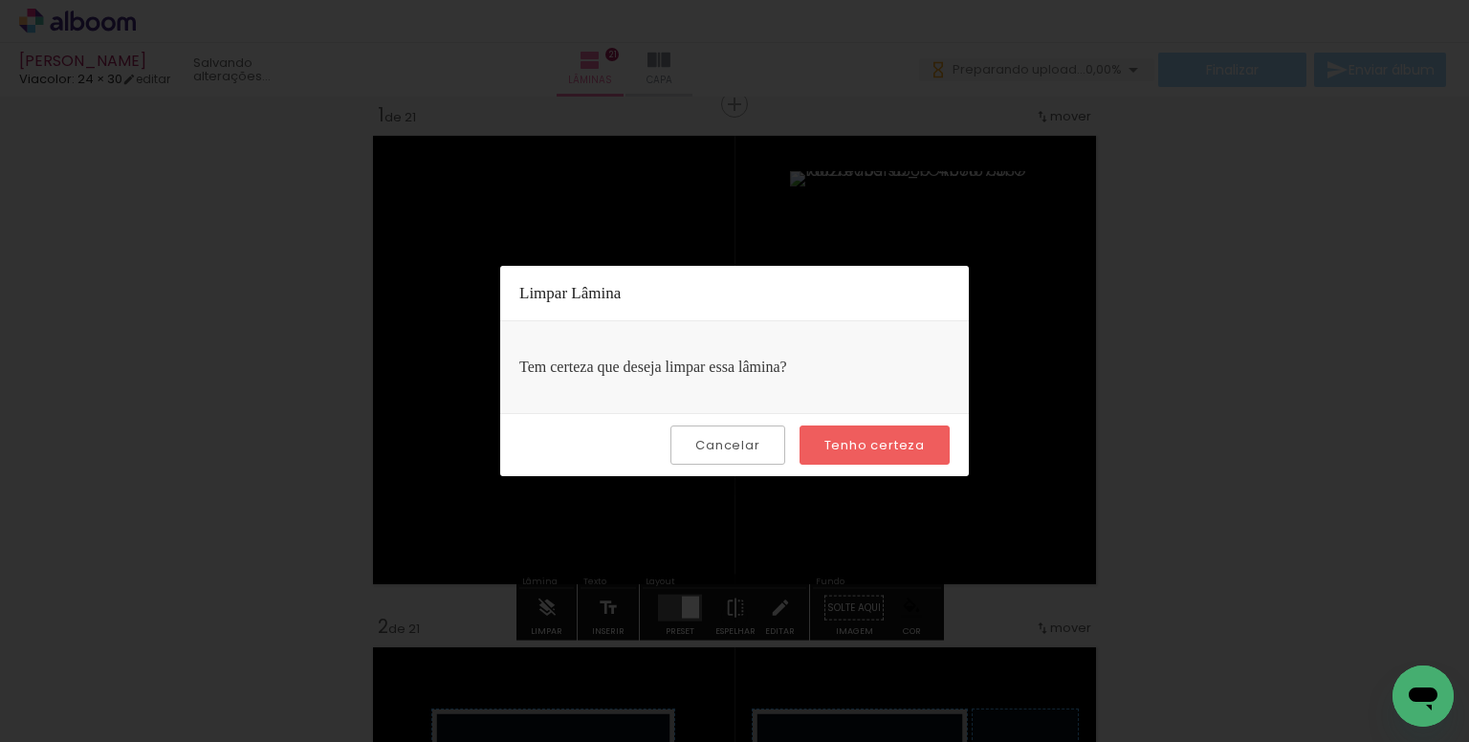
click at [869, 454] on paper-button "Tenho certeza" at bounding box center [875, 445] width 150 height 39
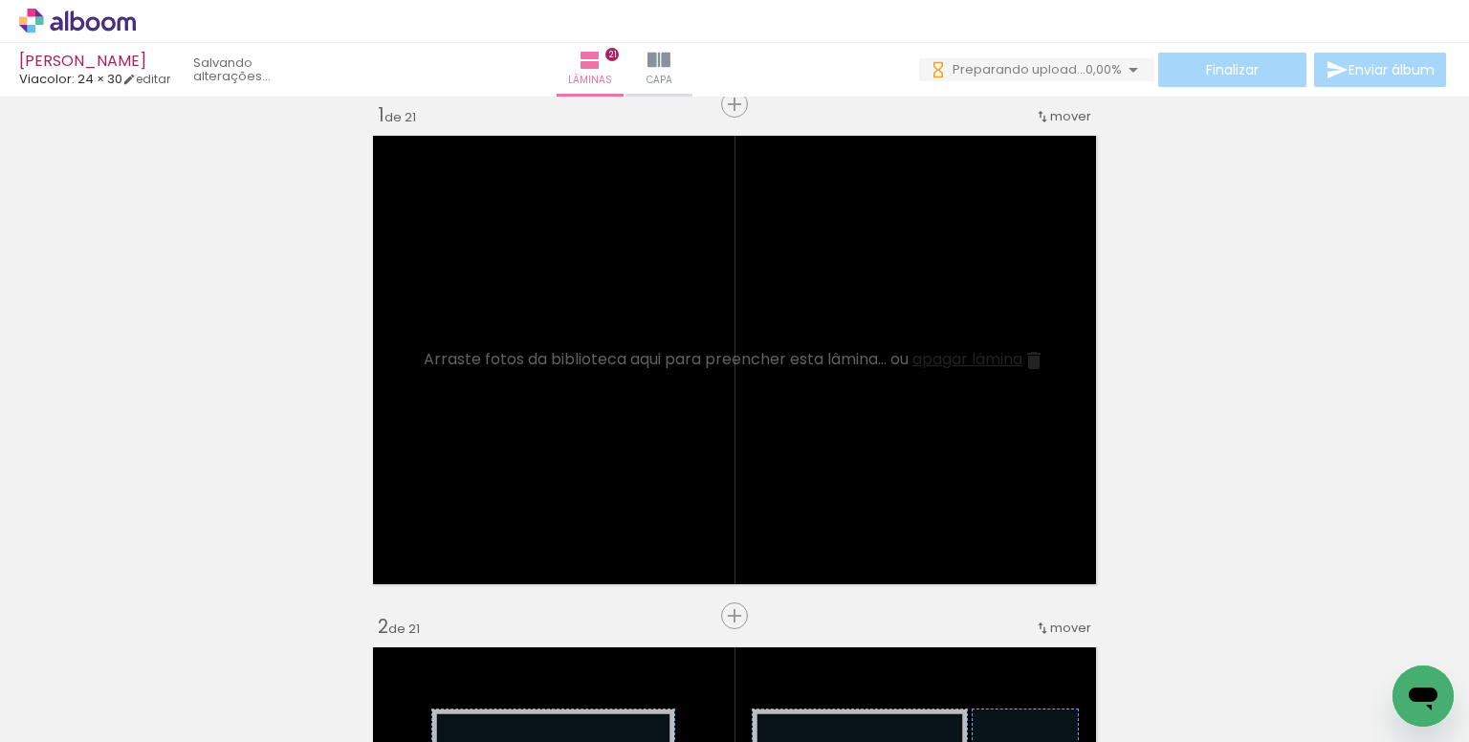
click at [75, 681] on input "Todas as fotos" at bounding box center [53, 684] width 73 height 16
click at [0, 0] on slot "Não utilizadas" at bounding box center [0, 0] width 0 height 0
type input "Não utilizadas"
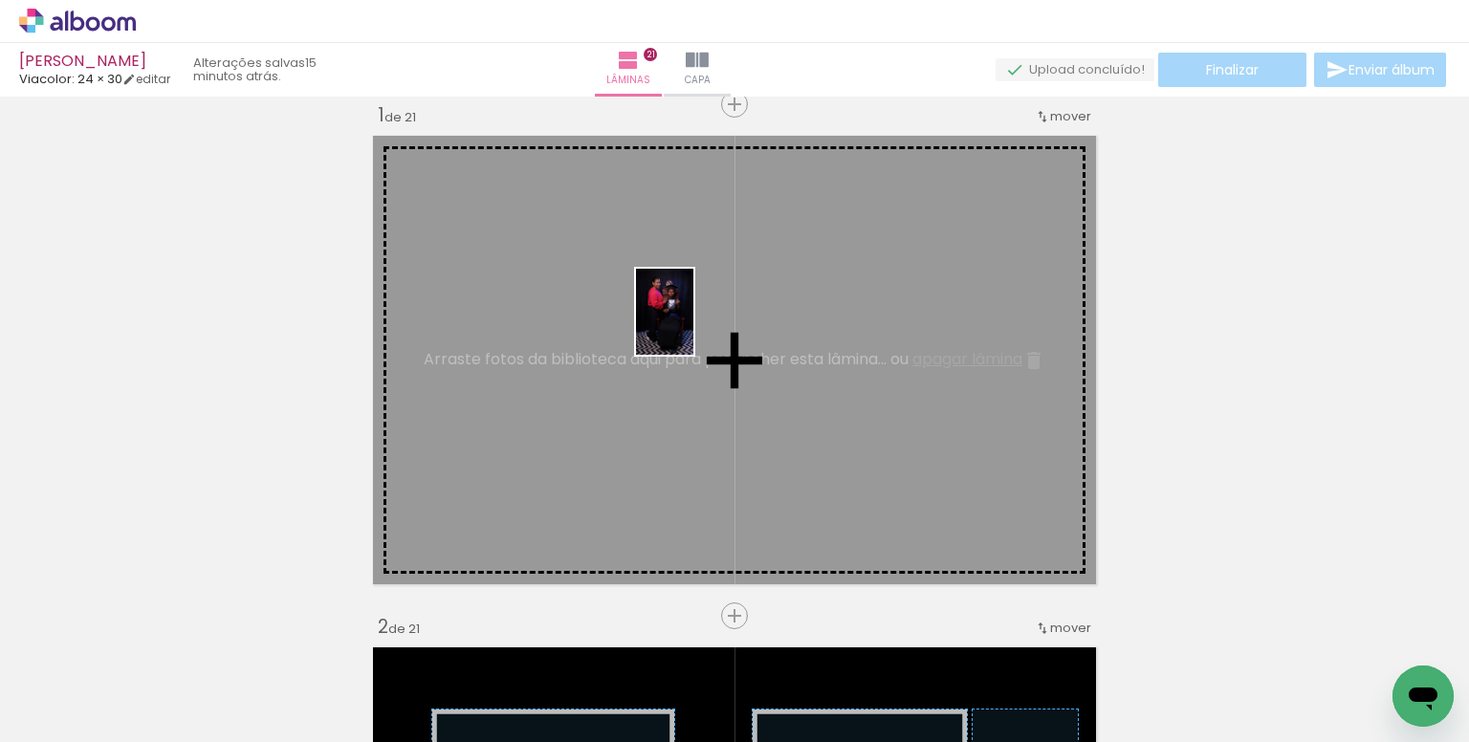
drag, startPoint x: 489, startPoint y: 671, endPoint x: 694, endPoint y: 326, distance: 400.6
click at [694, 326] on quentale-workspace at bounding box center [734, 371] width 1469 height 742
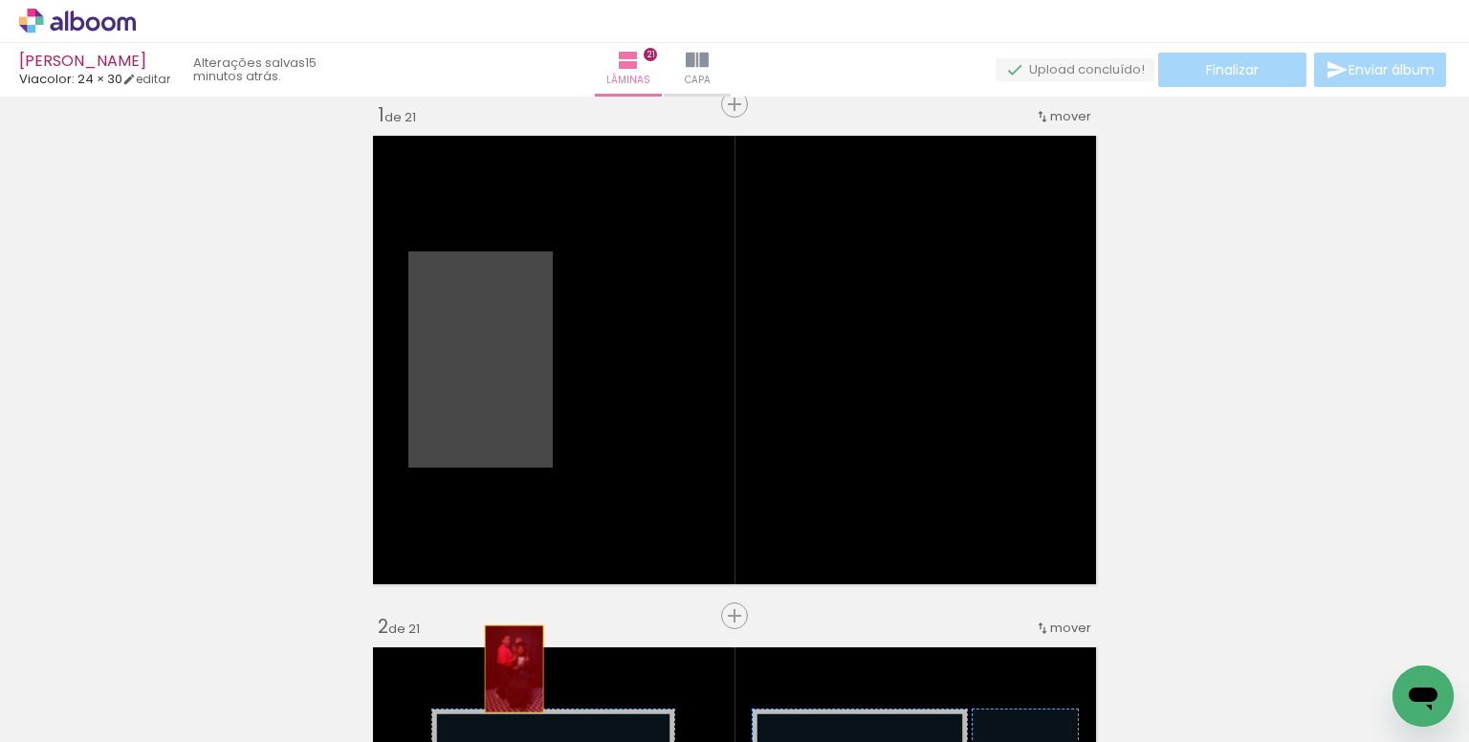
drag, startPoint x: 504, startPoint y: 366, endPoint x: 507, endPoint y: 679, distance: 312.8
